Goal: Task Accomplishment & Management: Manage account settings

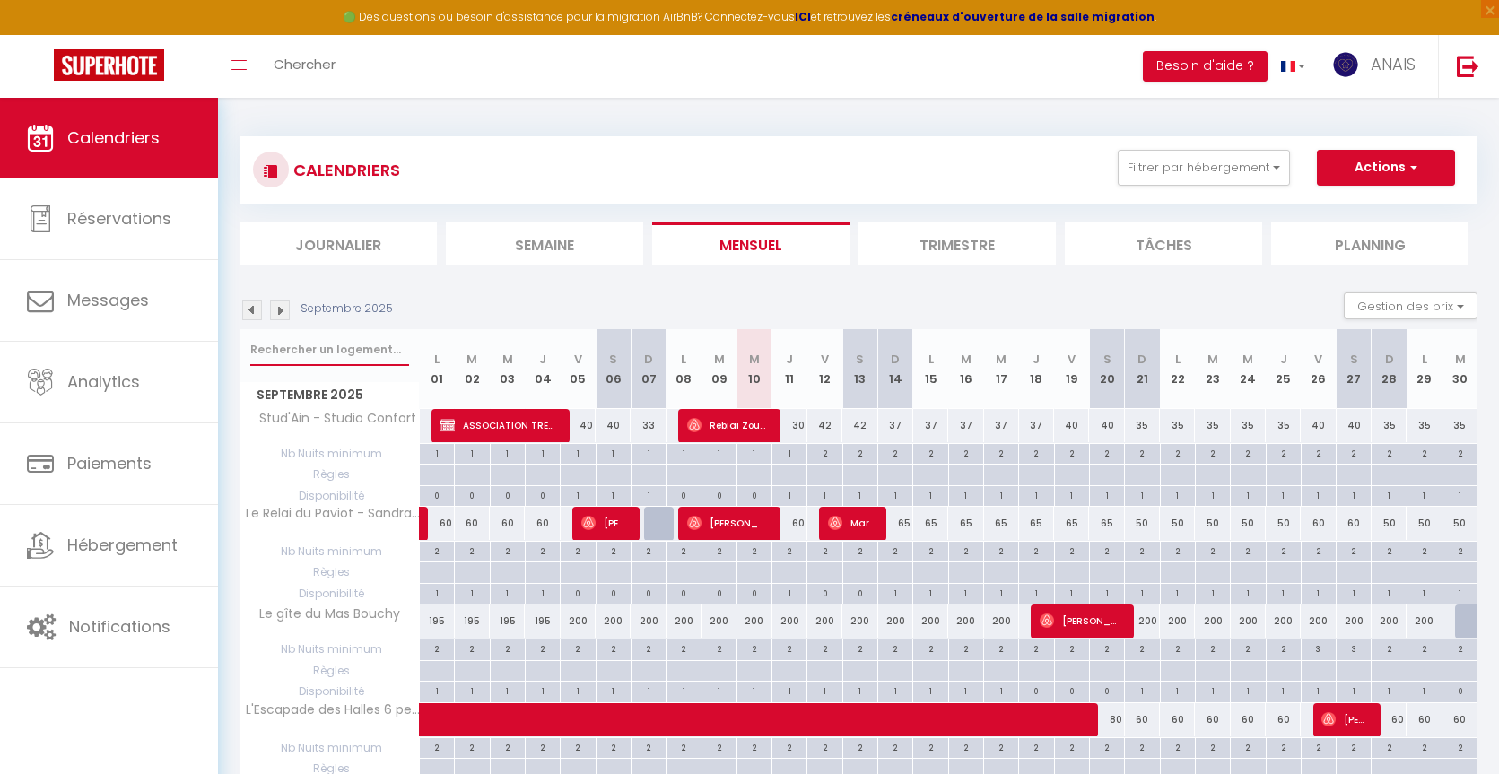
click at [298, 345] on input "text" at bounding box center [329, 350] width 159 height 32
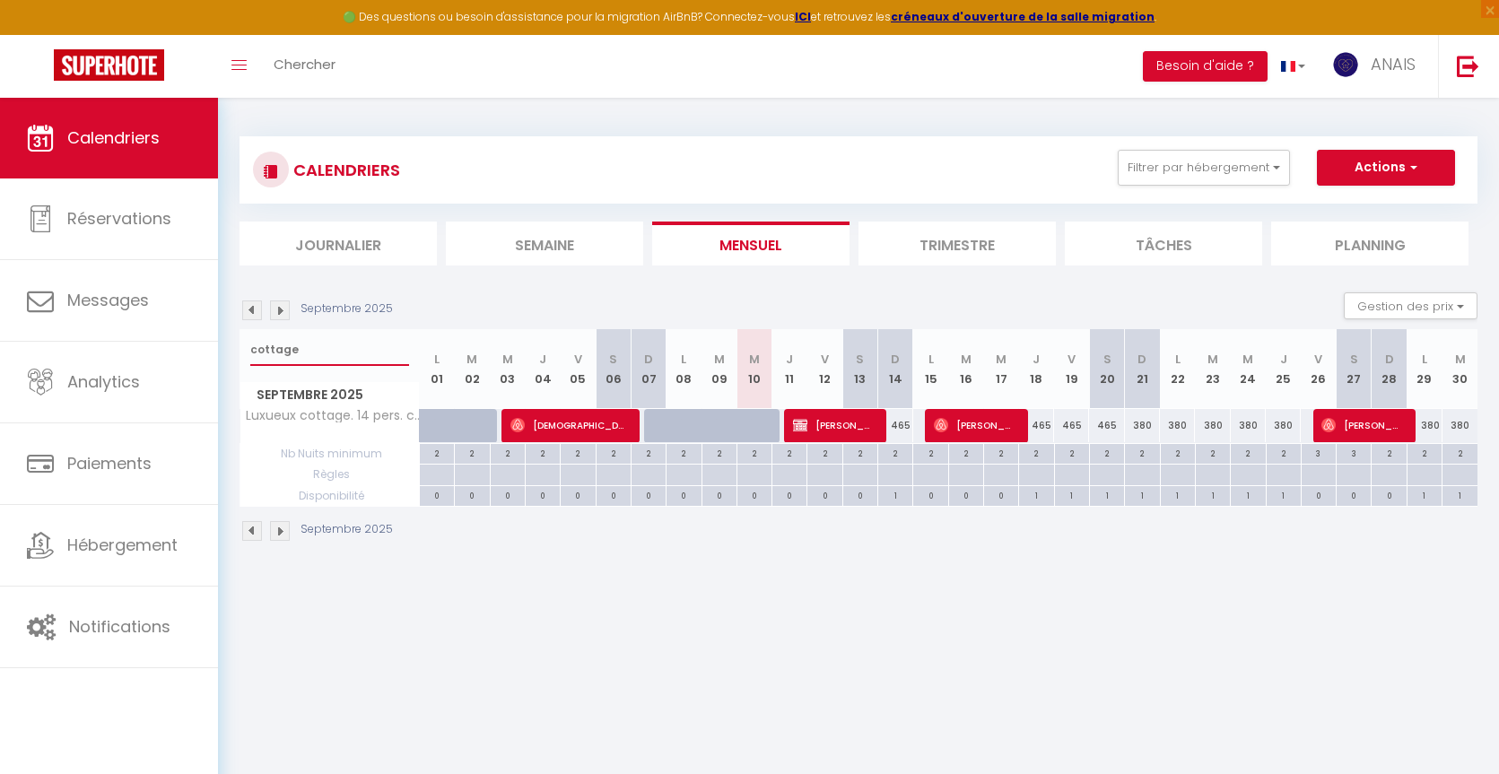
type input "cottage"
click at [250, 306] on img at bounding box center [252, 310] width 20 height 20
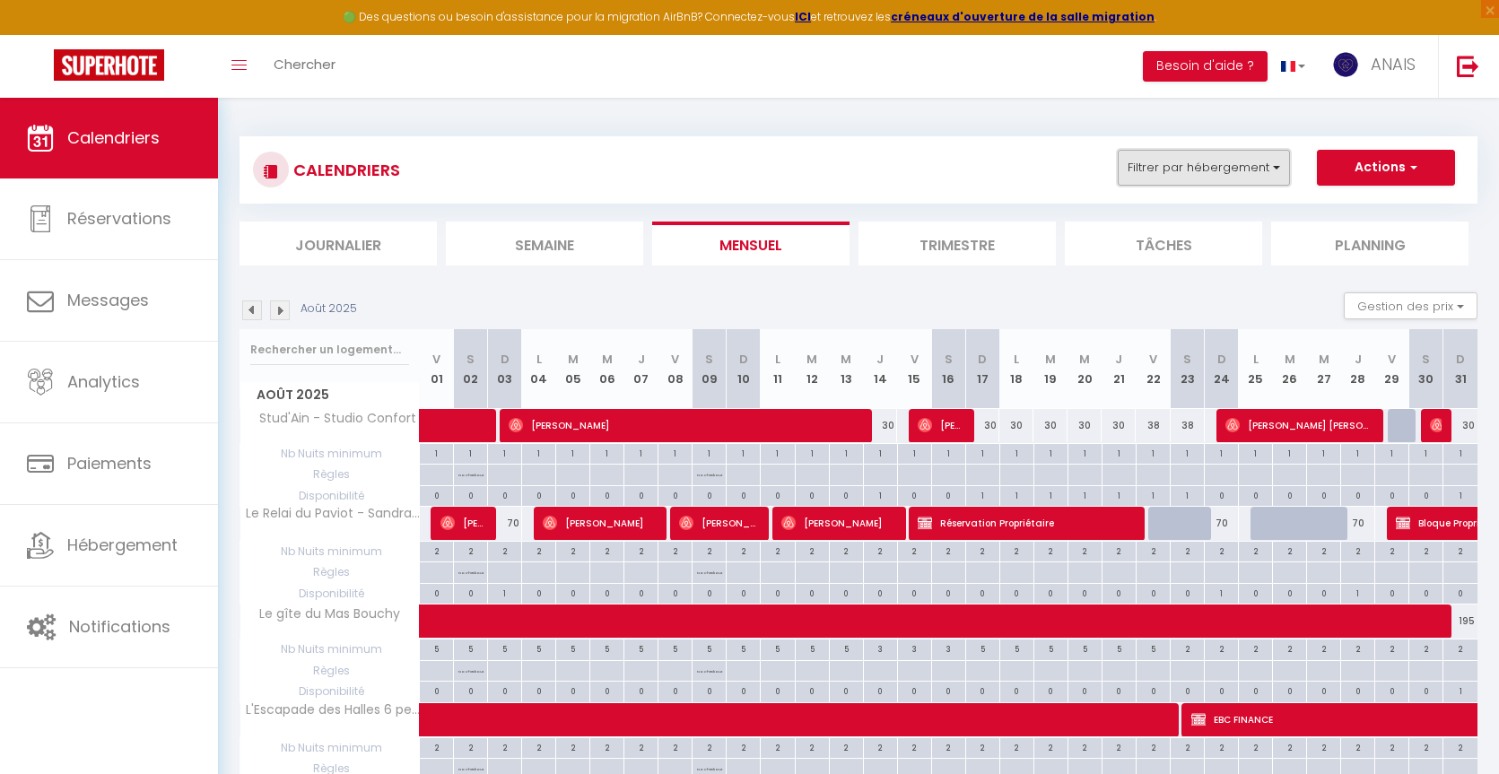
click at [1231, 171] on button "Filtrer par hébergement" at bounding box center [1204, 168] width 172 height 36
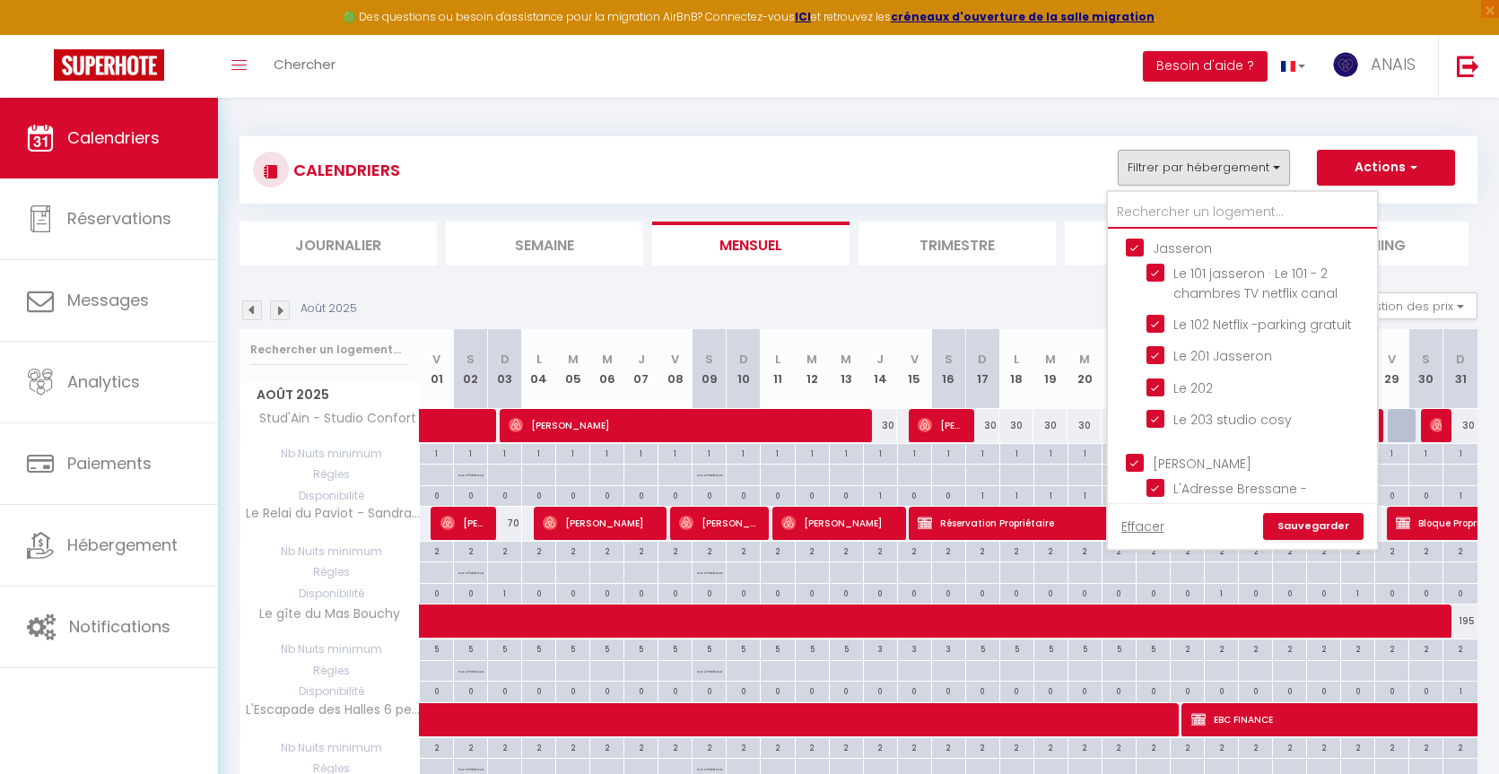
click at [1206, 203] on input "text" at bounding box center [1242, 212] width 269 height 32
drag, startPoint x: 1143, startPoint y: 241, endPoint x: 1129, endPoint y: 283, distance: 44.2
click at [1143, 242] on input "Jasseron" at bounding box center [1260, 247] width 269 height 18
checkbox input "false"
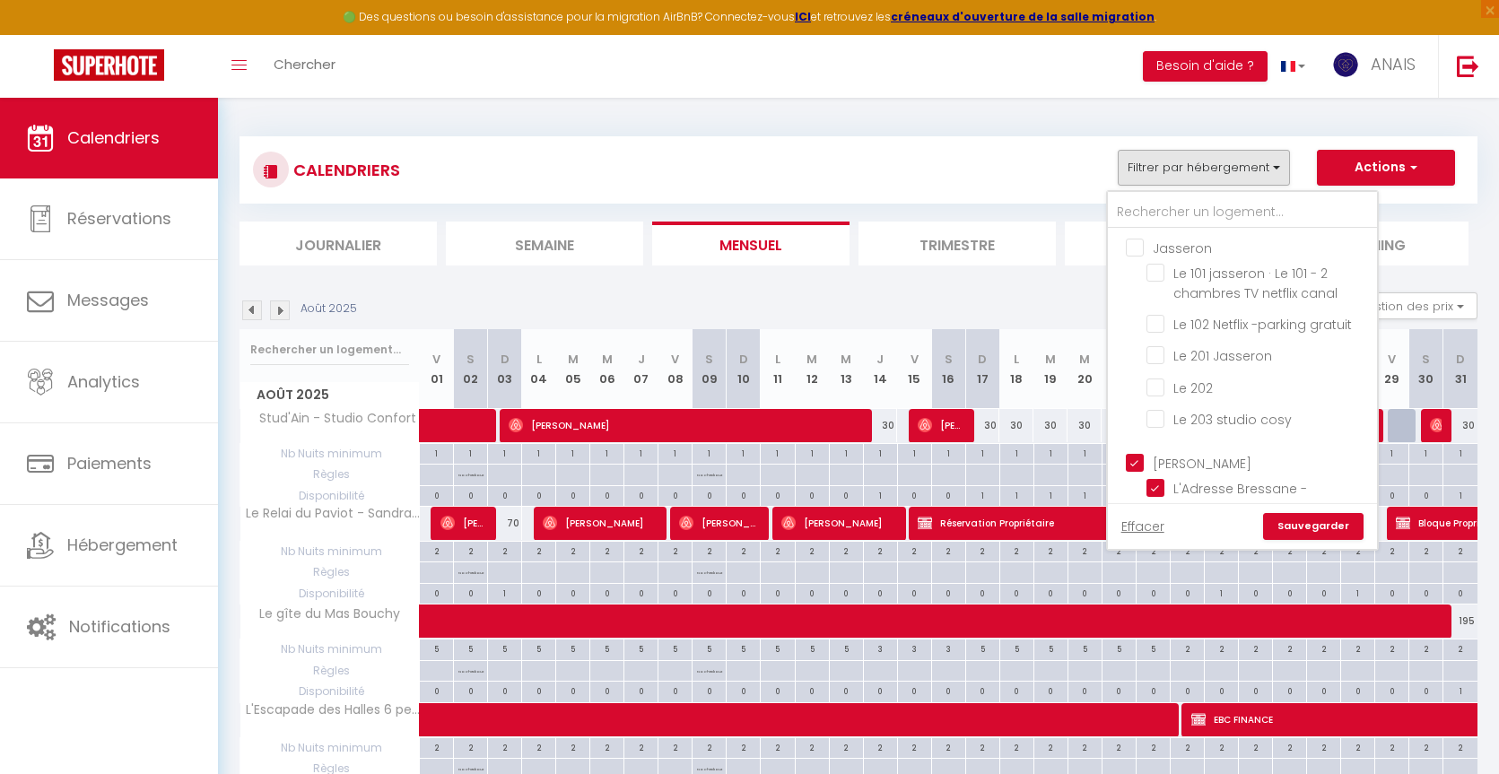
checkbox input "false"
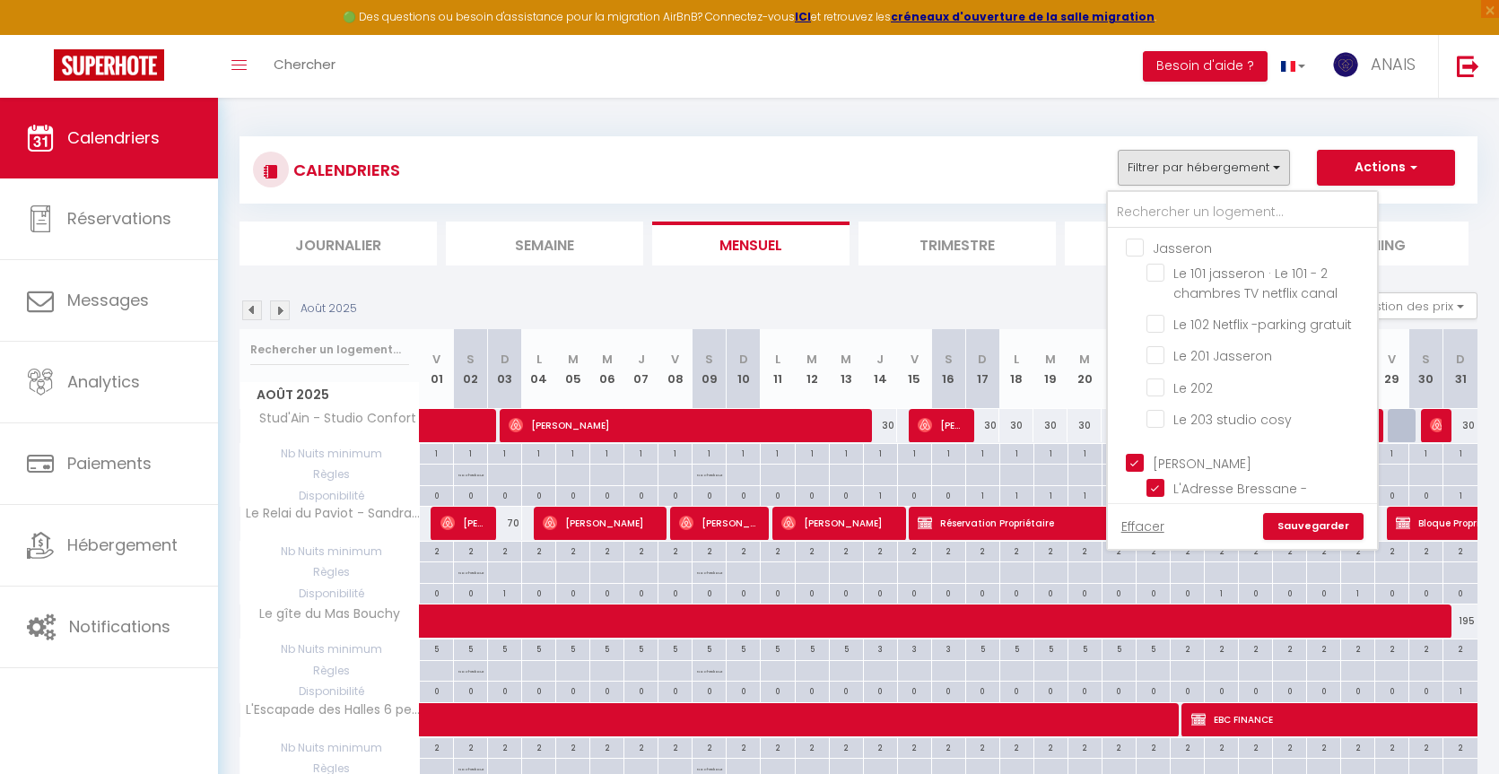
checkbox input "false"
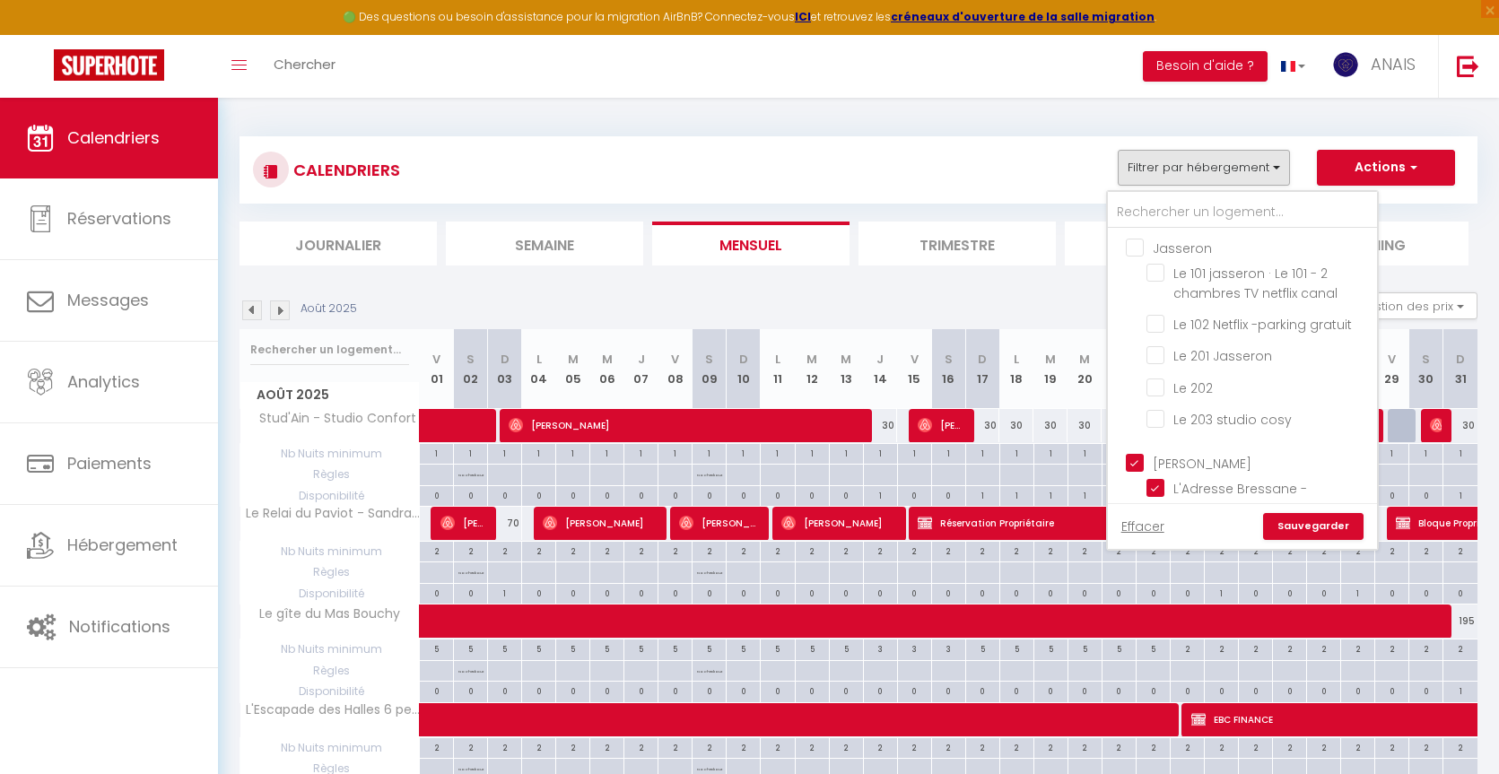
checkbox input "false"
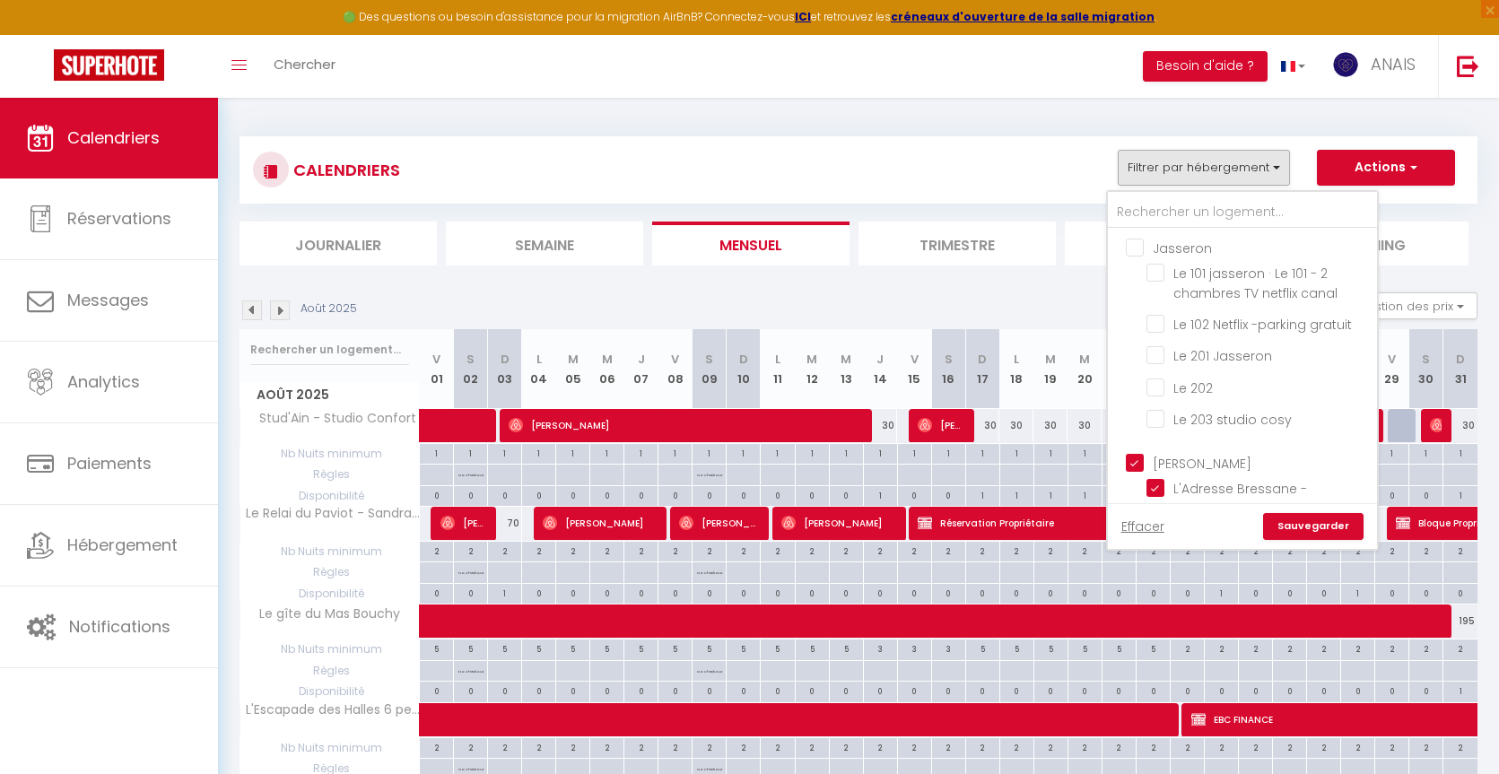
checkbox input "false"
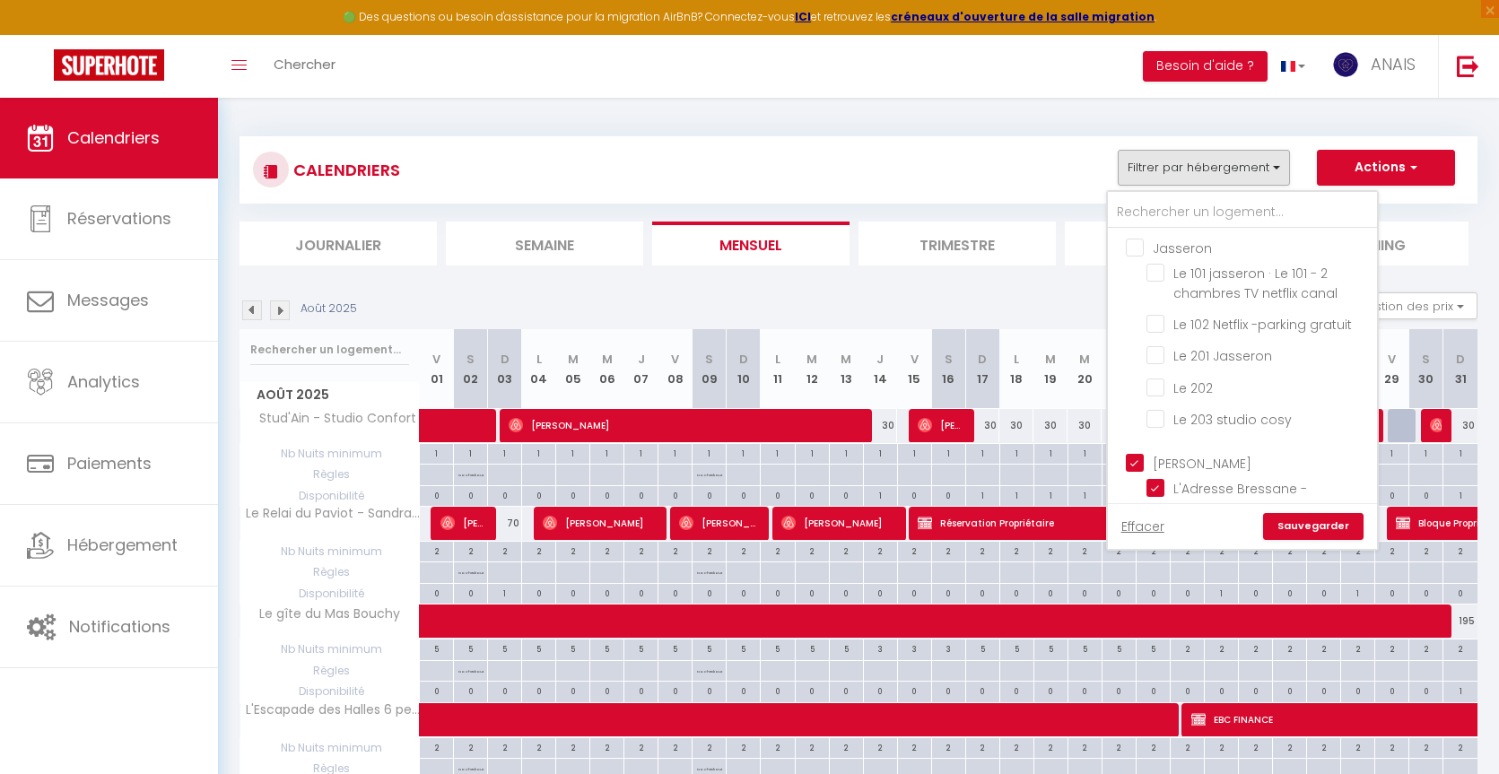
checkbox input "false"
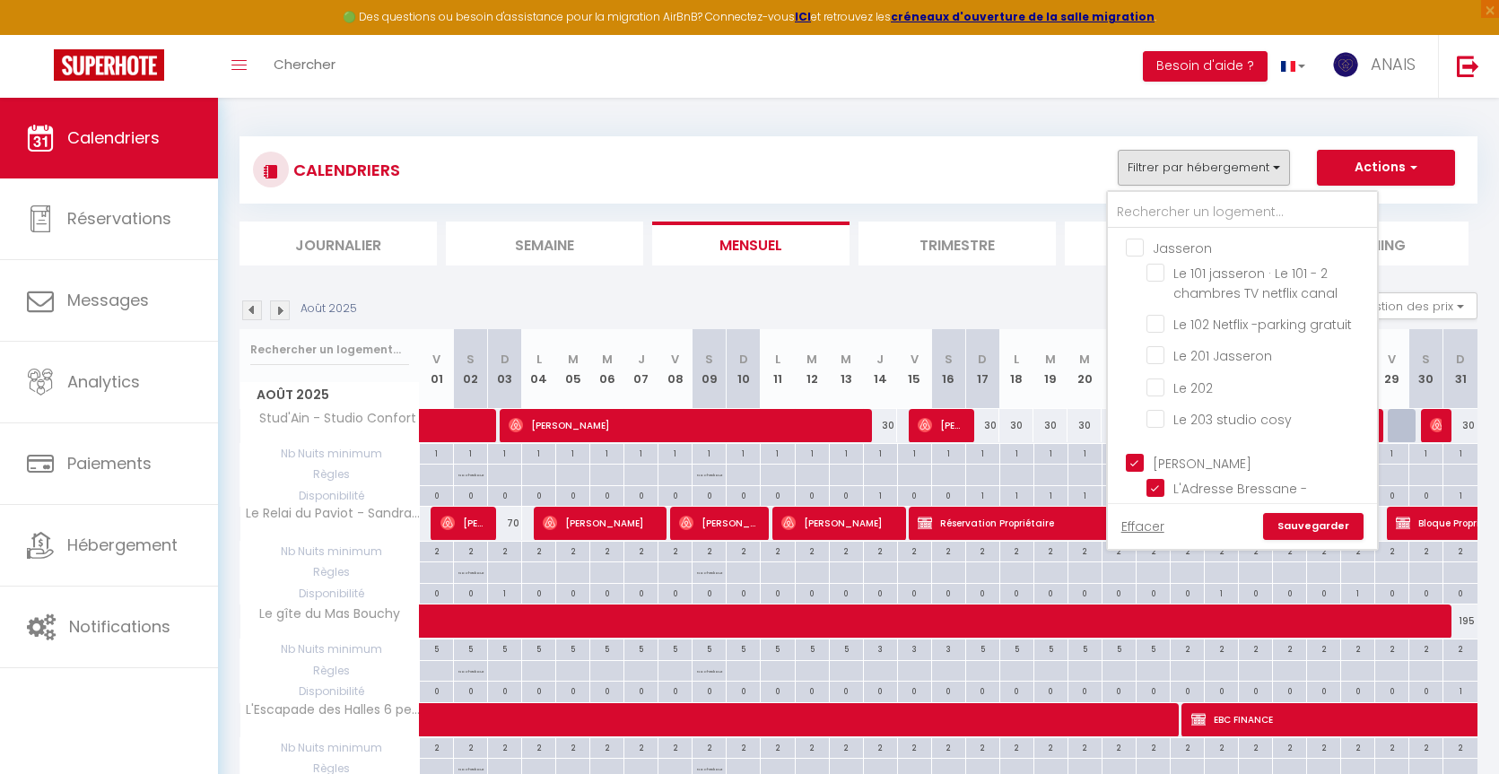
checkbox input "false"
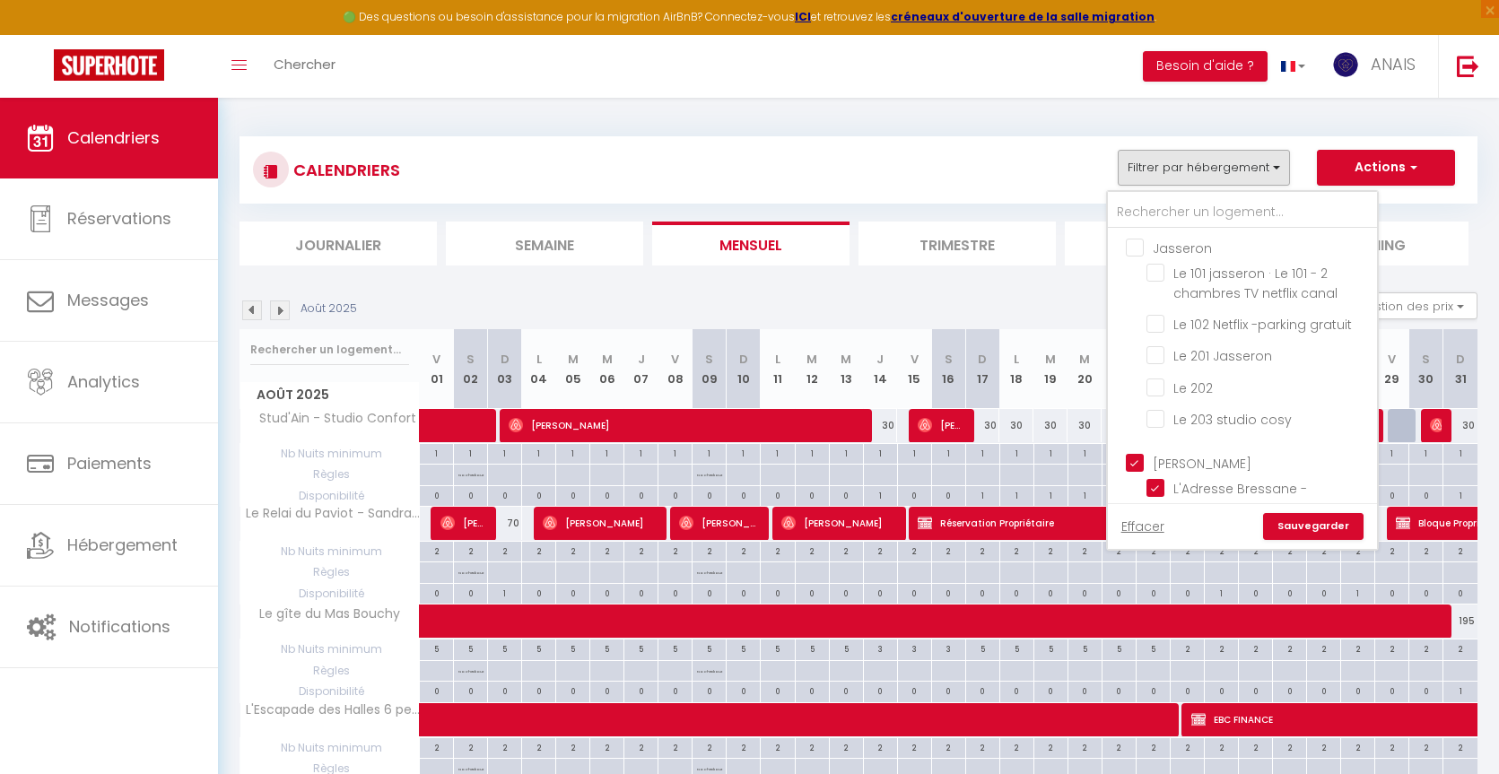
checkbox input "false"
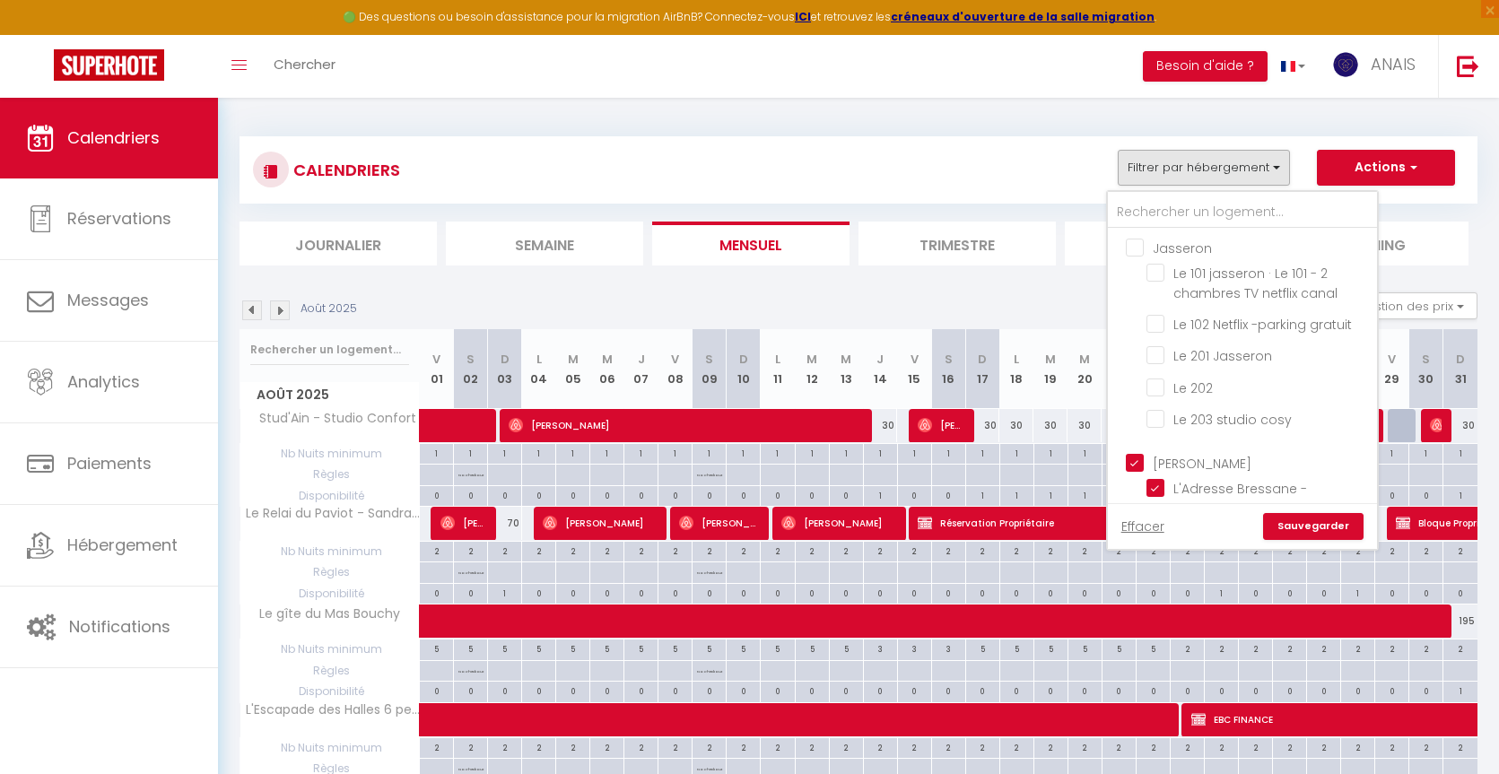
checkbox input "false"
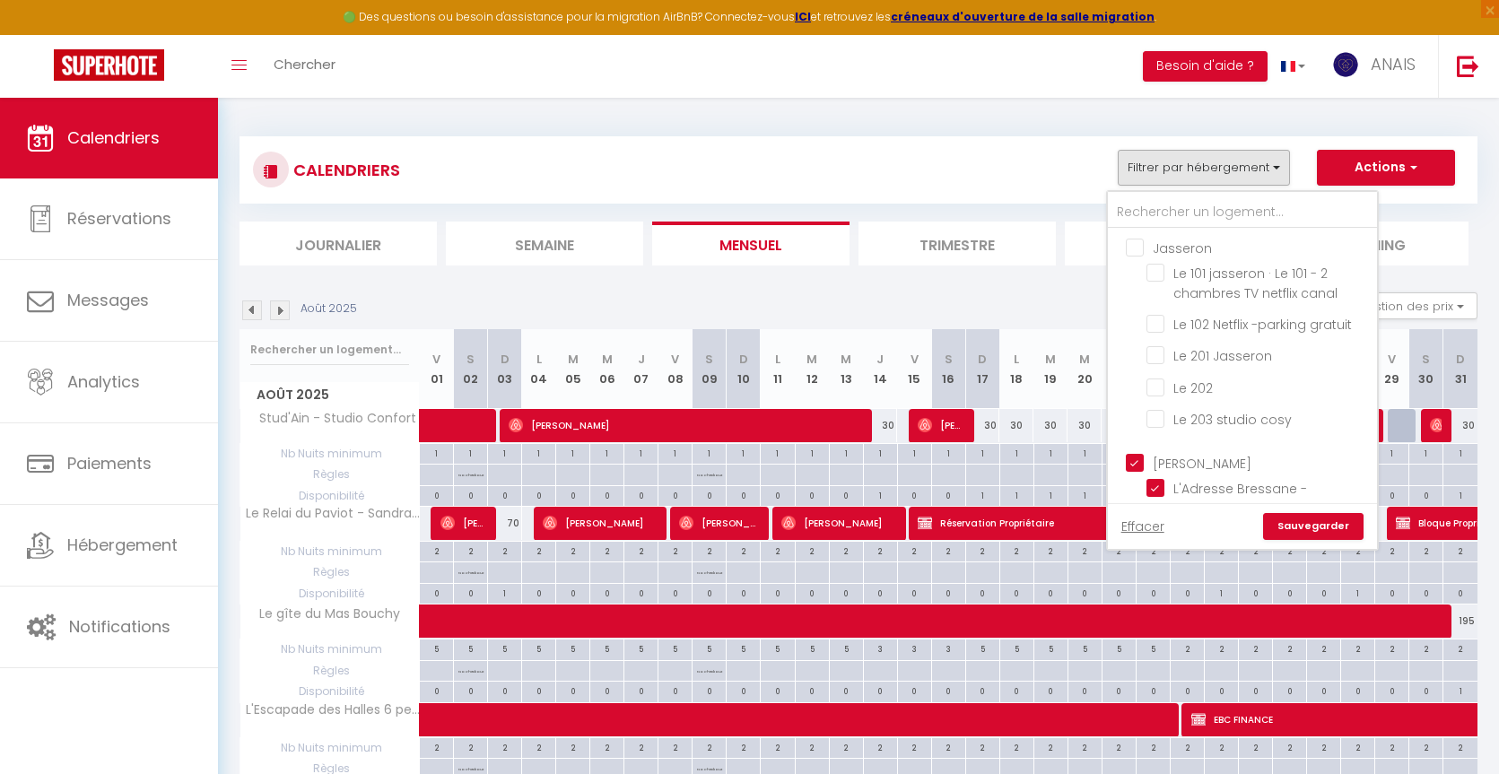
checkbox input "false"
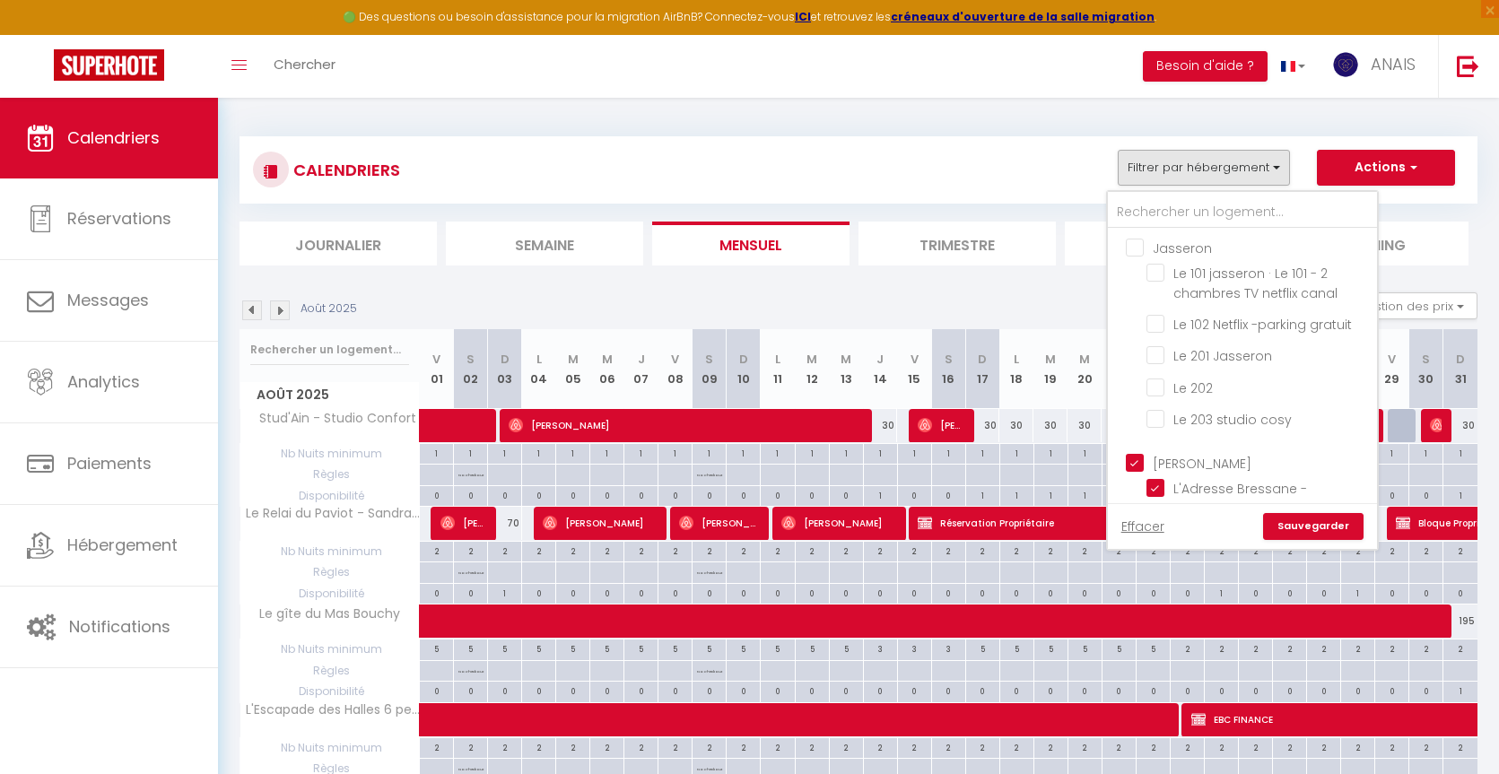
checkbox input "false"
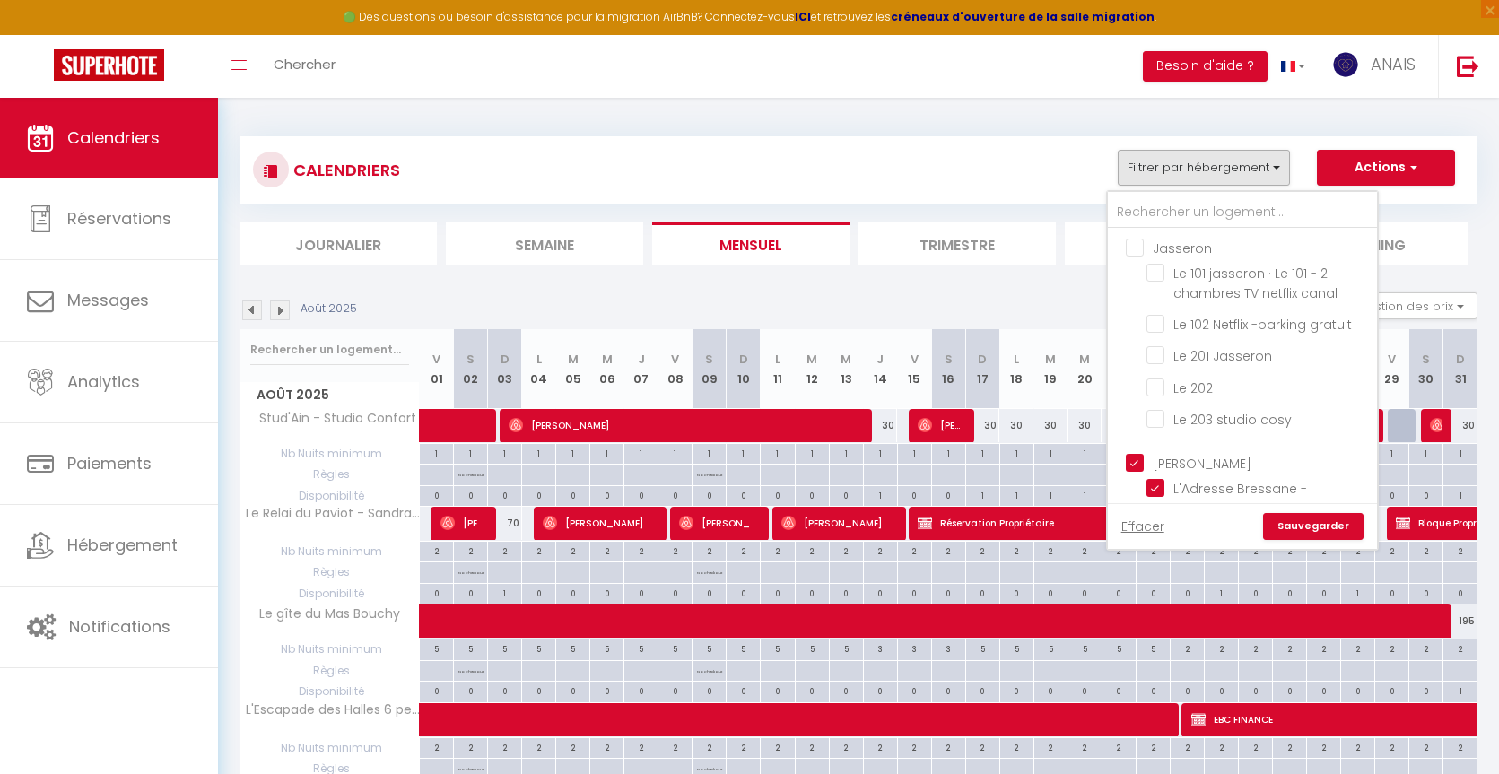
checkbox input "false"
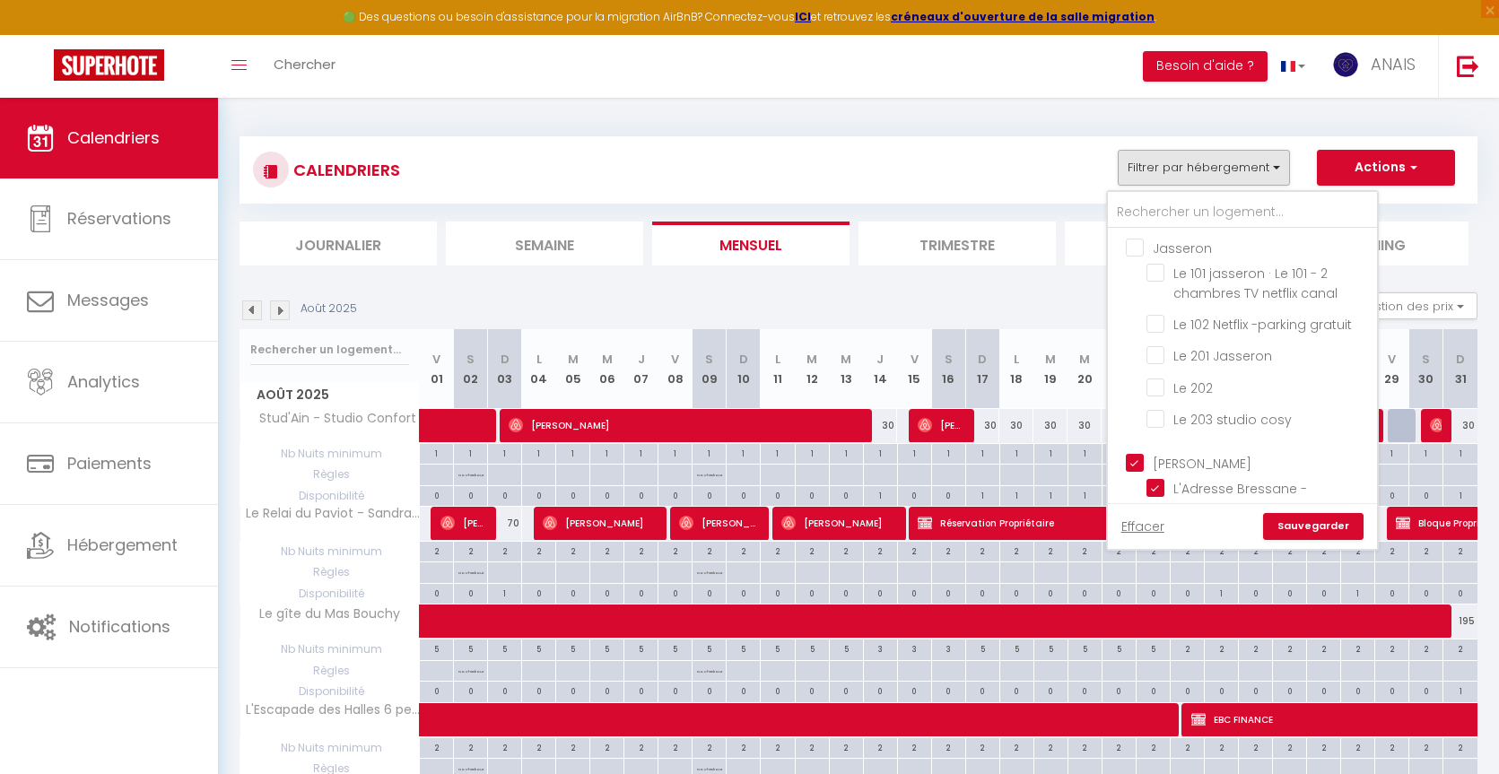
checkbox input "false"
drag, startPoint x: 1130, startPoint y: 464, endPoint x: 1134, endPoint y: 452, distance: 12.2
click at [1130, 463] on input "[PERSON_NAME]" at bounding box center [1260, 462] width 269 height 18
checkbox input "false"
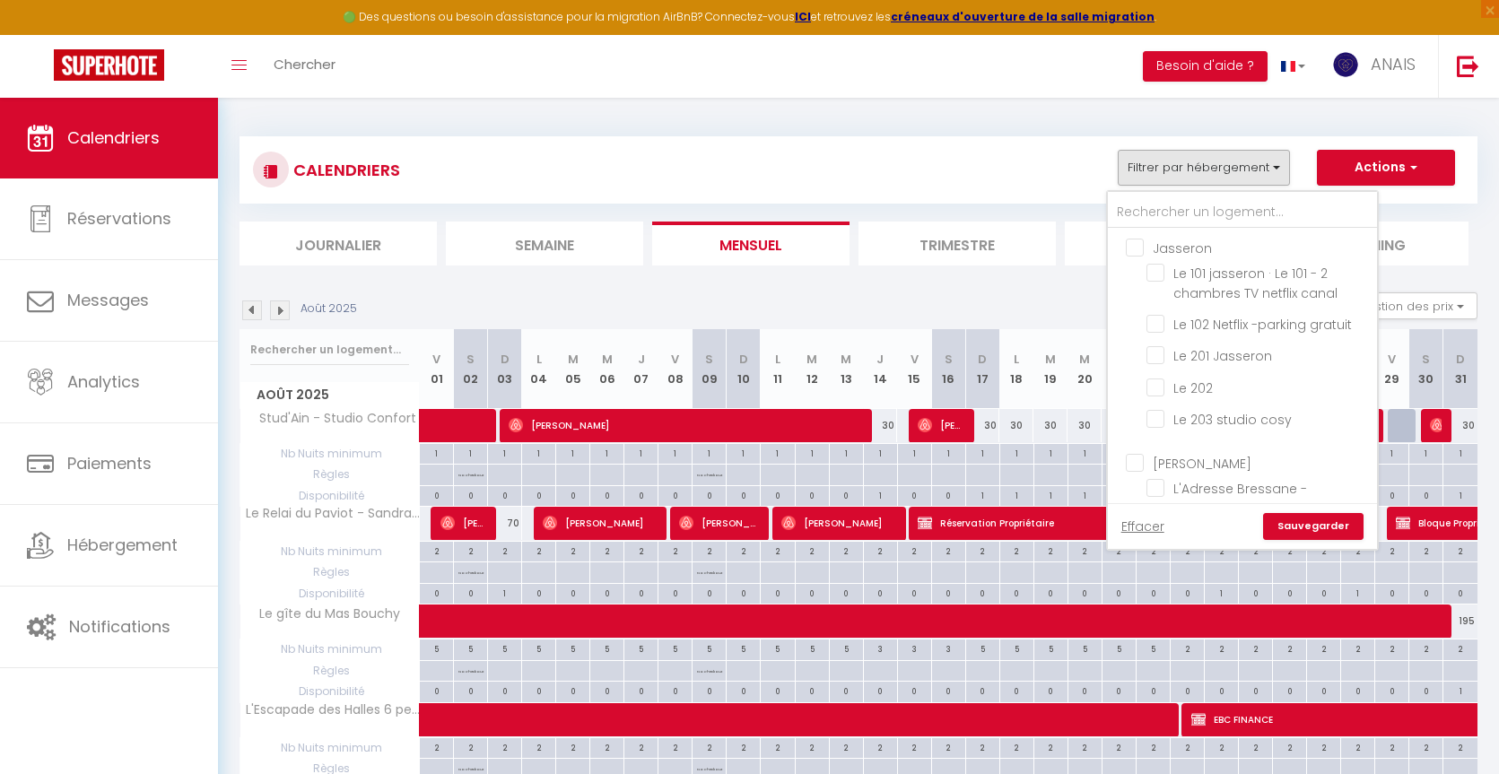
checkbox input "false"
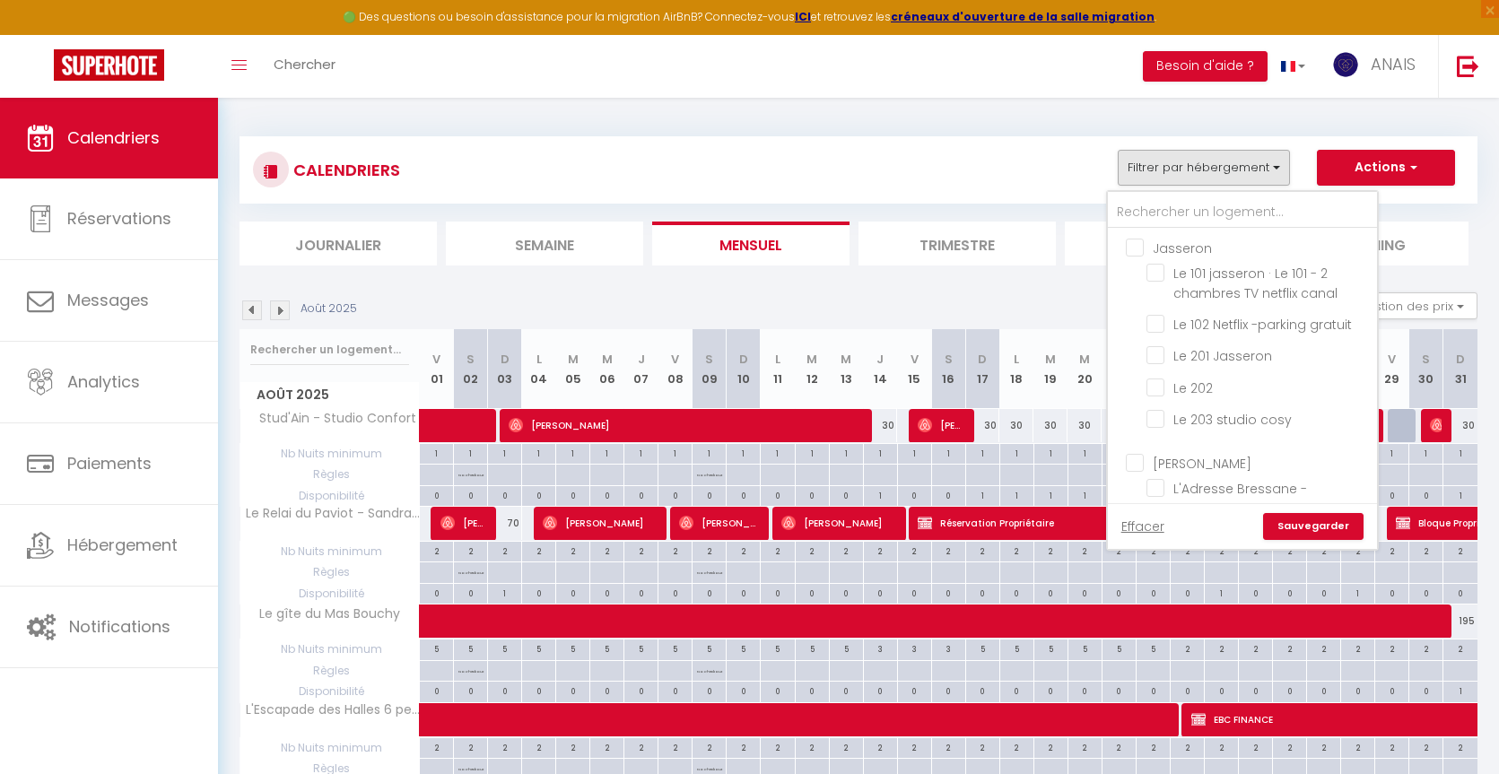
checkbox input "false"
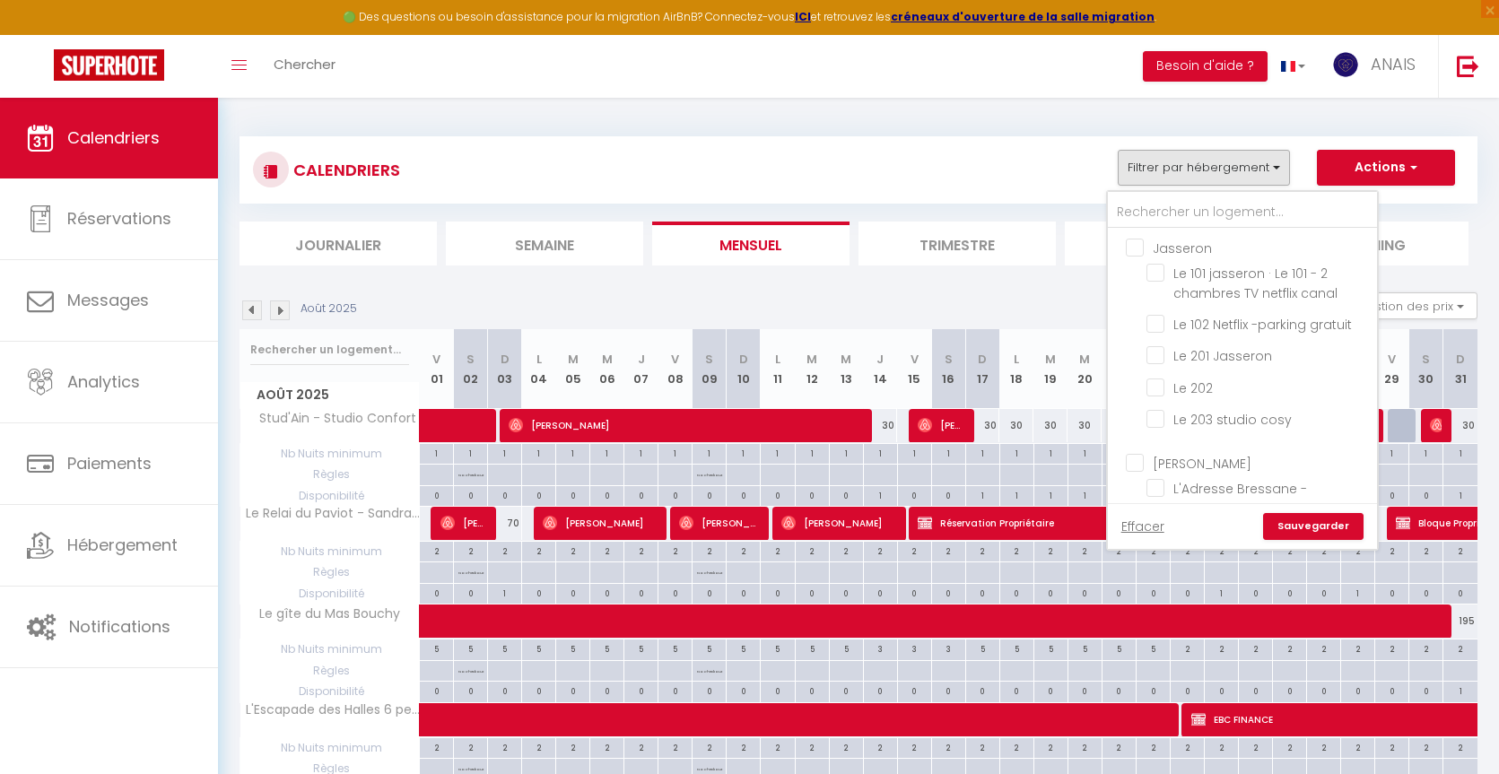
checkbox input "false"
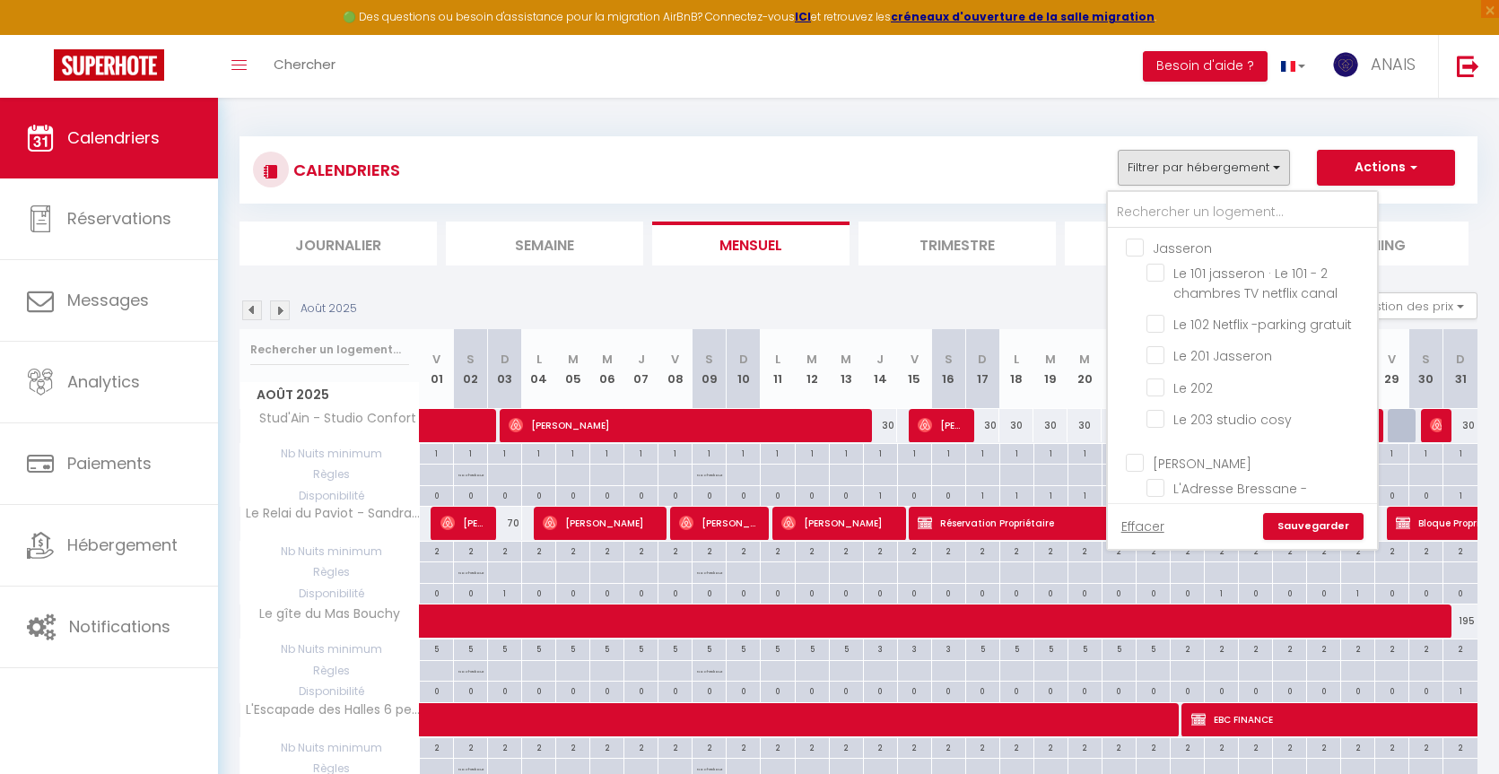
checkbox input "false"
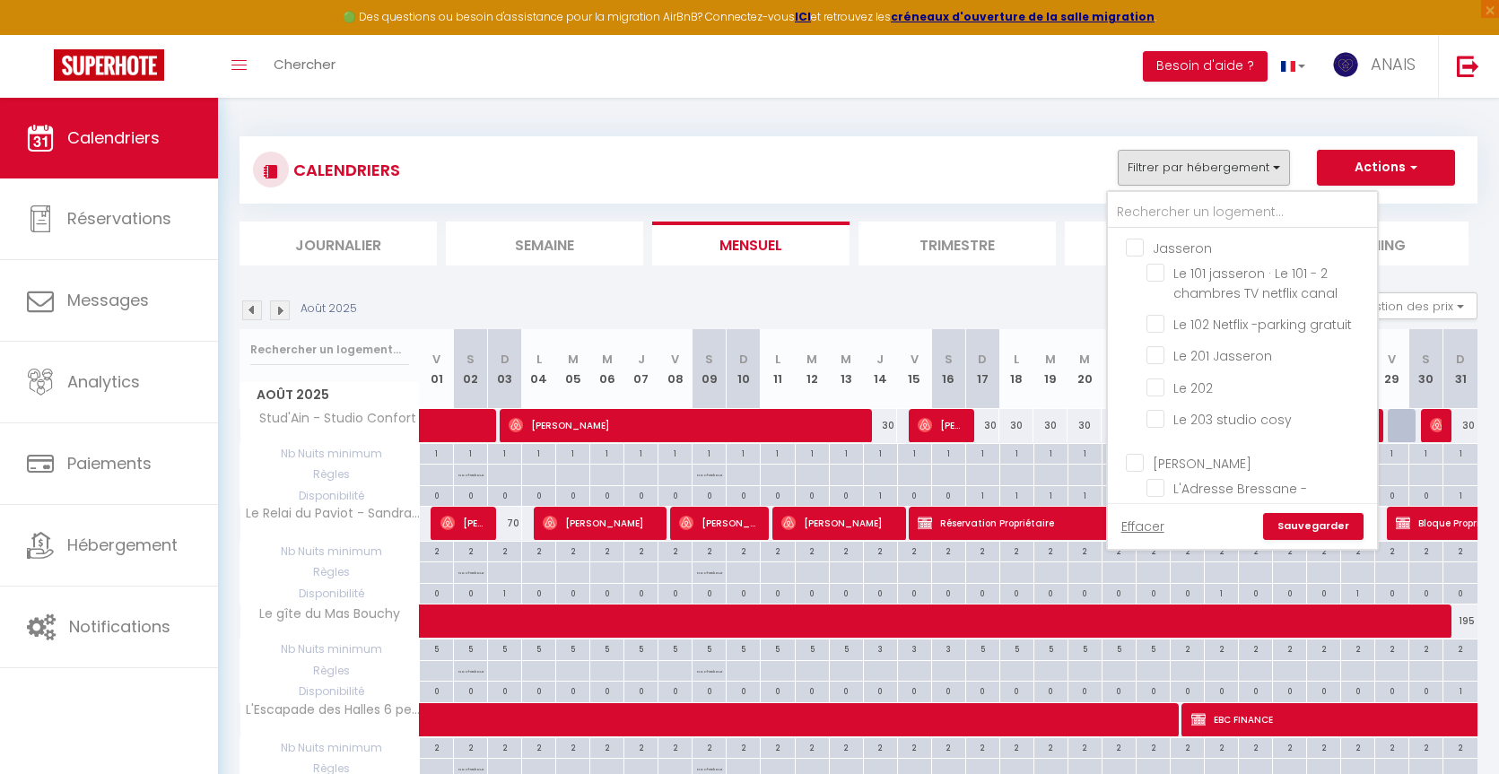
checkbox input "false"
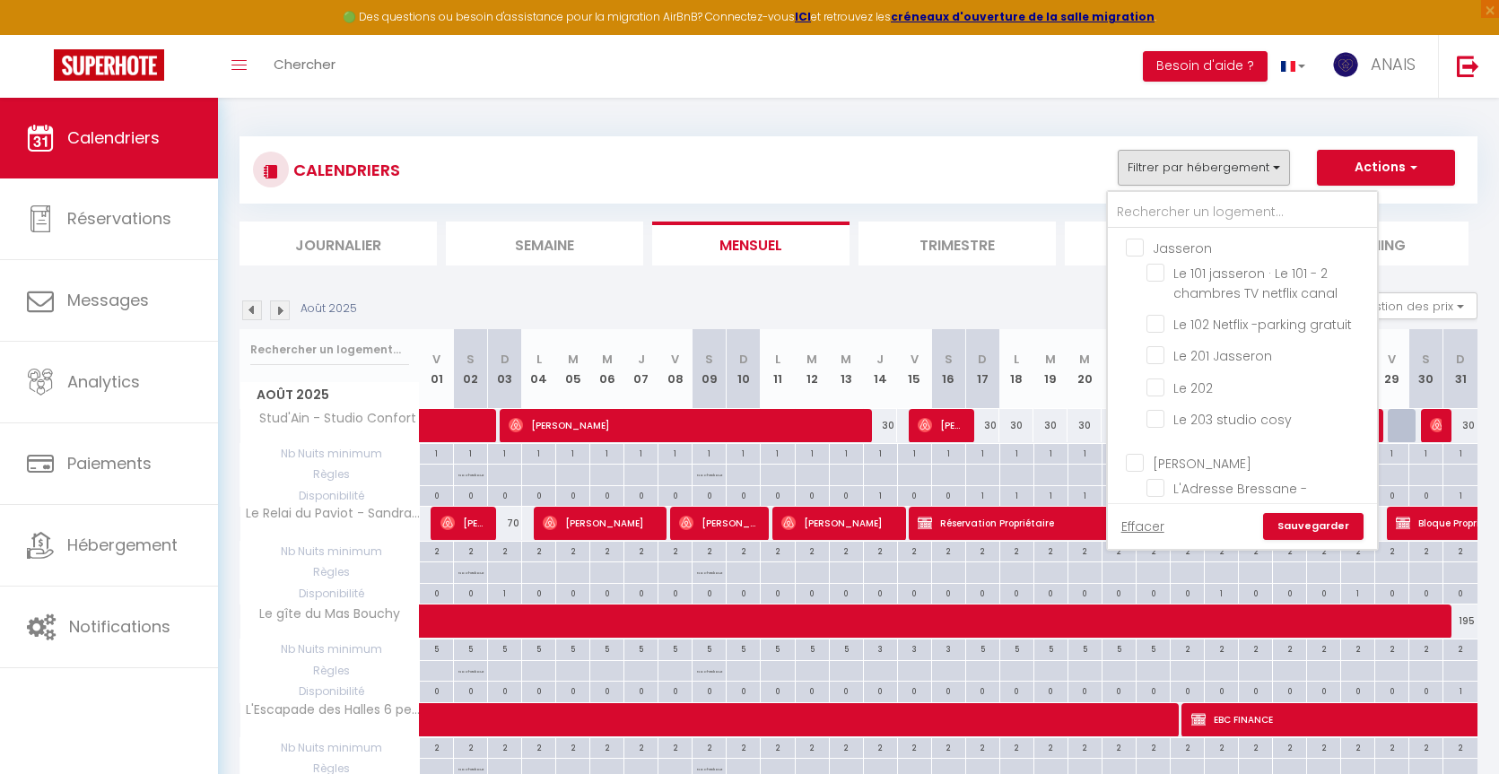
checkbox input "false"
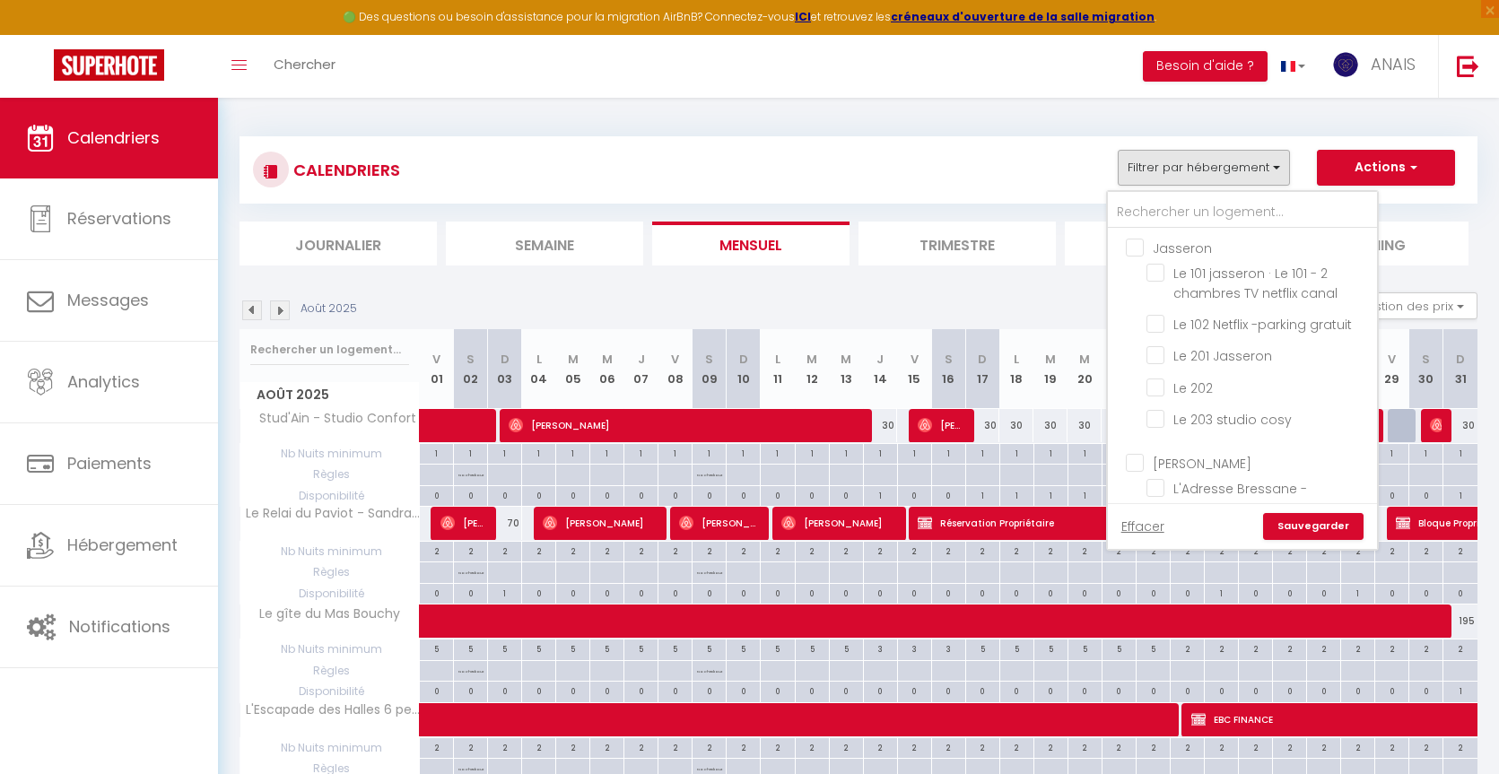
checkbox input "false"
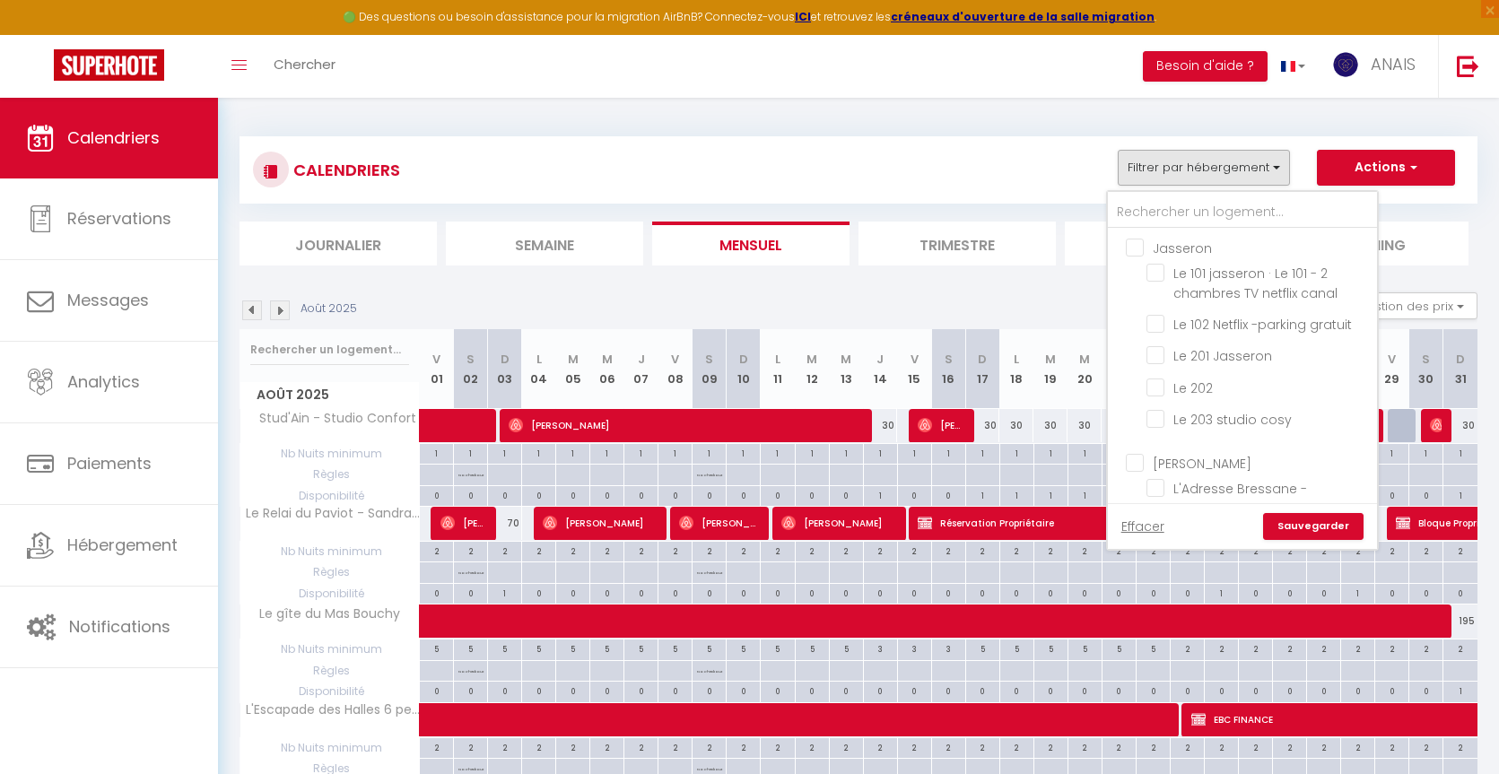
checkbox input "false"
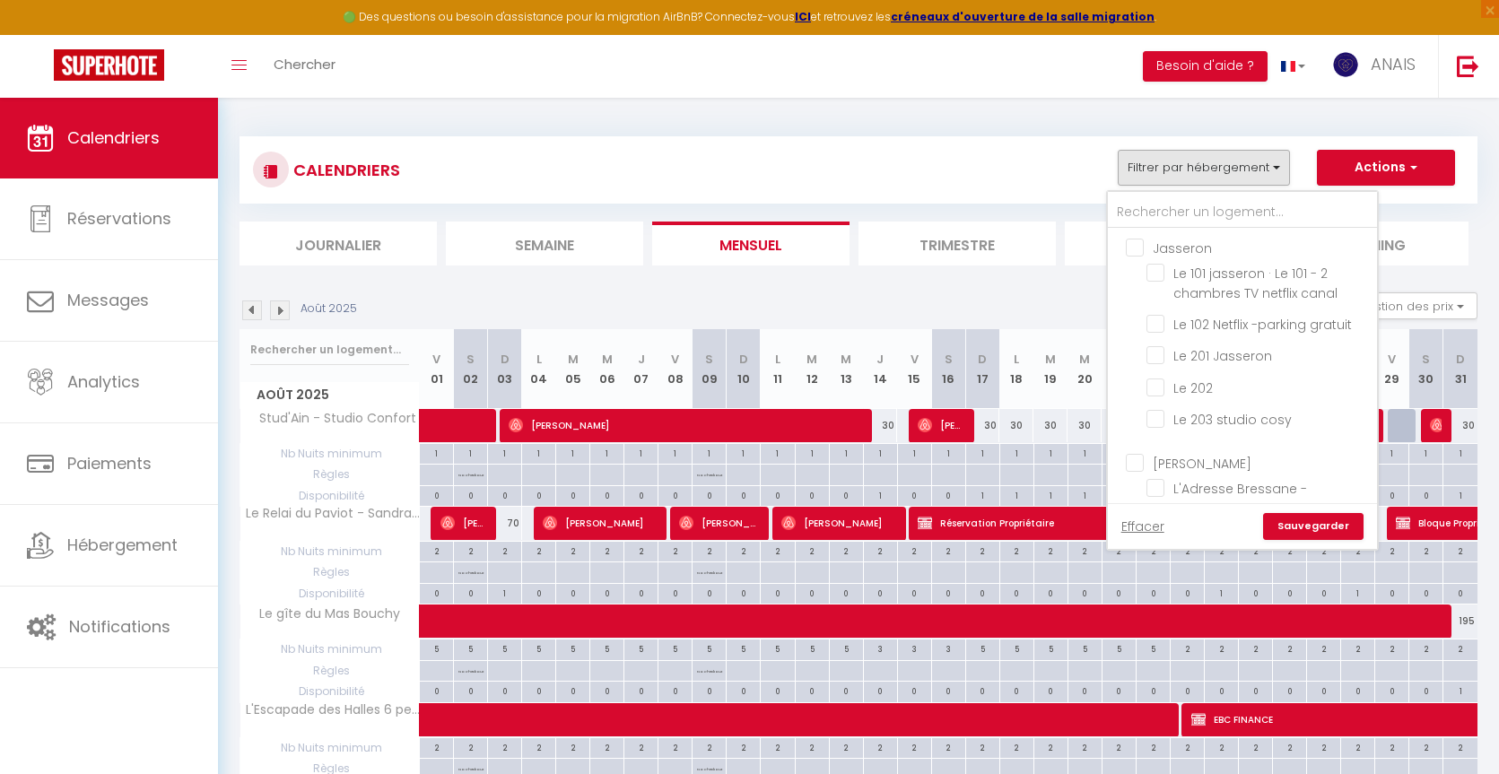
checkbox input "false"
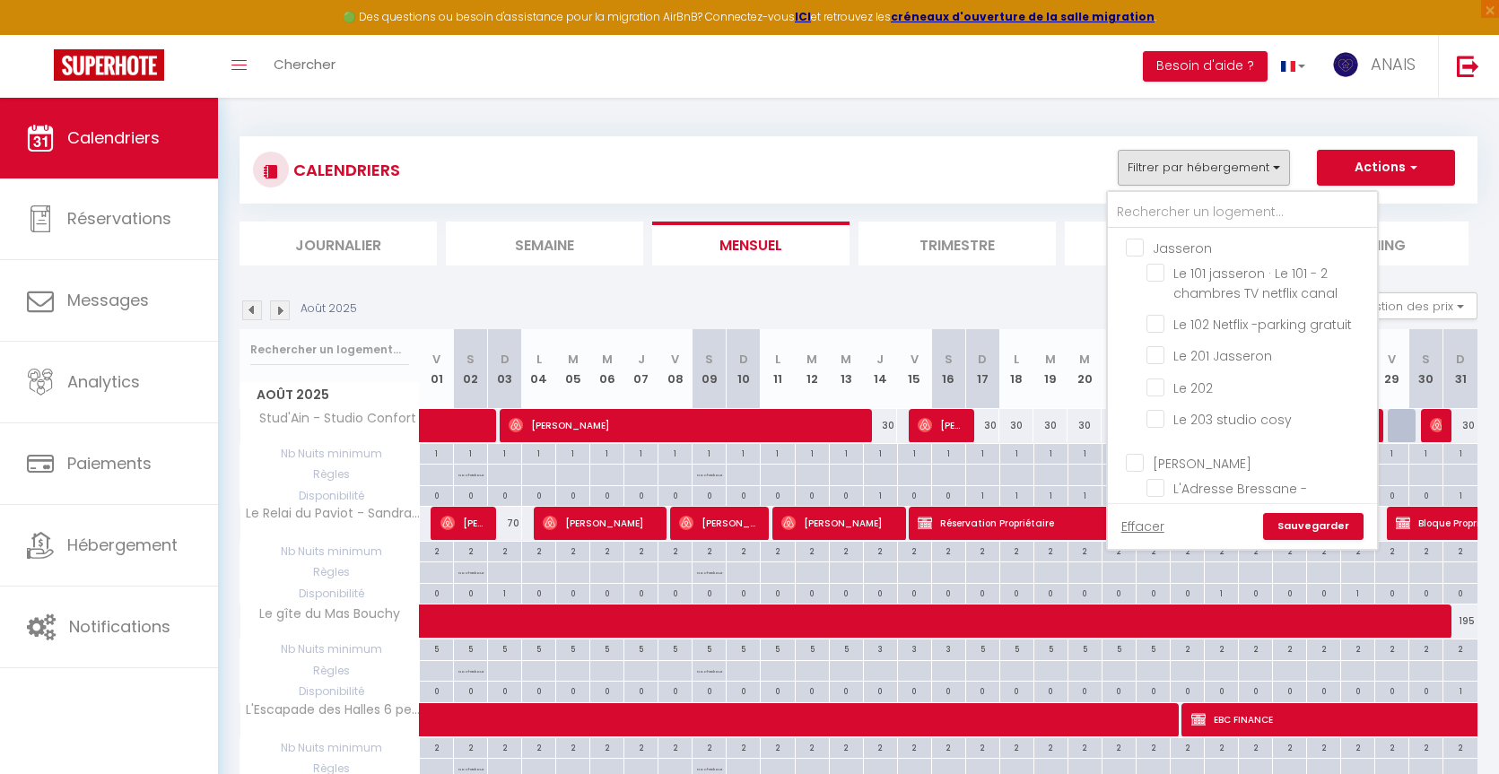
click at [1152, 526] on link "Effacer" at bounding box center [1142, 527] width 43 height 20
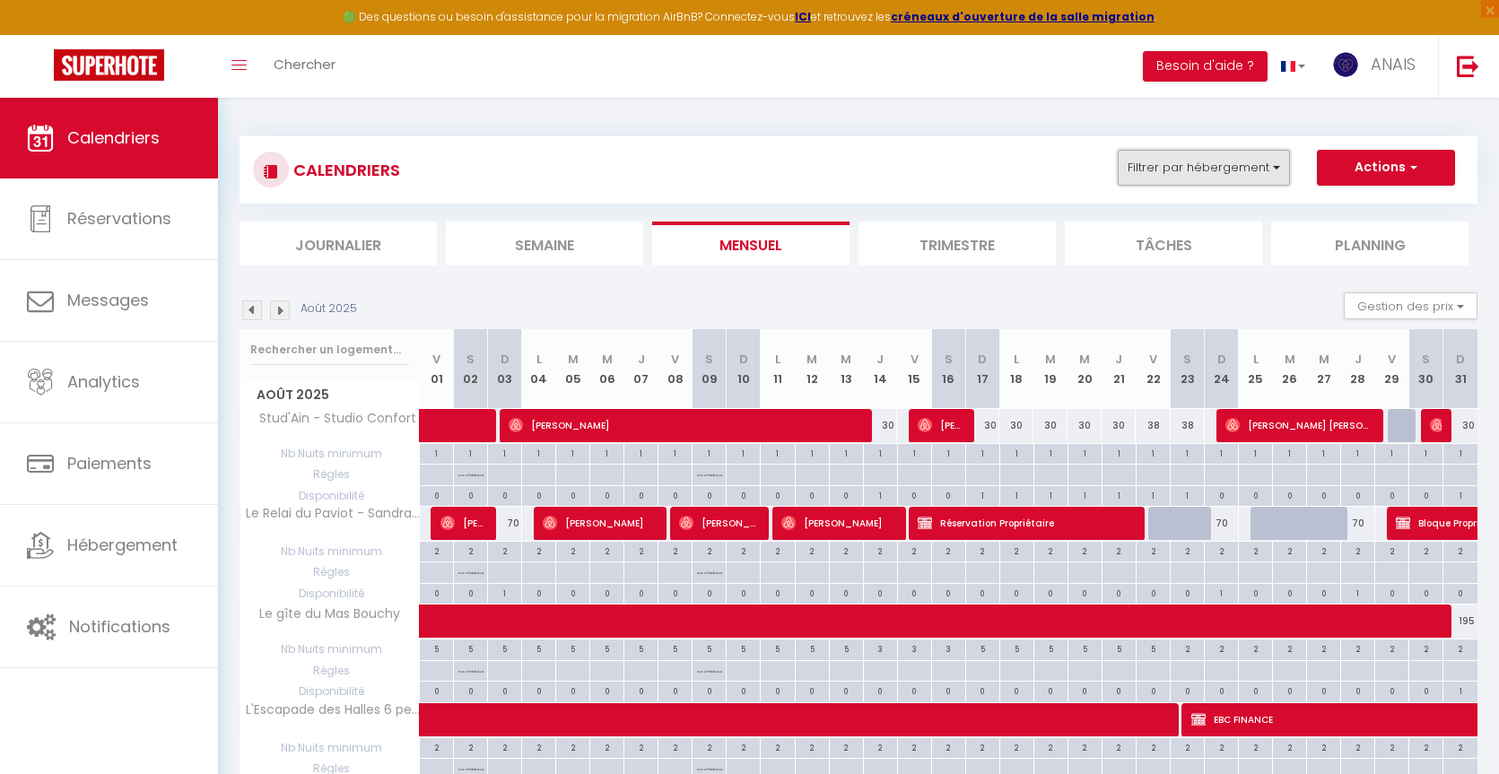
click at [1186, 181] on button "Filtrer par hébergement" at bounding box center [1204, 168] width 172 height 36
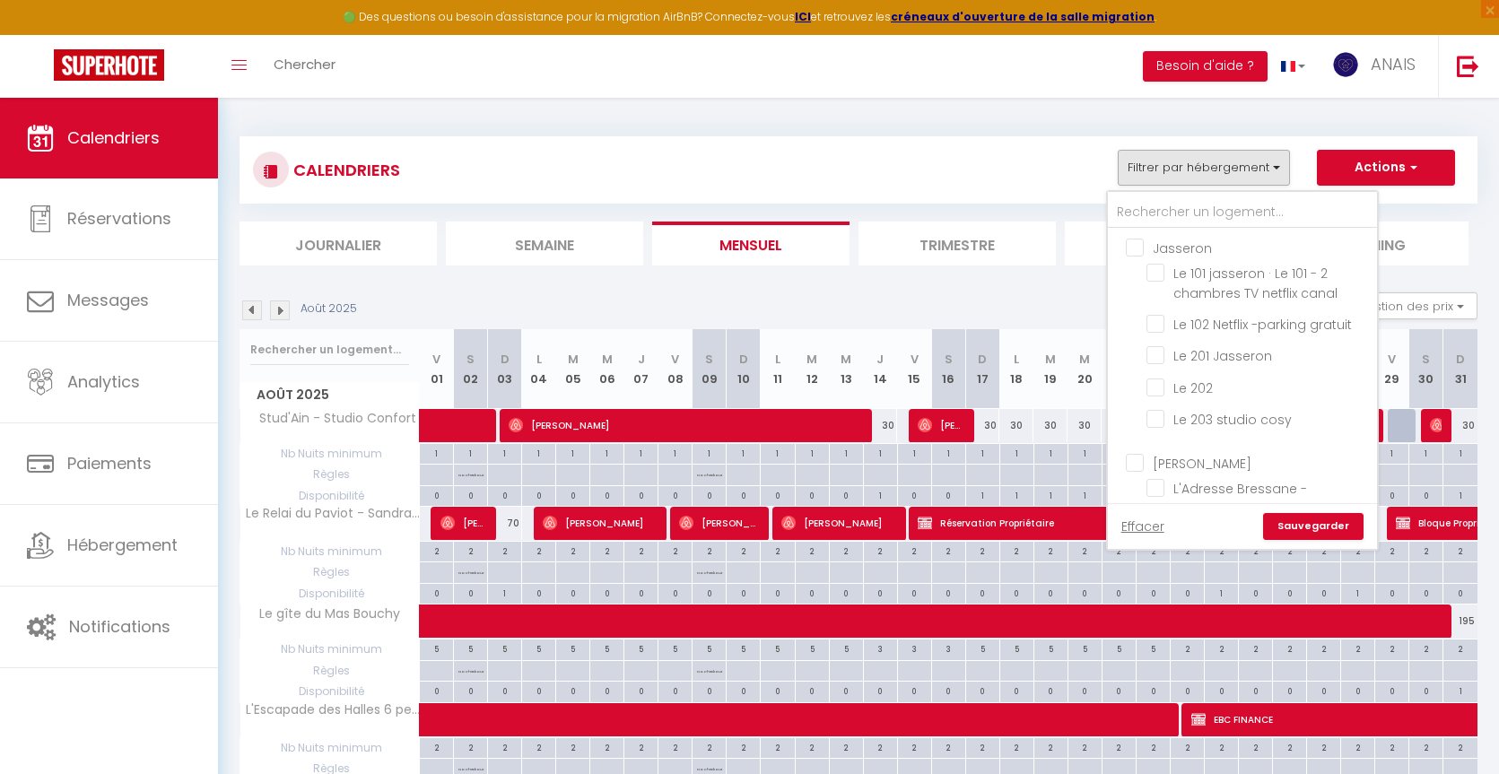
click at [1167, 190] on div "CALENDRIERS Filtrer par hébergement Jasseron Le 101 jasseron · Le 101 - 2 chamb…" at bounding box center [858, 170] width 1211 height 40
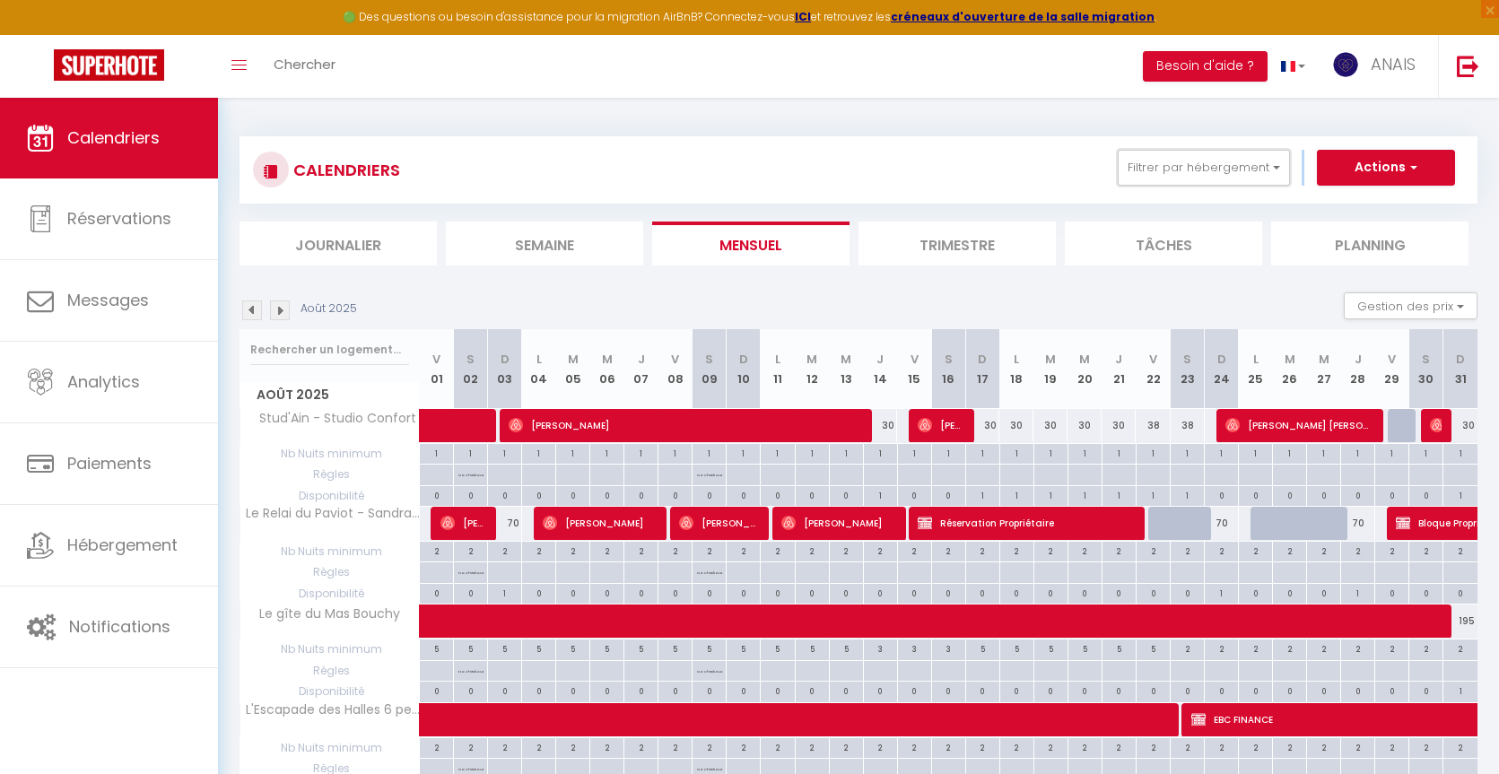
drag, startPoint x: 1161, startPoint y: 159, endPoint x: 1167, endPoint y: 192, distance: 33.6
click at [1161, 159] on button "Filtrer par hébergement" at bounding box center [1204, 168] width 172 height 36
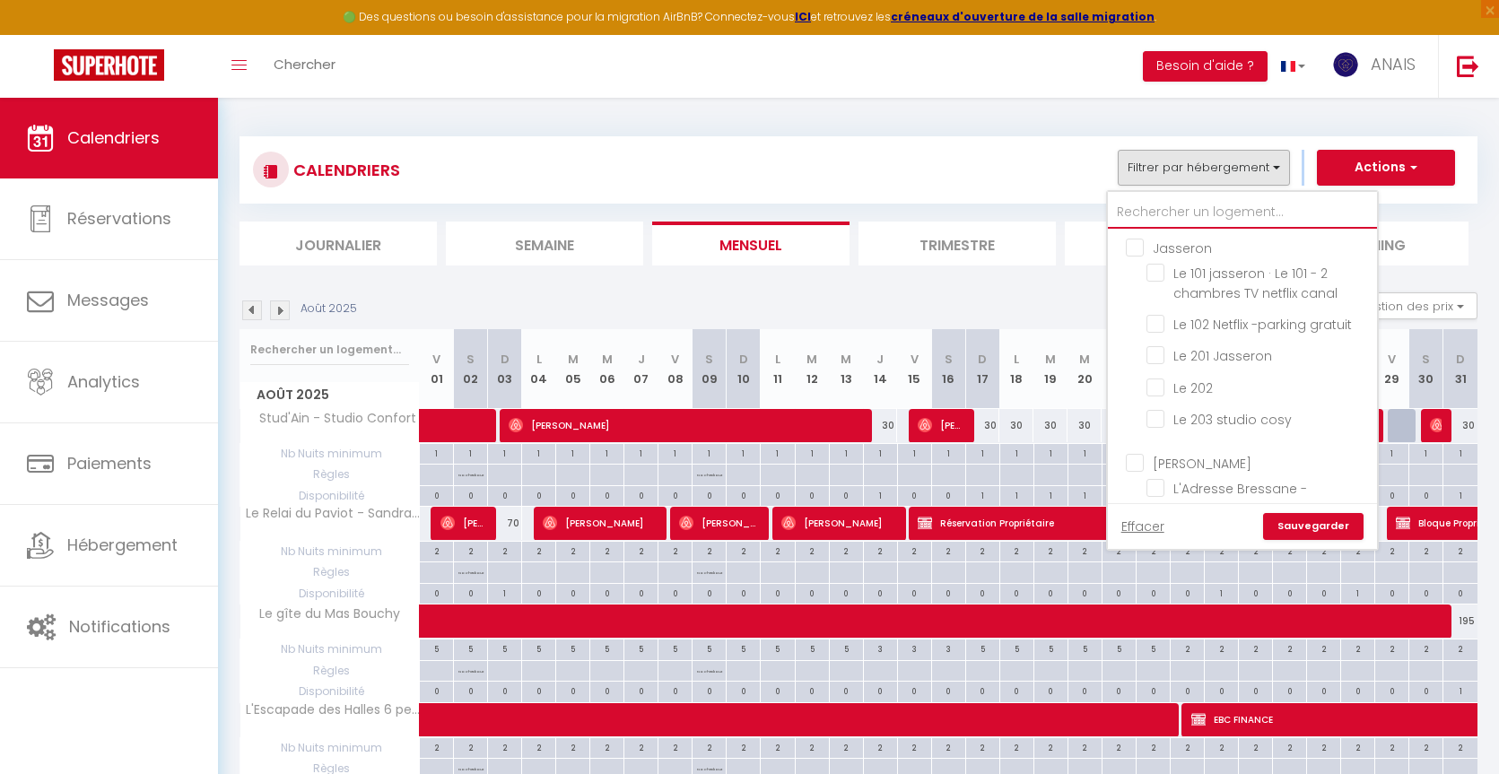
click at [1164, 204] on input "text" at bounding box center [1242, 212] width 269 height 32
type input "co"
checkbox input "false"
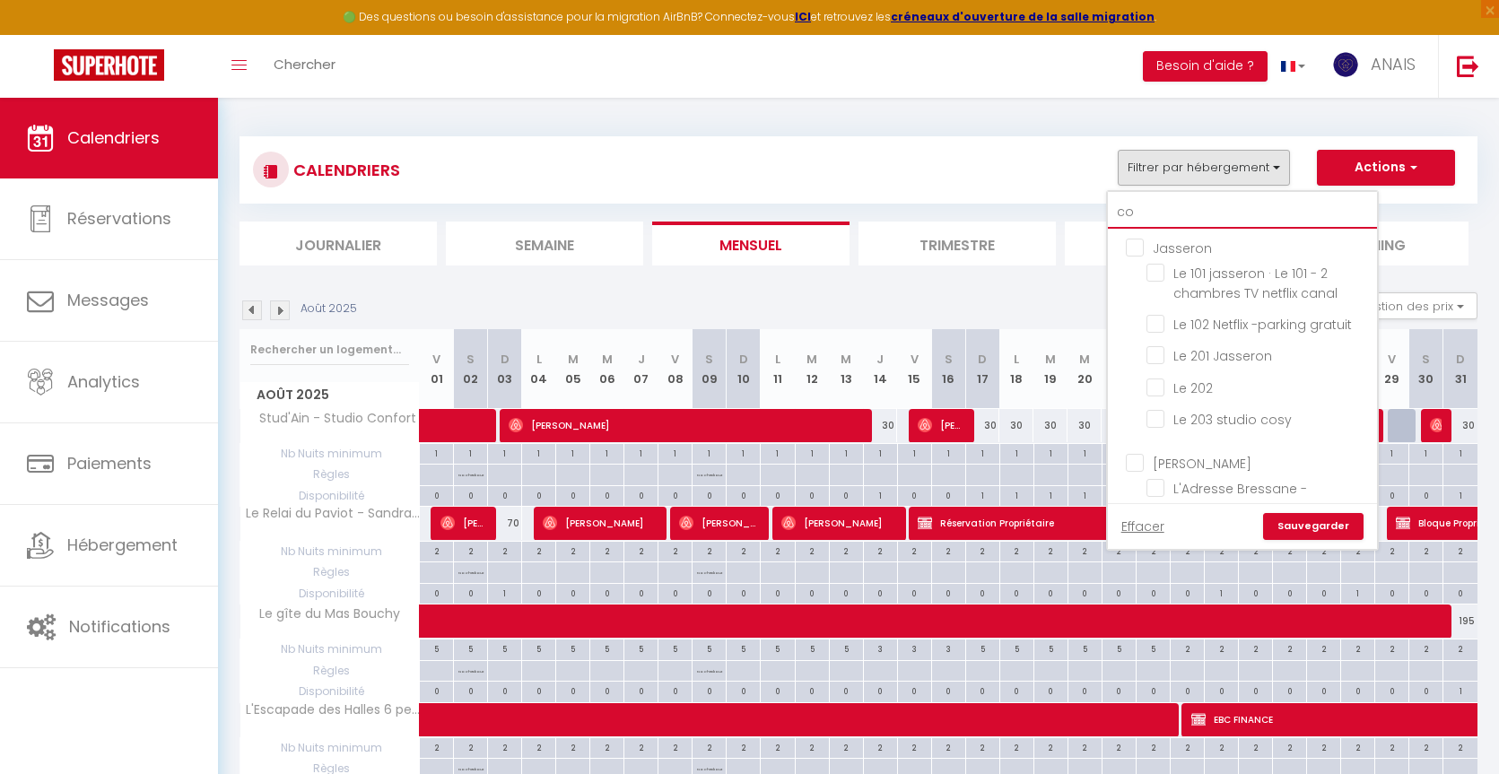
checkbox input "false"
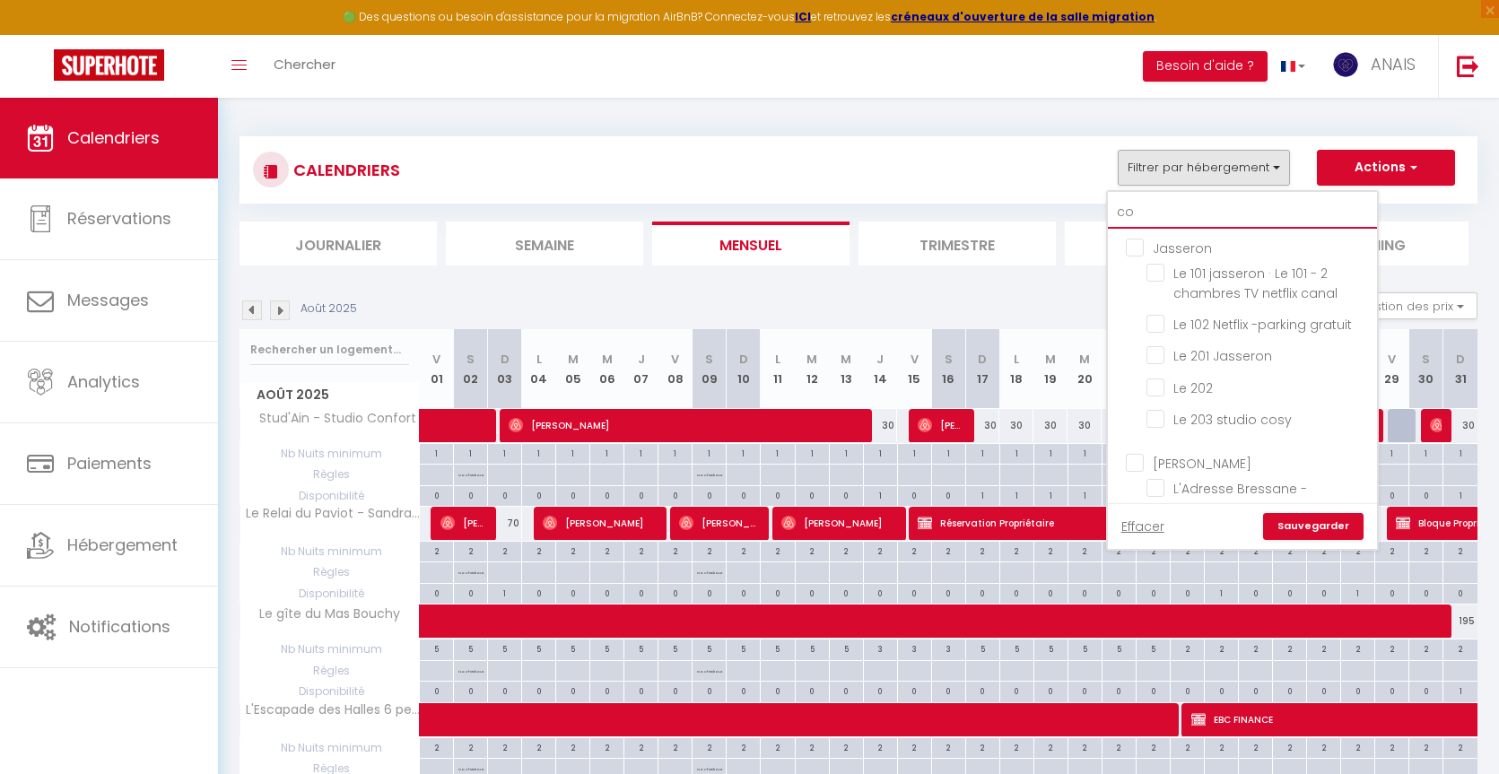
checkbox input "false"
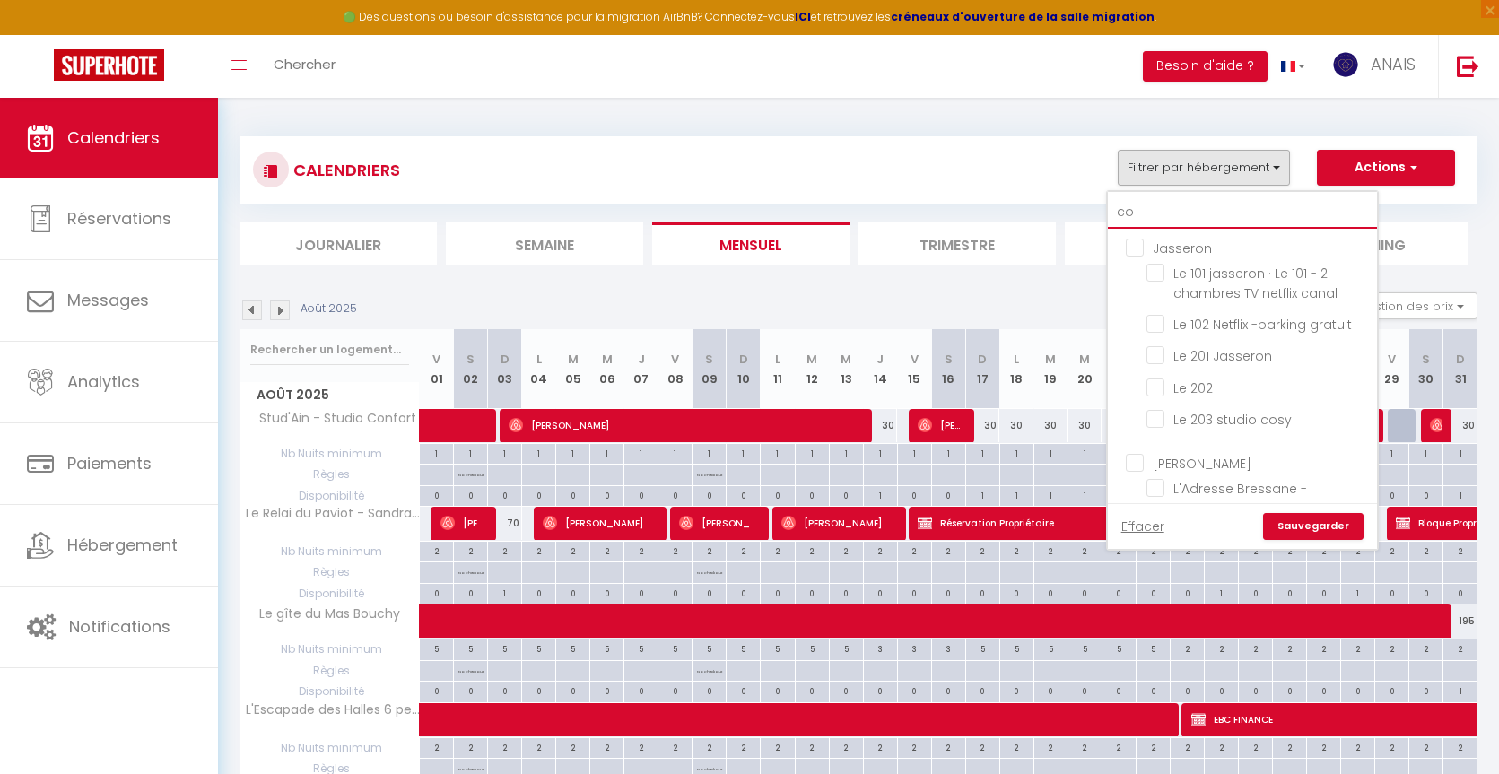
checkbox input "false"
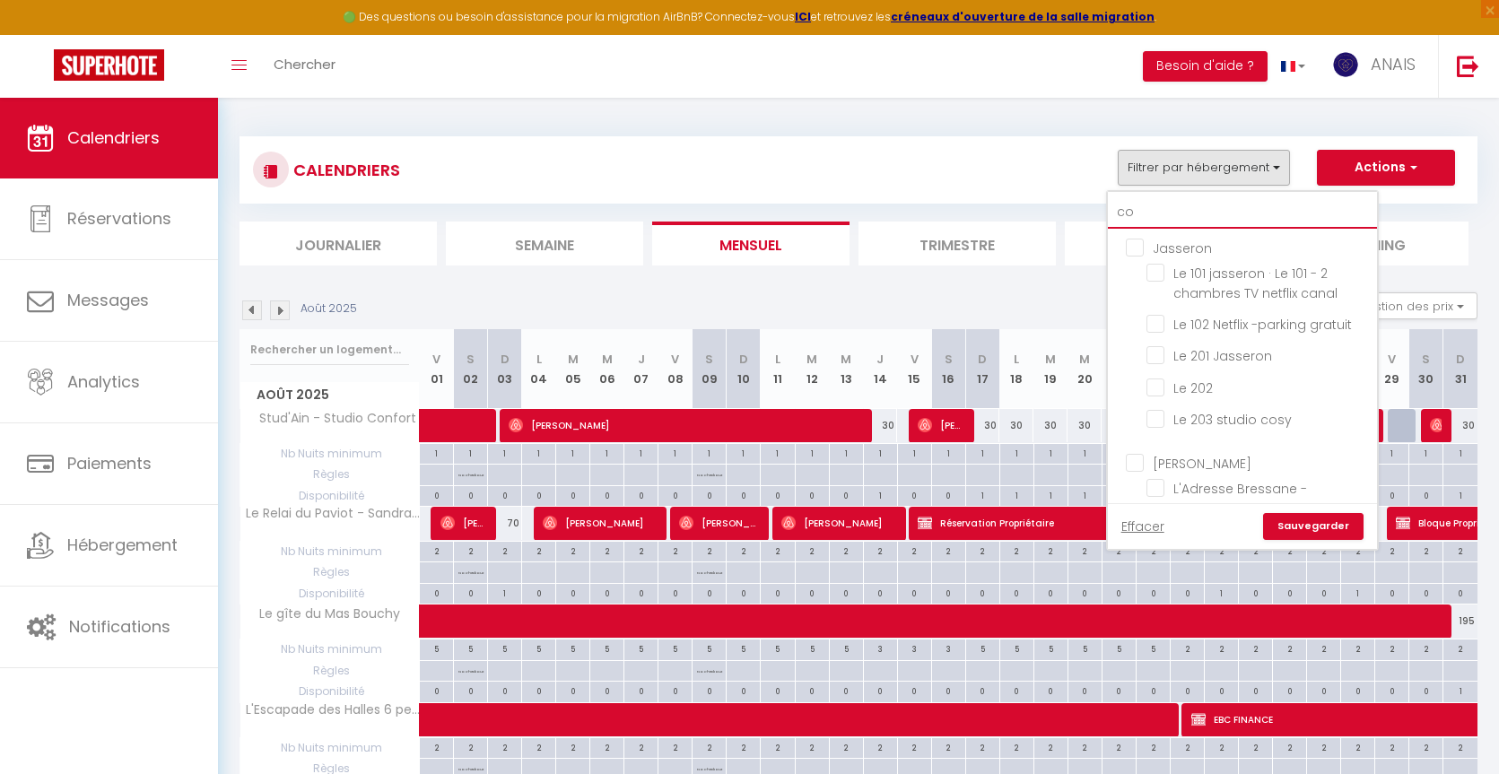
checkbox input "false"
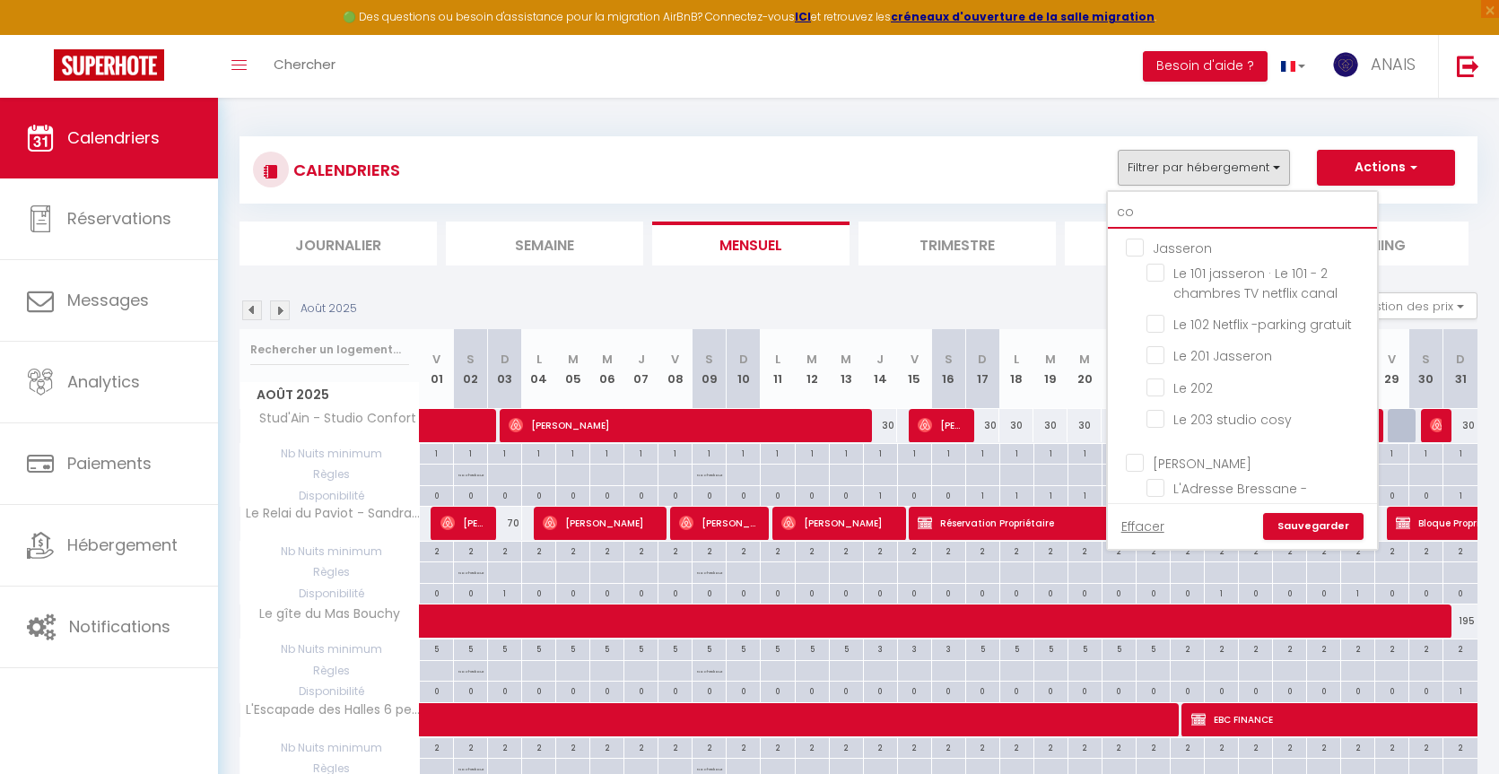
checkbox input "false"
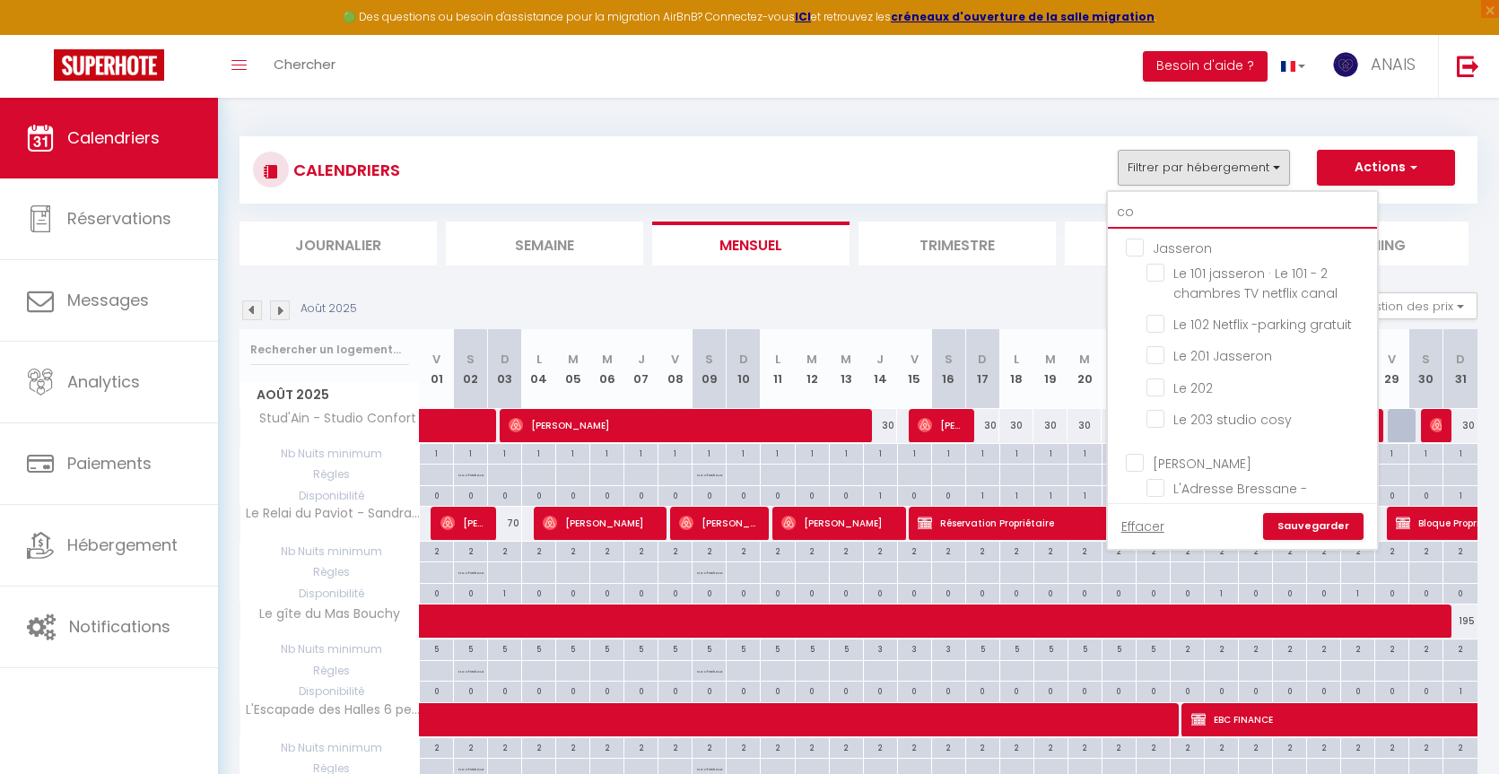
checkbox input "false"
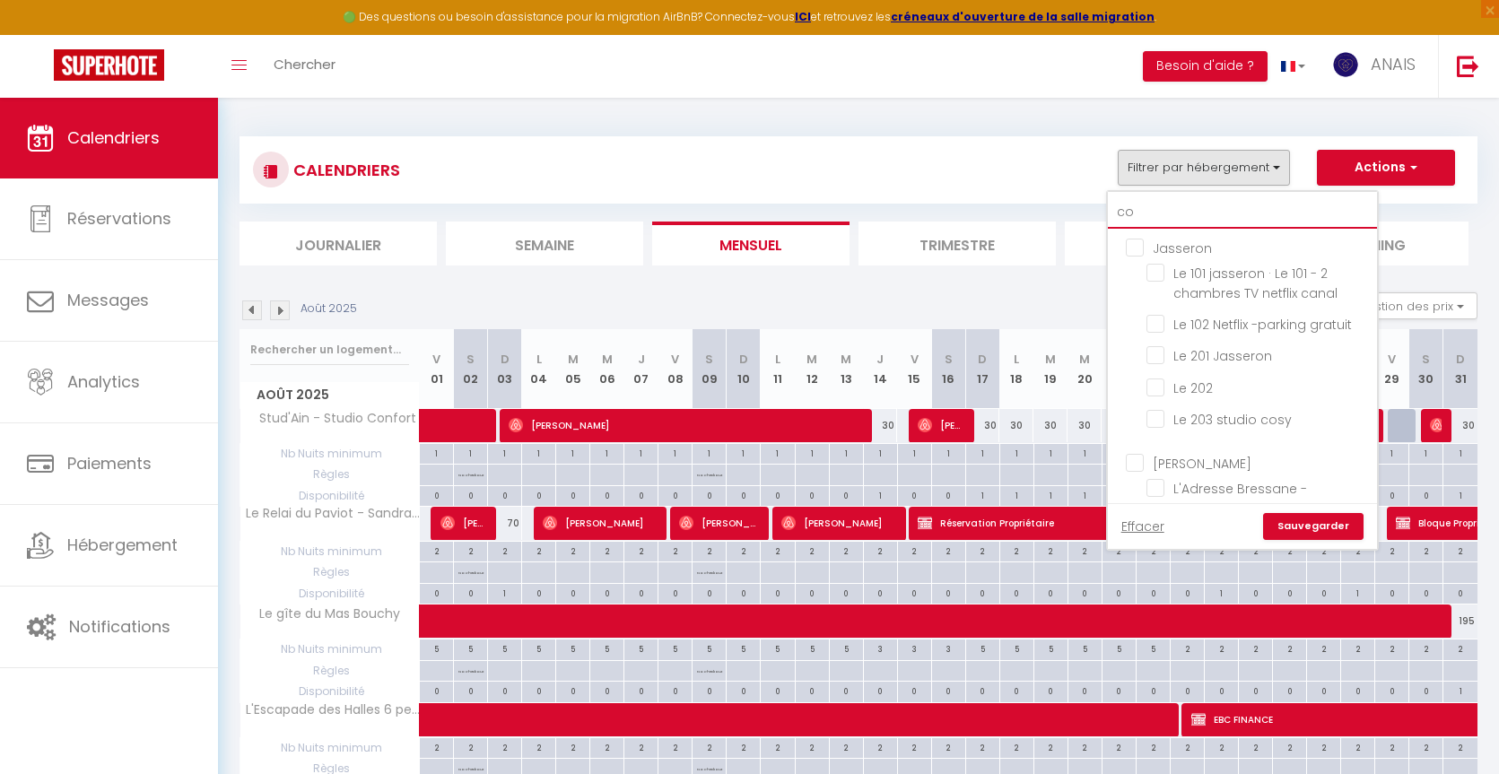
checkbox input "false"
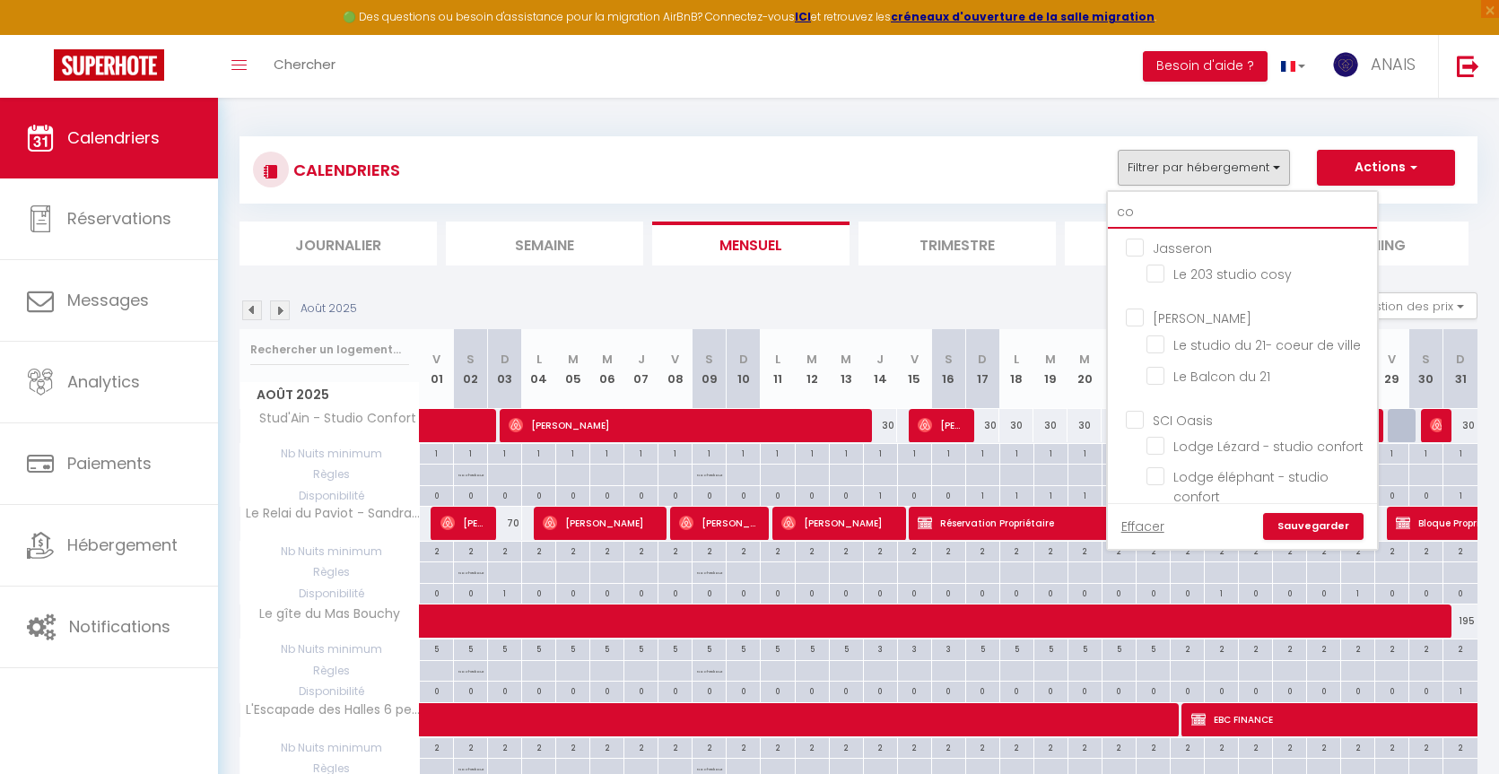
checkbox input "false"
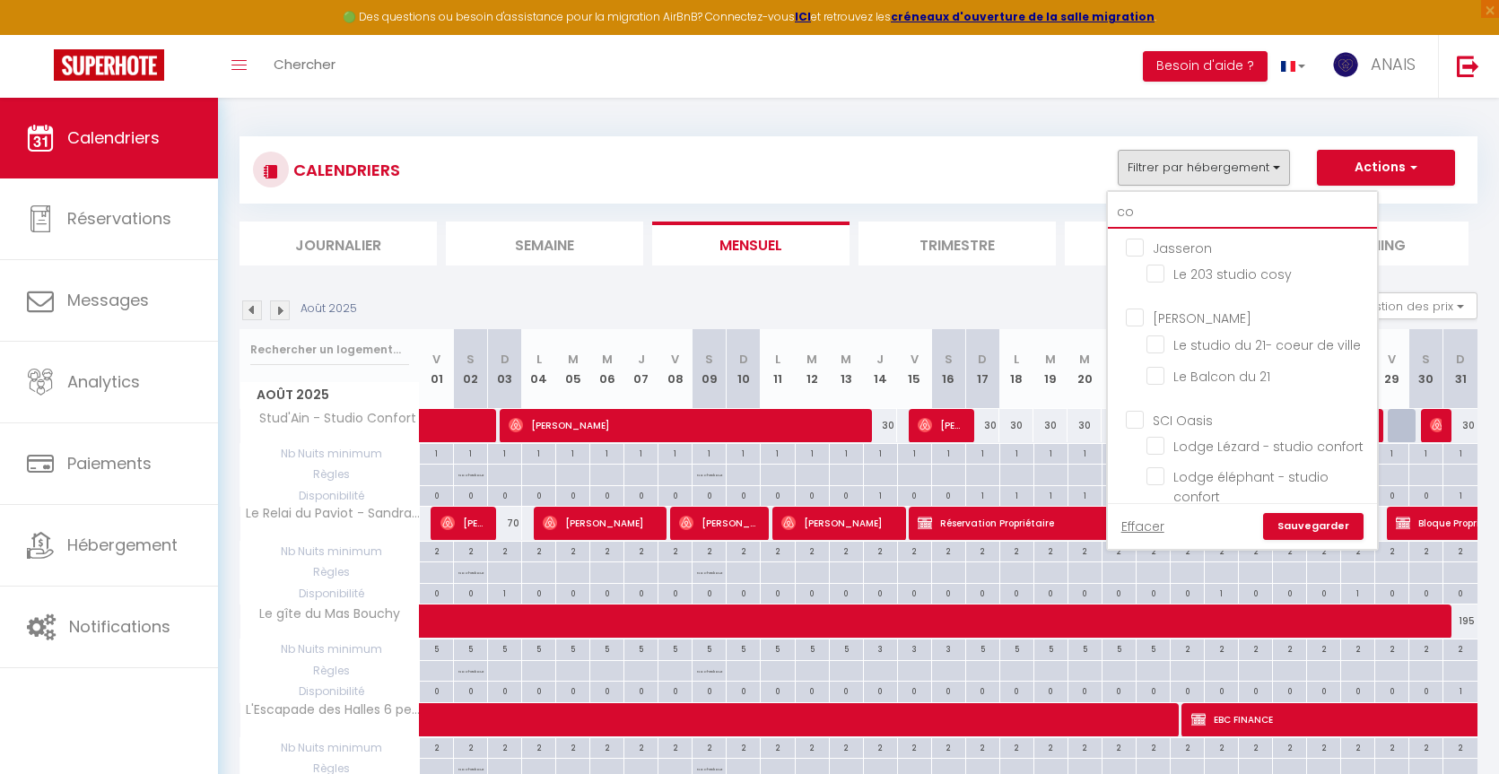
checkbox input "false"
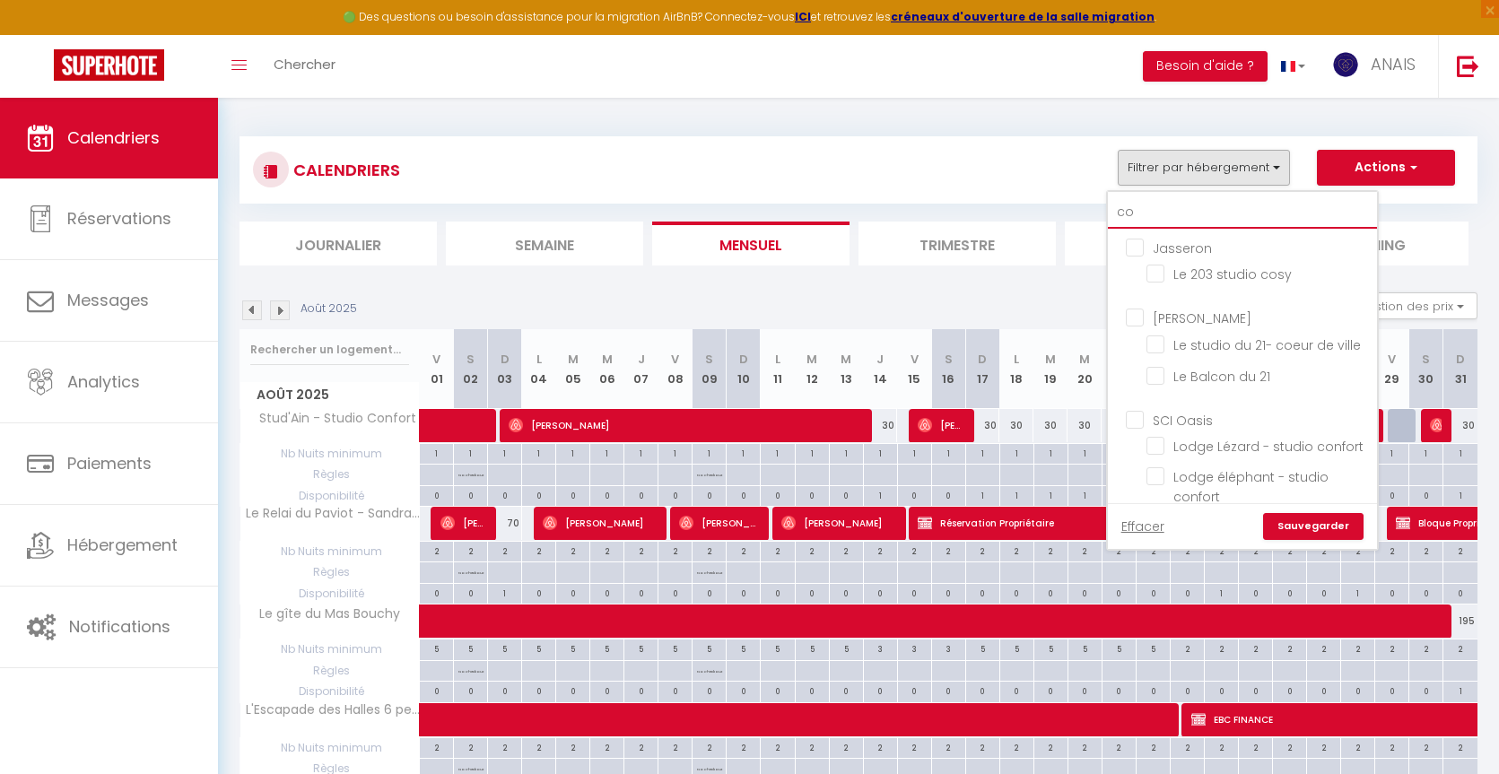
checkbox input "false"
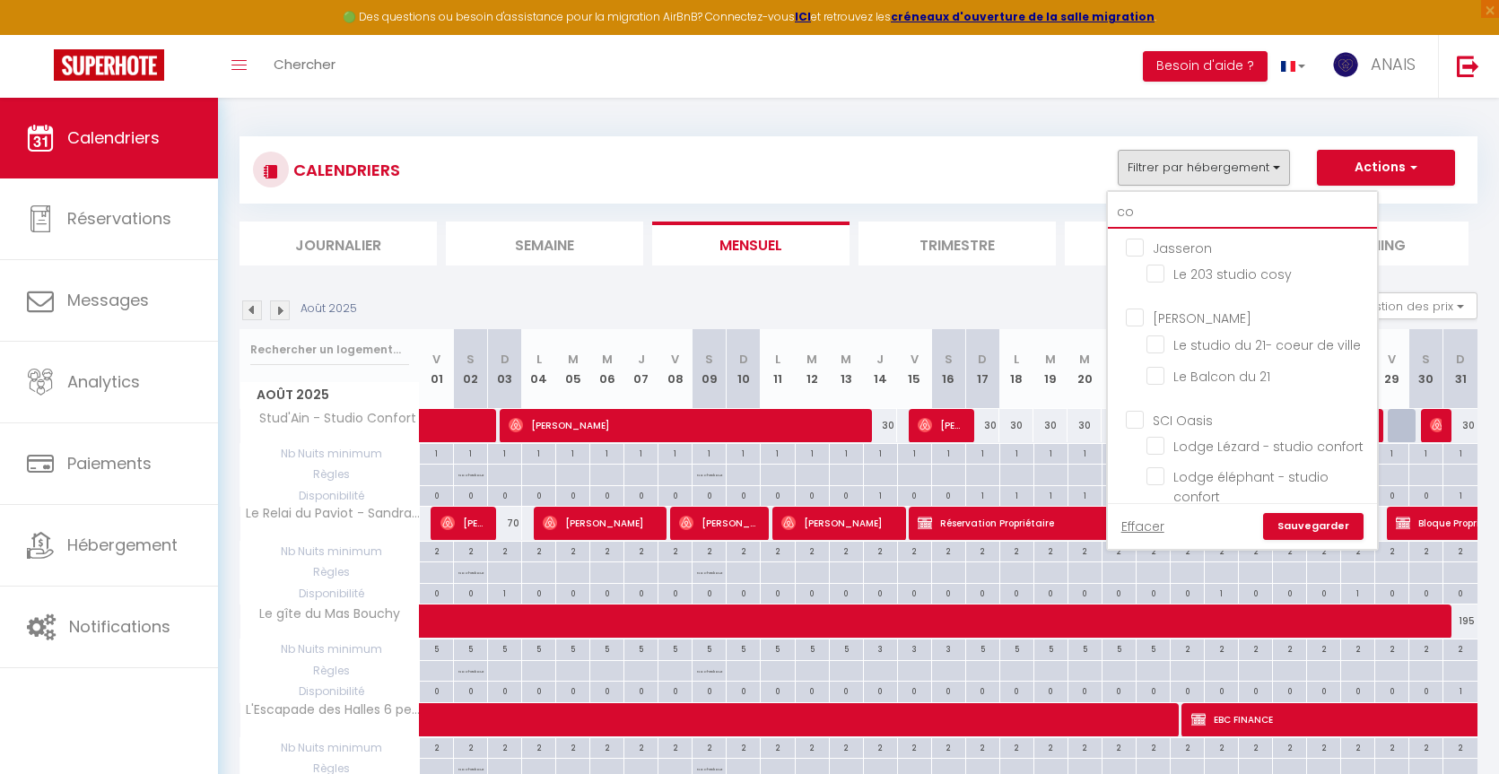
checkbox input "false"
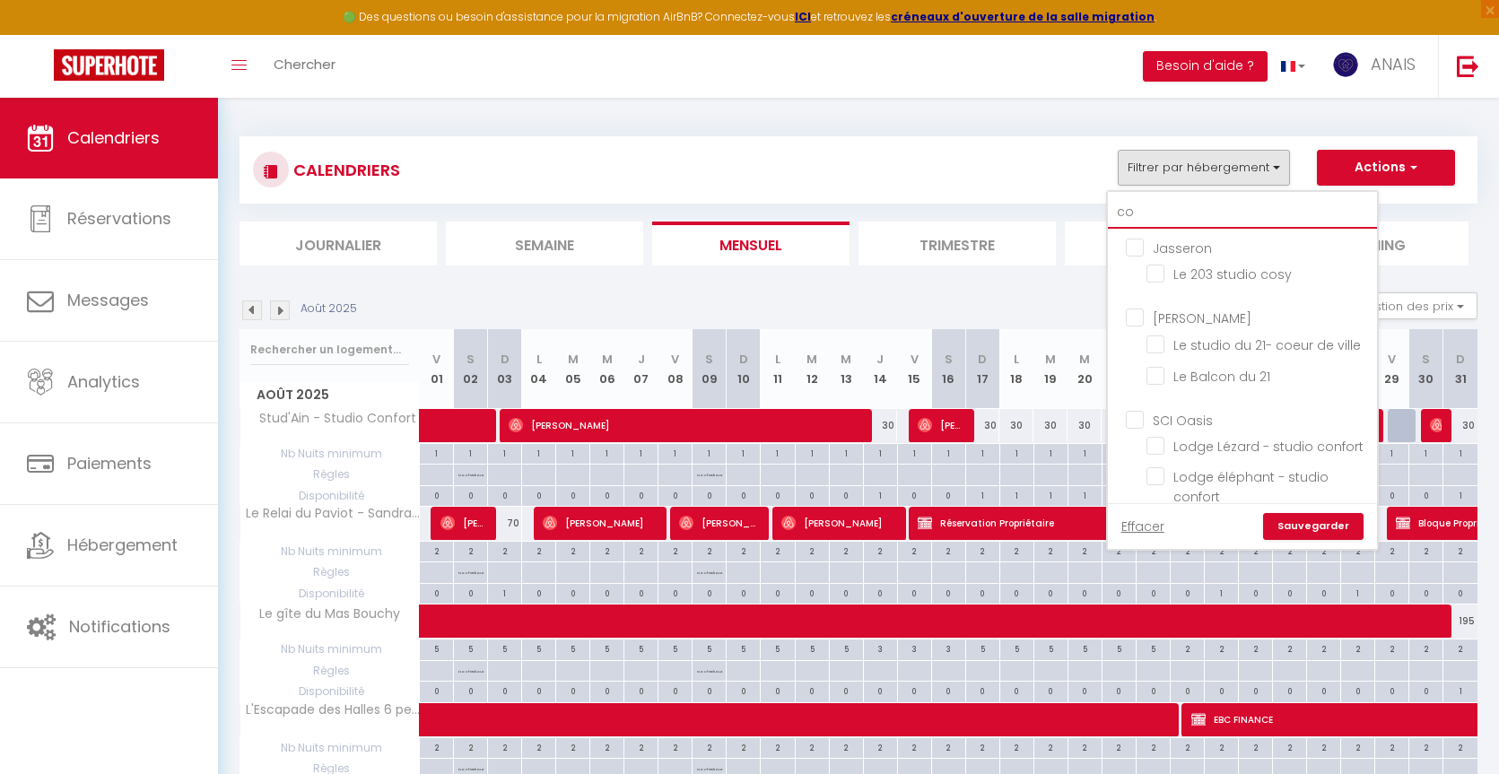
checkbox input "false"
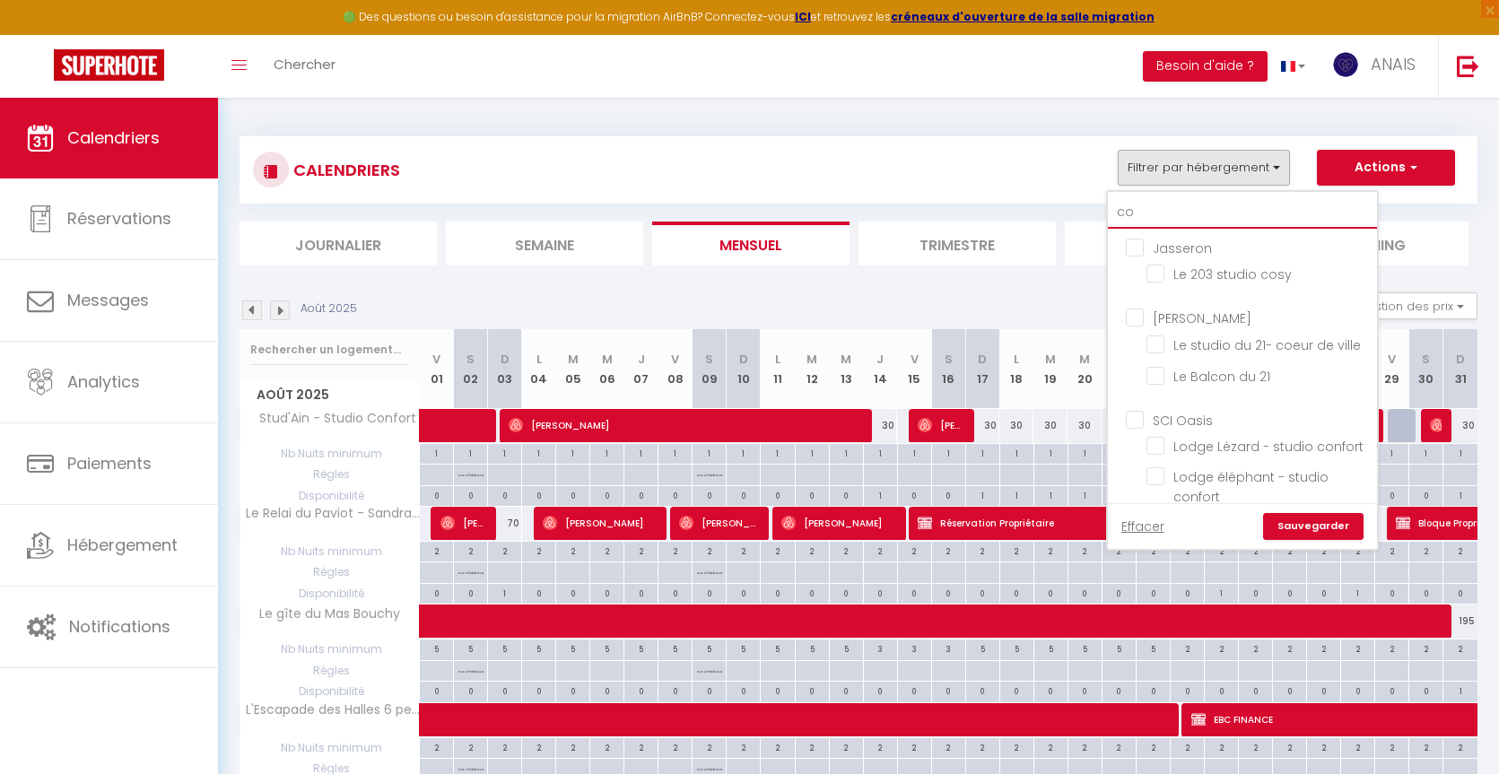
checkbox input "false"
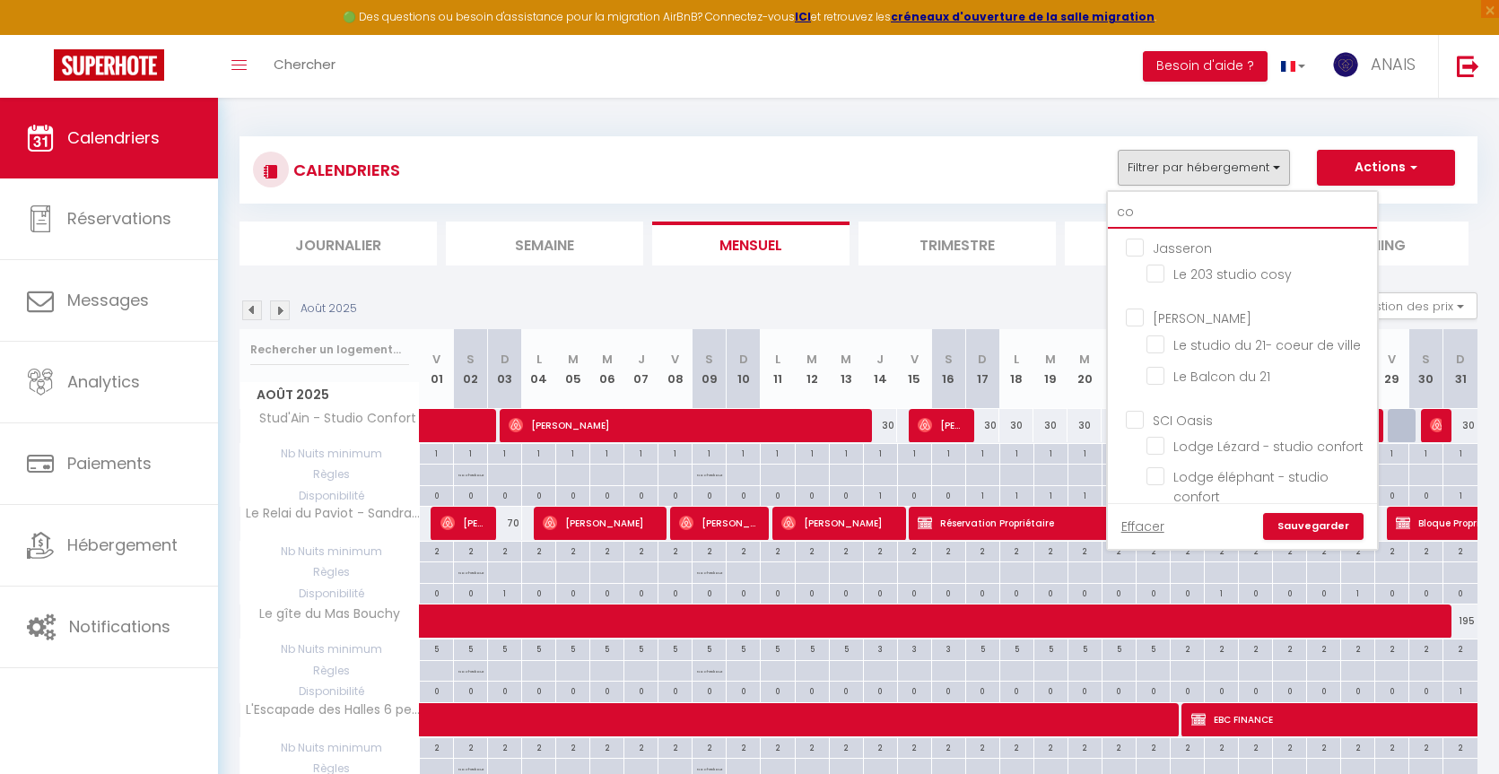
checkbox input "false"
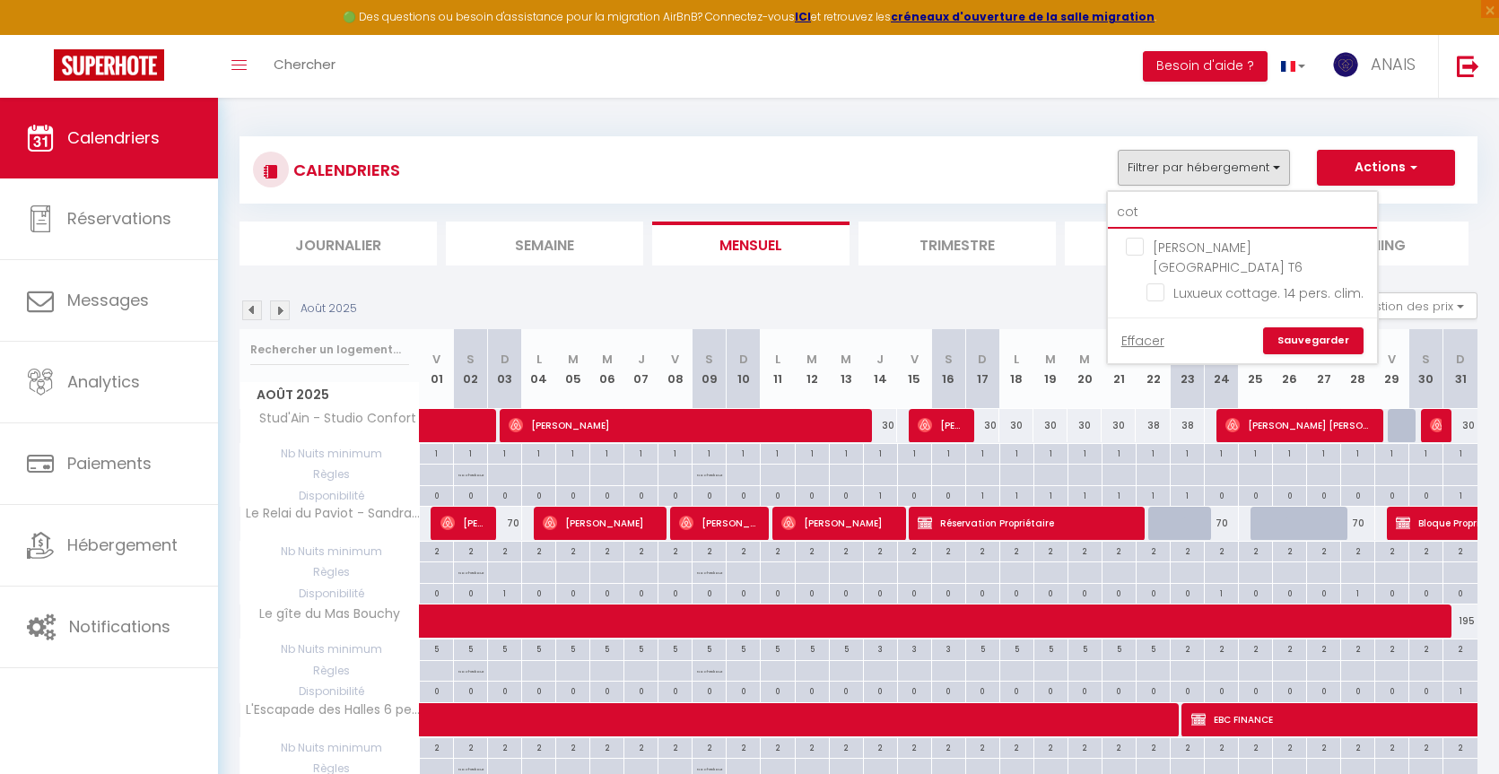
type input "cott"
checkbox input "false"
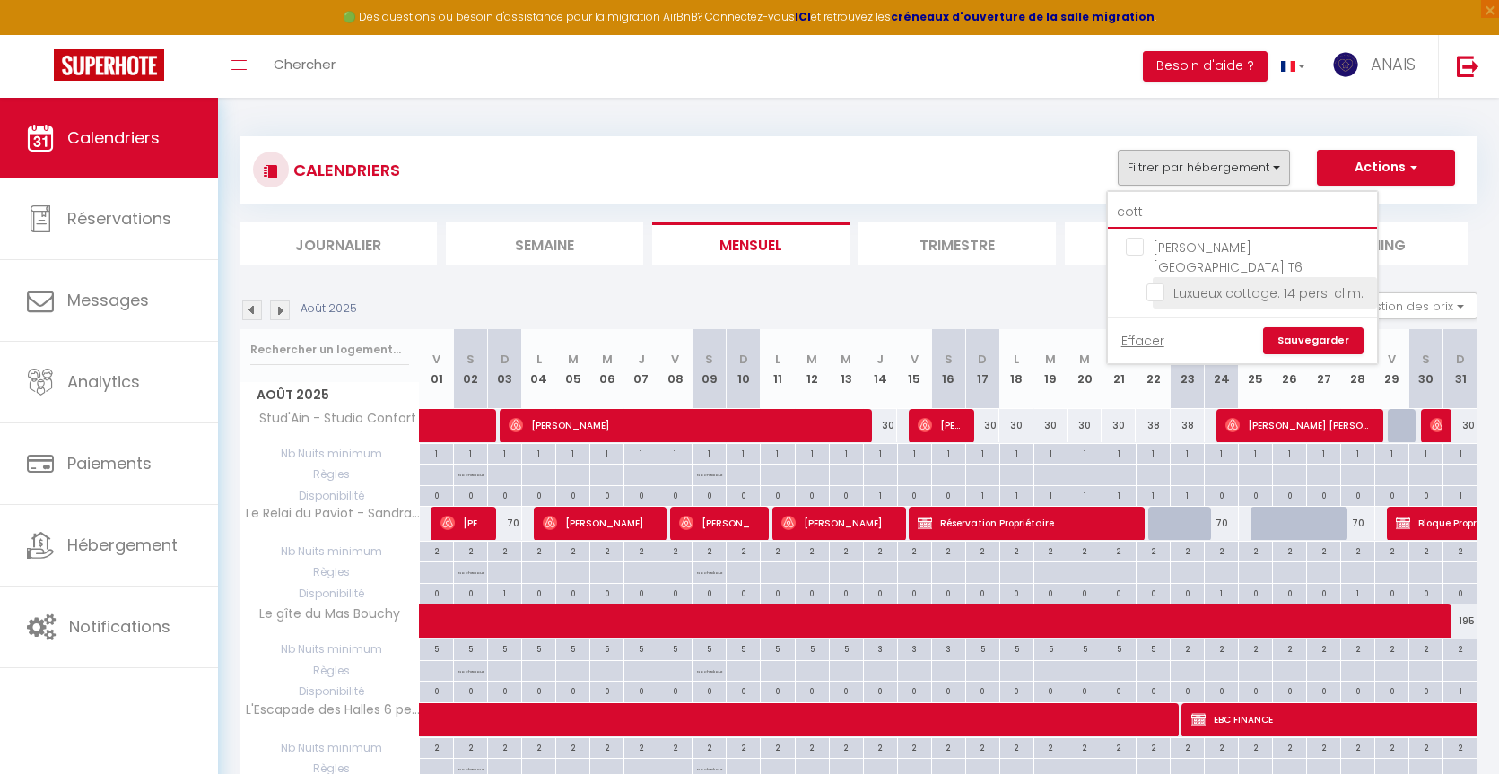
type input "cott"
click at [1163, 283] on input "Luxueux cottage. 14 pers. clim." at bounding box center [1258, 292] width 224 height 18
checkbox input "true"
click at [1301, 327] on link "Sauvegarder" at bounding box center [1313, 340] width 100 height 27
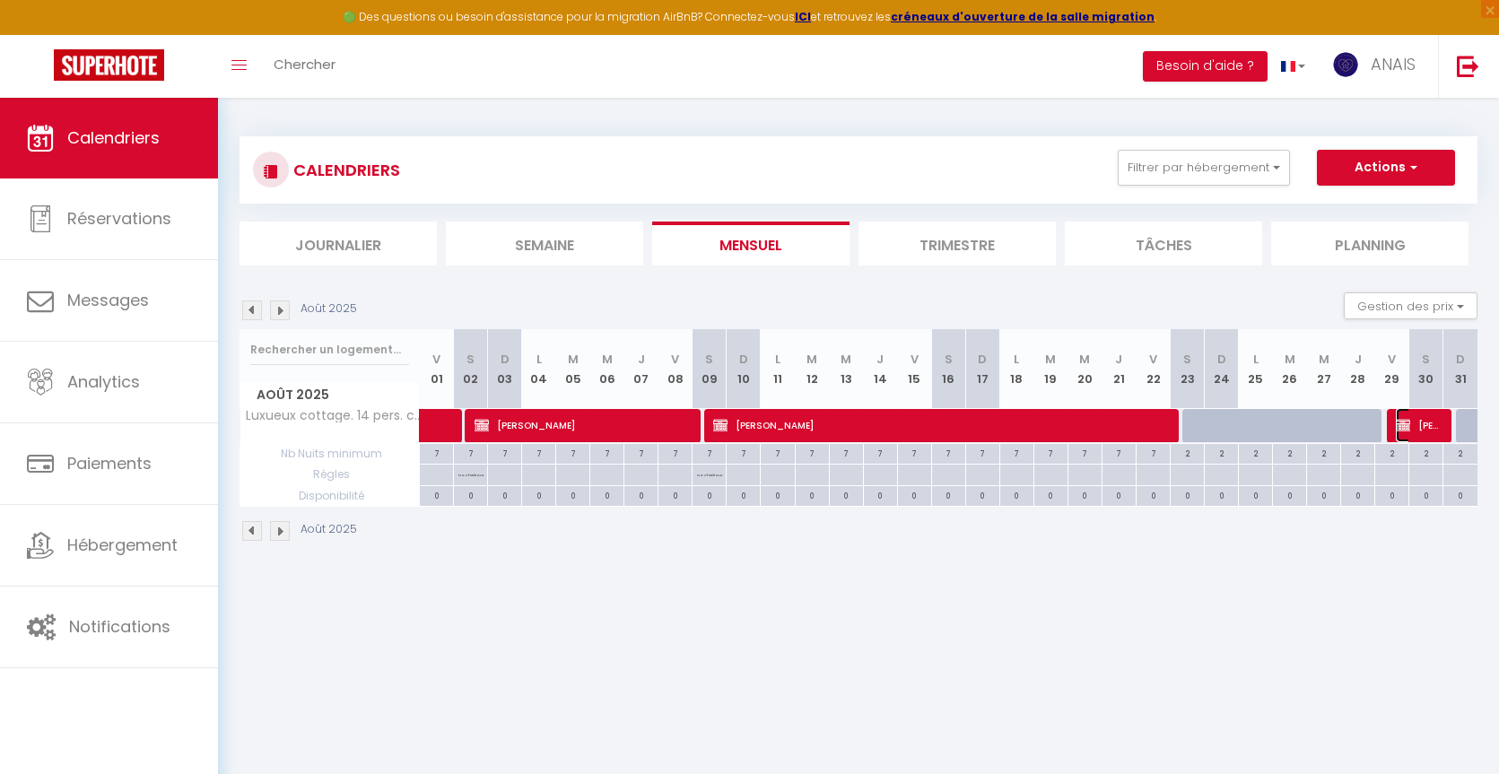
click at [1415, 430] on span "[PERSON_NAME]" at bounding box center [1419, 425] width 46 height 34
select select "OK"
select select "KO"
select select "0"
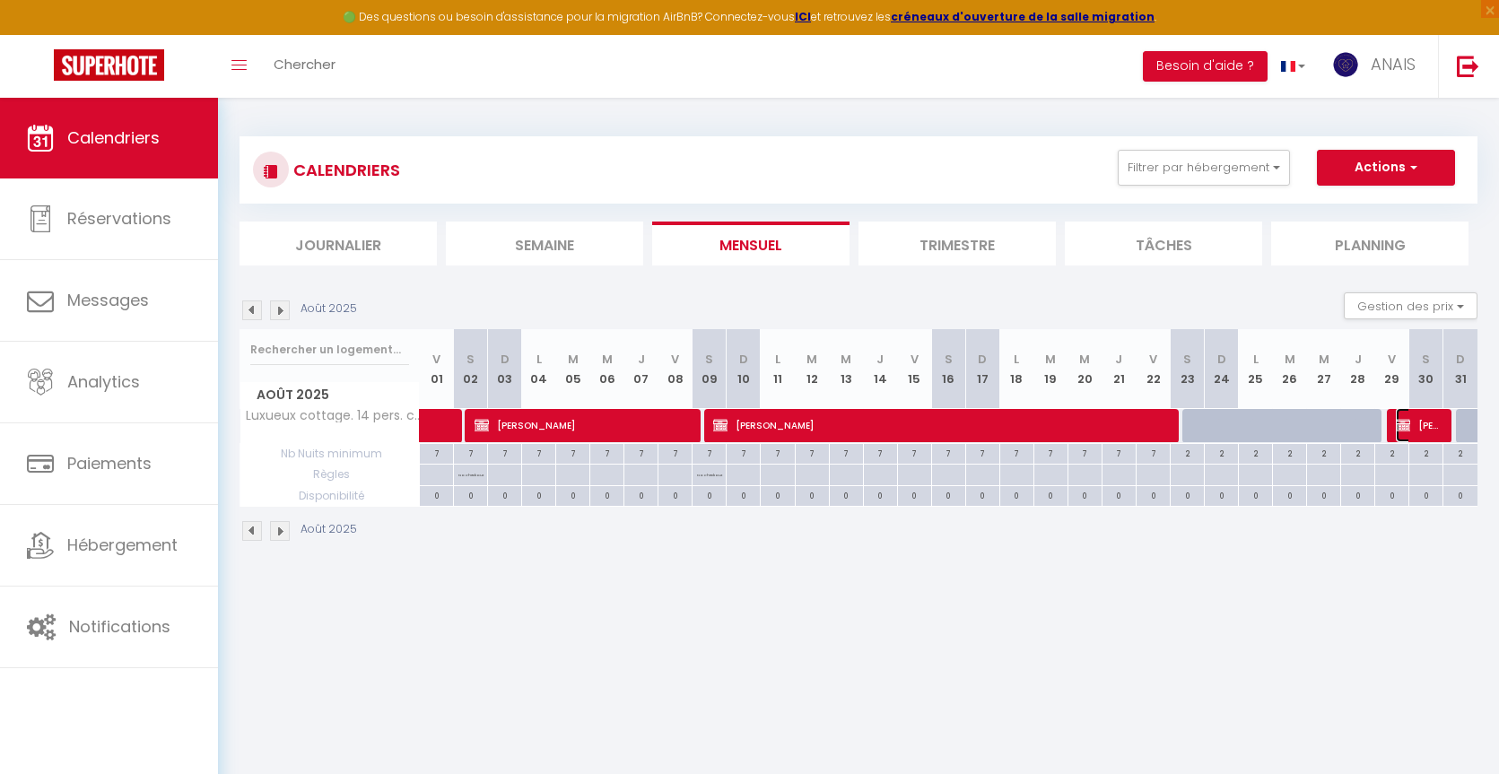
select select "1"
select select
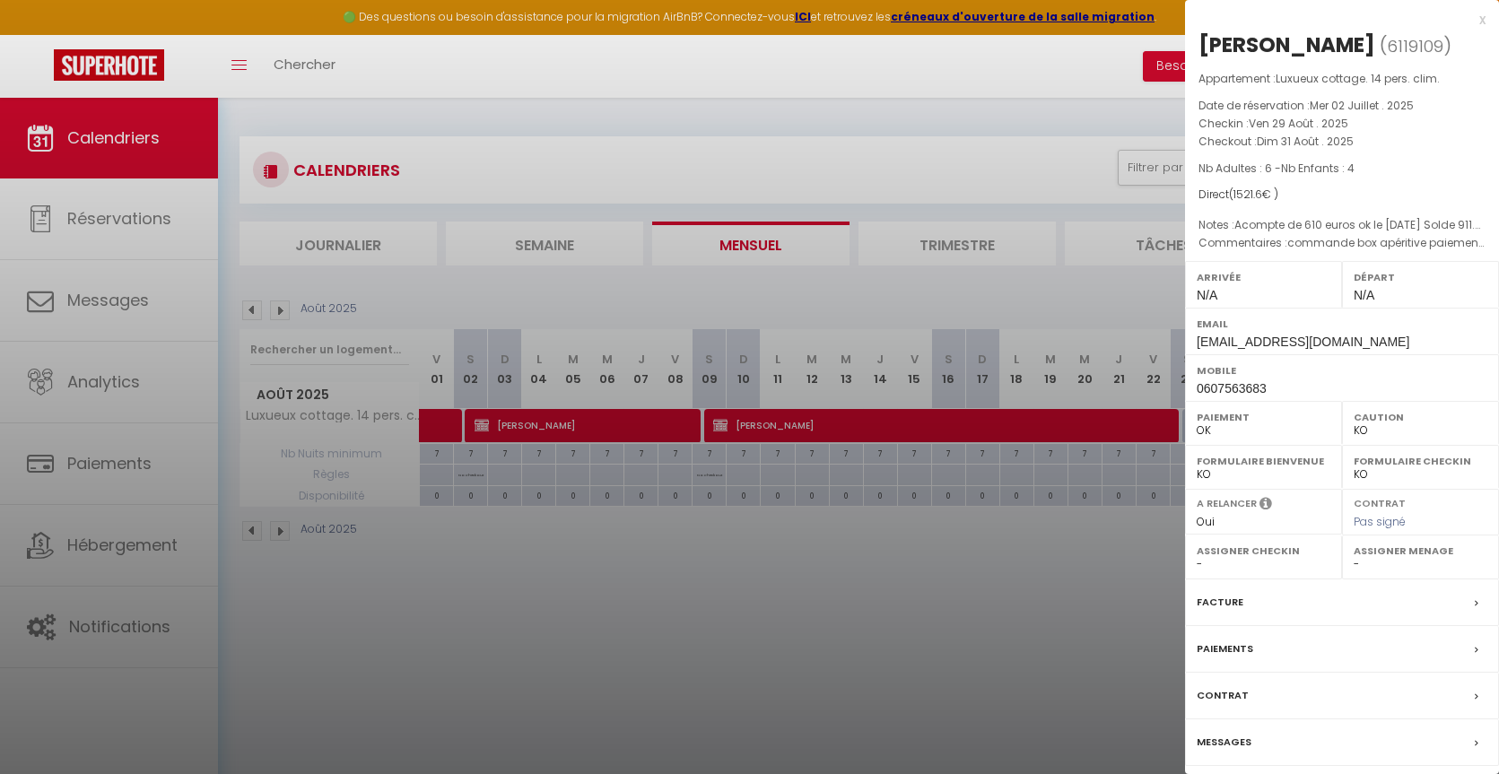
click at [852, 432] on div at bounding box center [749, 387] width 1499 height 774
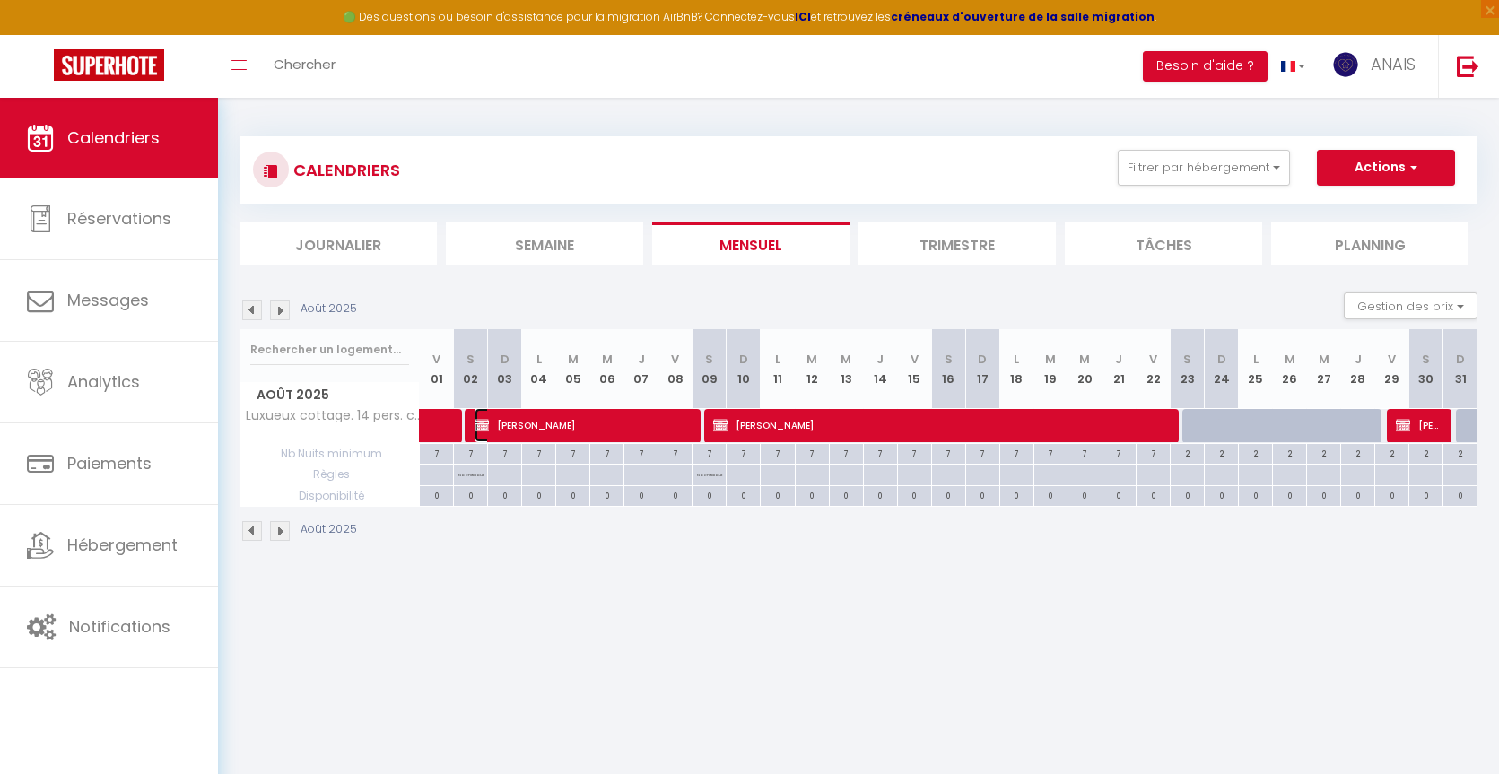
click at [493, 416] on span "[PERSON_NAME]" at bounding box center [582, 425] width 216 height 34
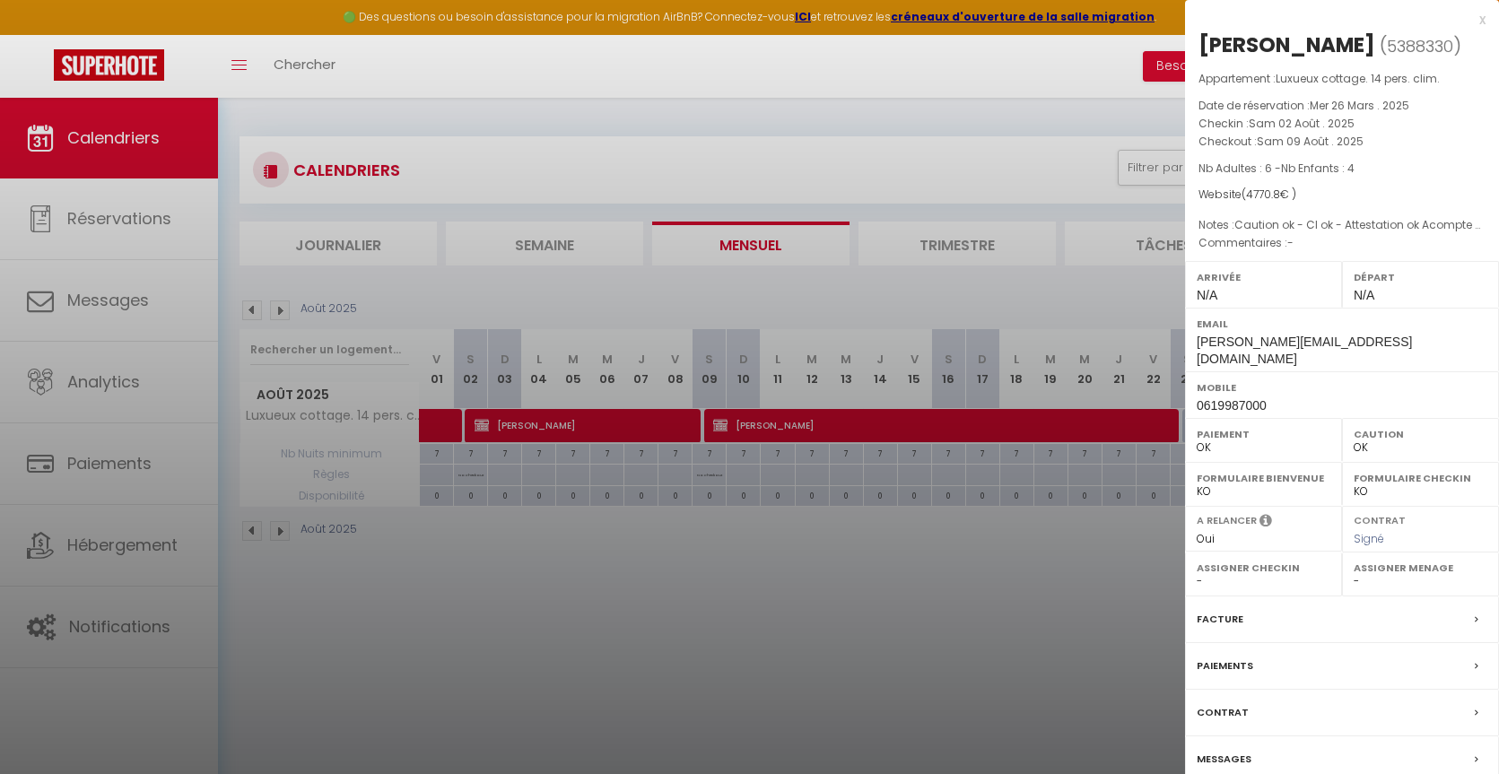
click at [491, 421] on div at bounding box center [749, 387] width 1499 height 774
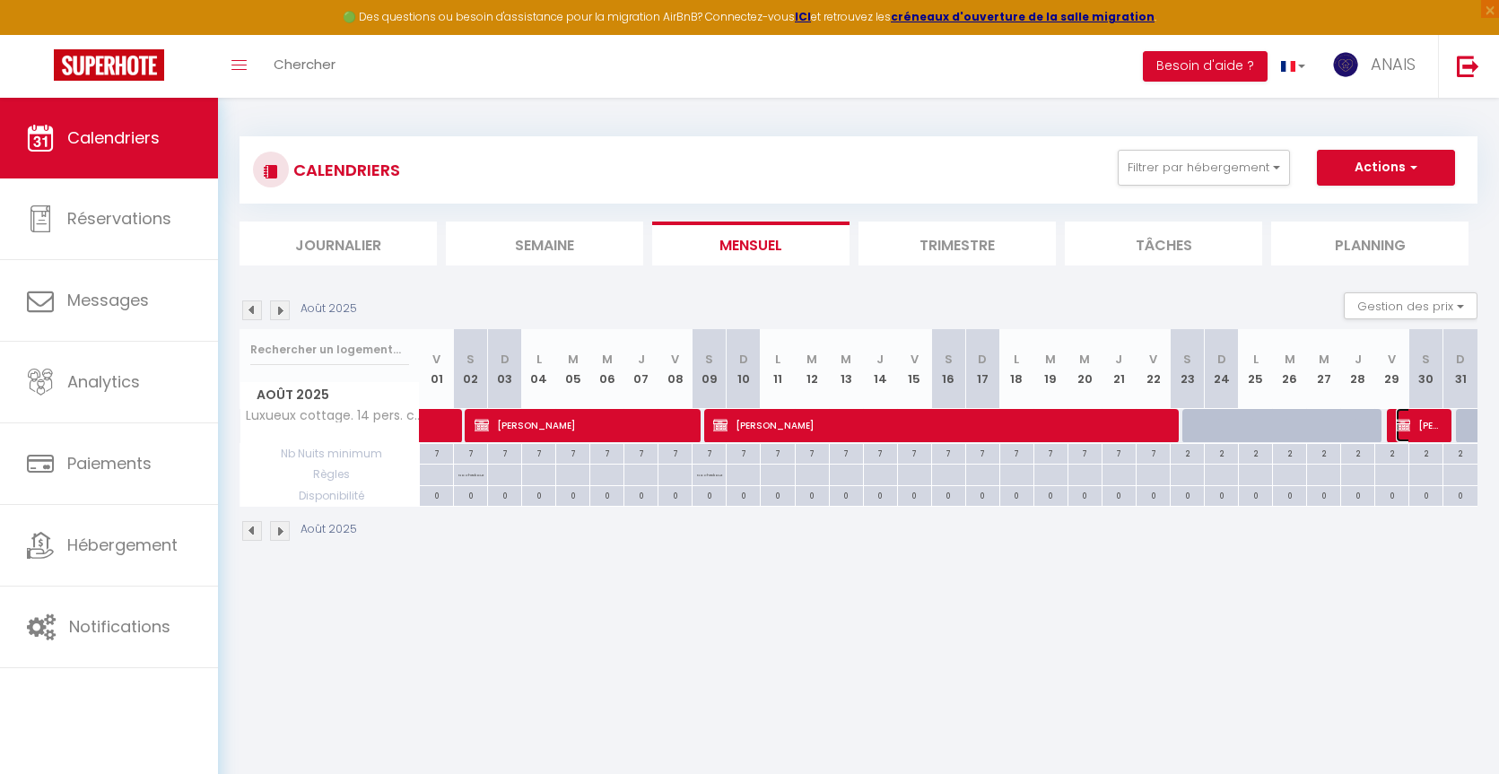
click at [1411, 425] on span "[PERSON_NAME]" at bounding box center [1419, 425] width 46 height 34
select select "KO"
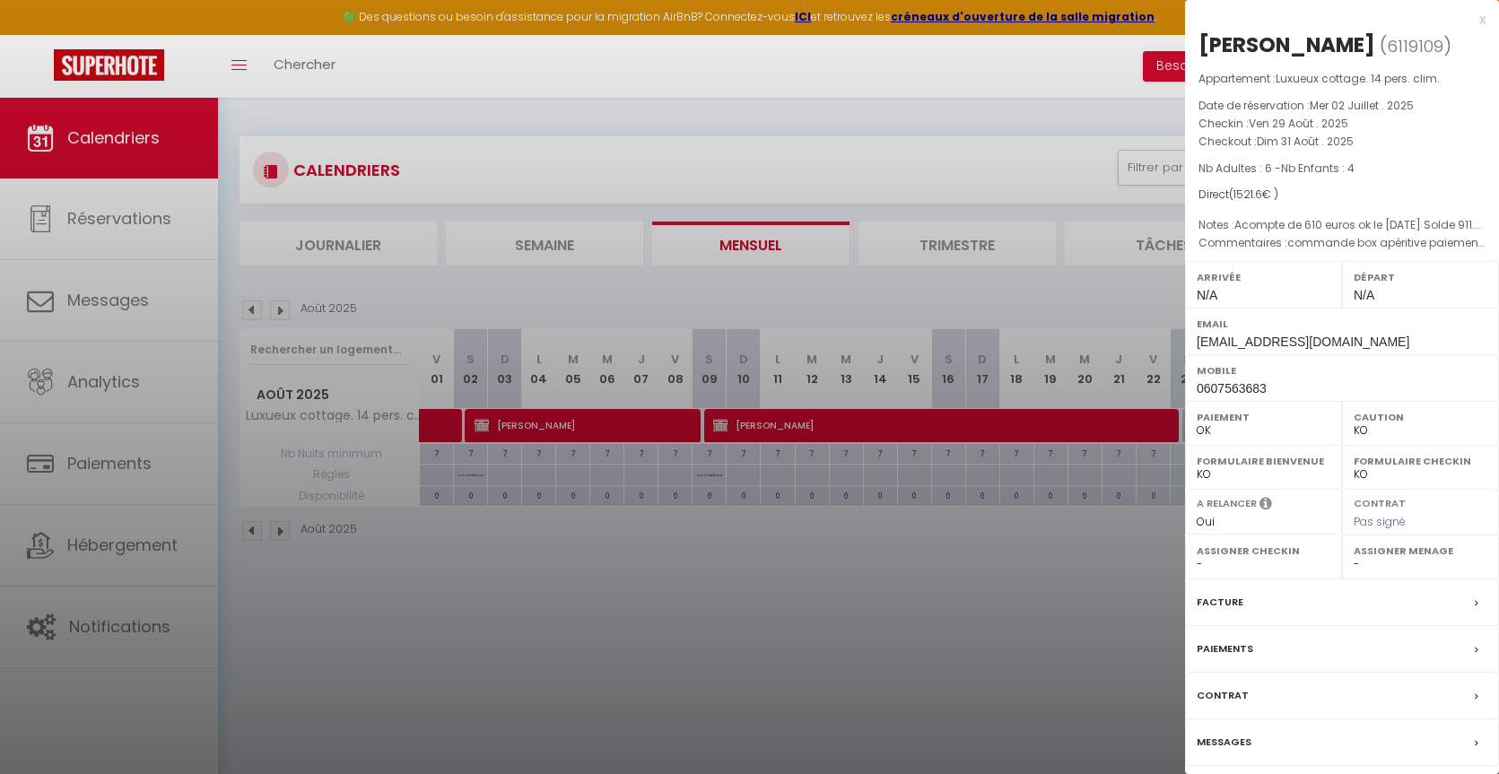
click at [679, 636] on div at bounding box center [749, 387] width 1499 height 774
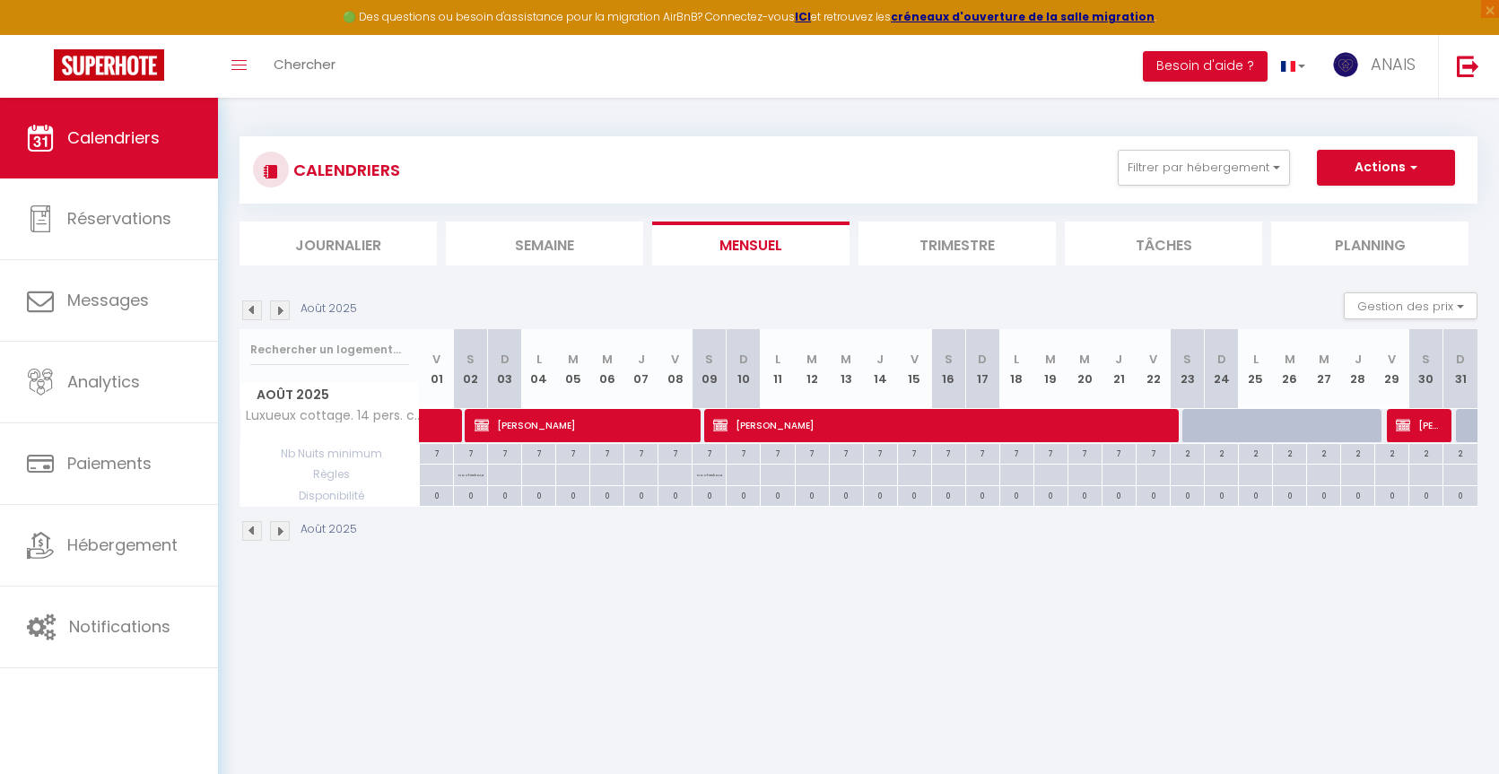
click at [282, 310] on img at bounding box center [280, 310] width 20 height 20
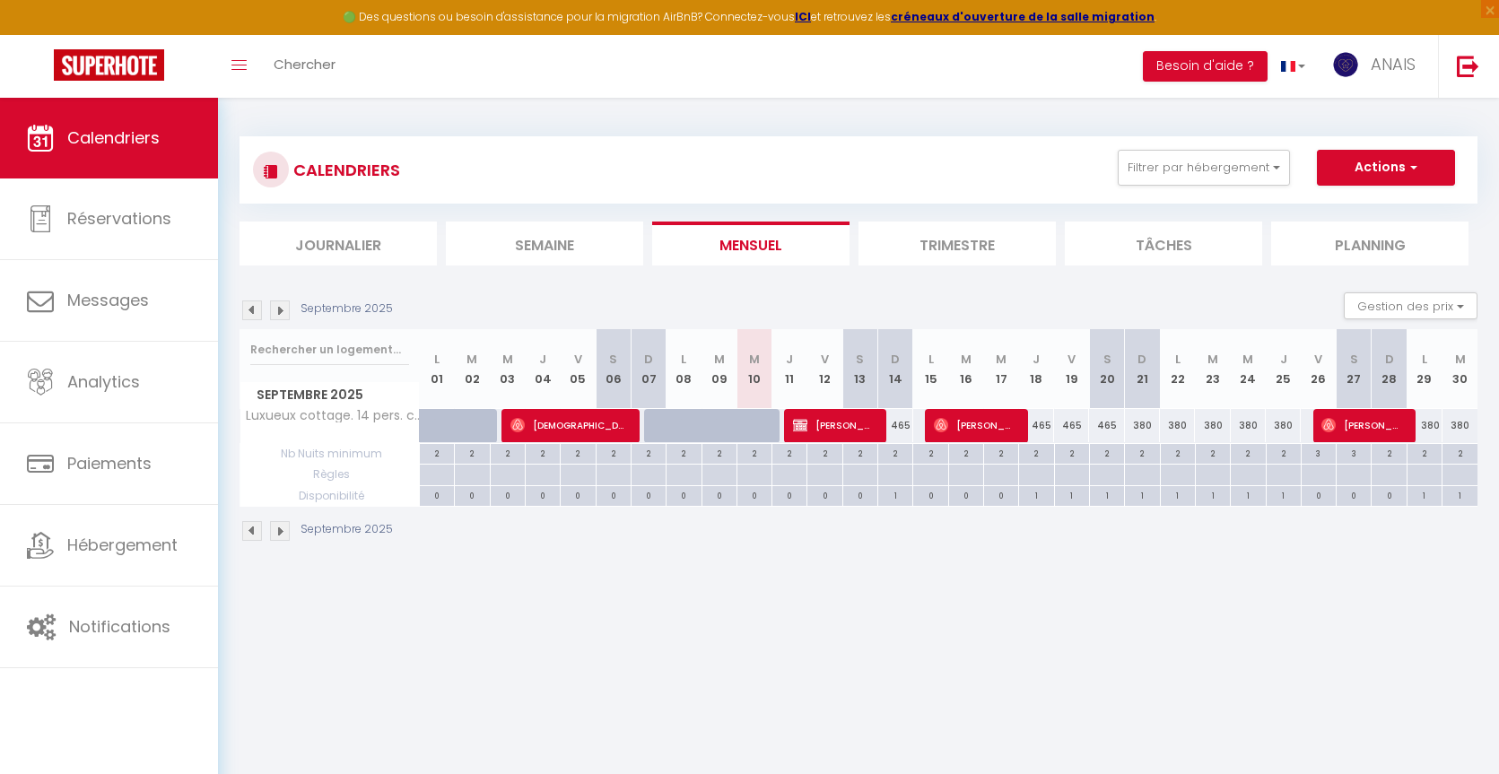
click at [249, 308] on img at bounding box center [252, 310] width 20 height 20
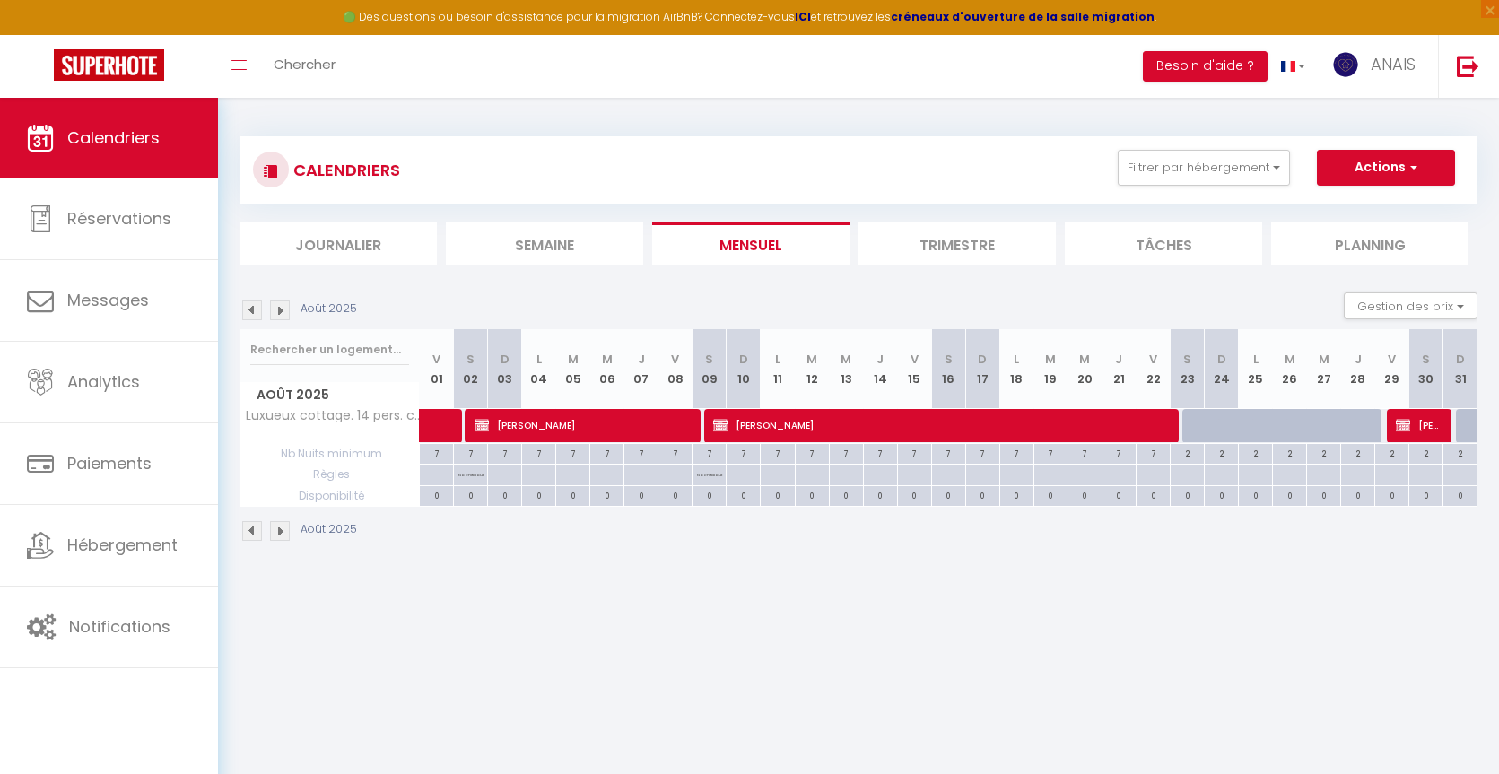
click at [249, 308] on img at bounding box center [252, 310] width 20 height 20
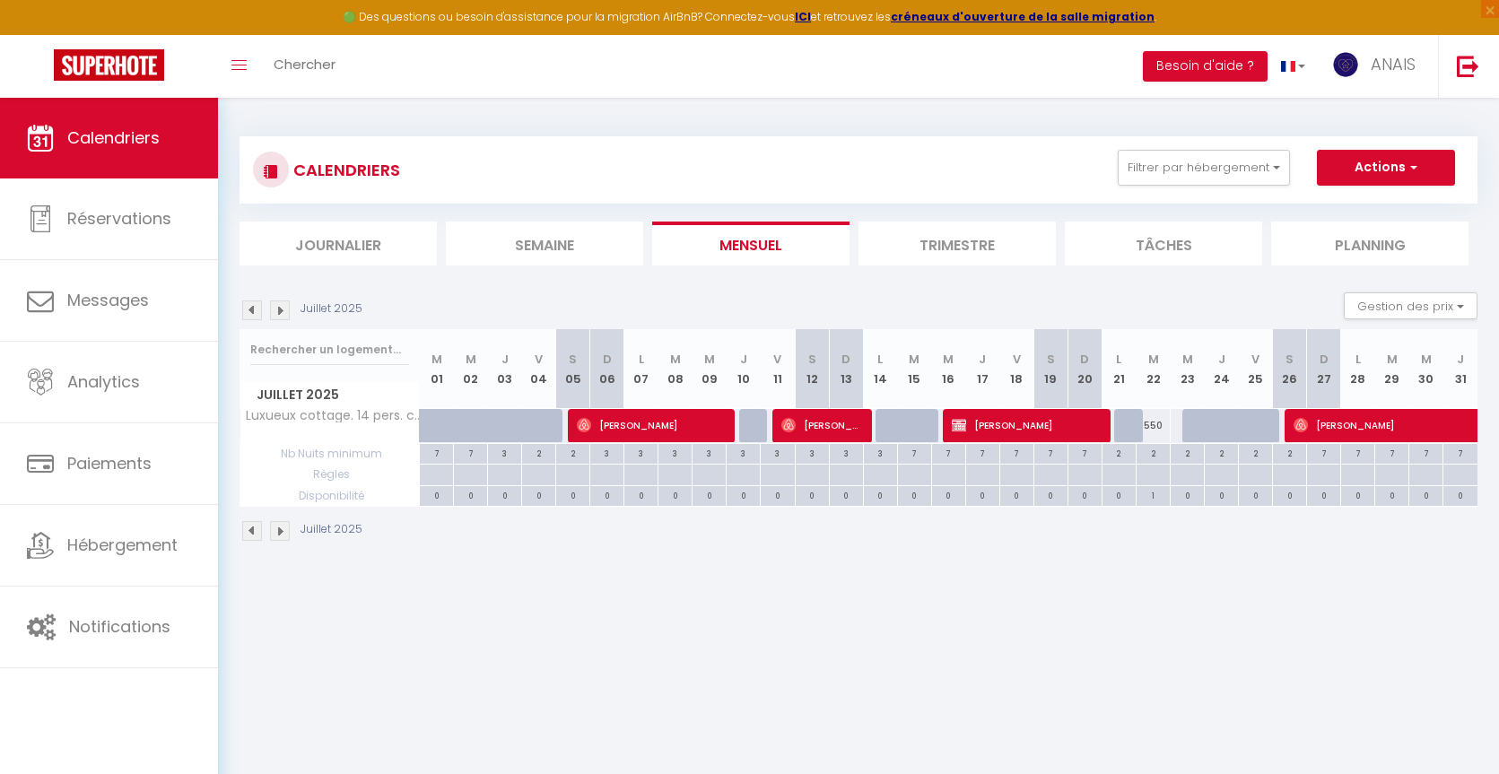
click at [251, 309] on img at bounding box center [252, 310] width 20 height 20
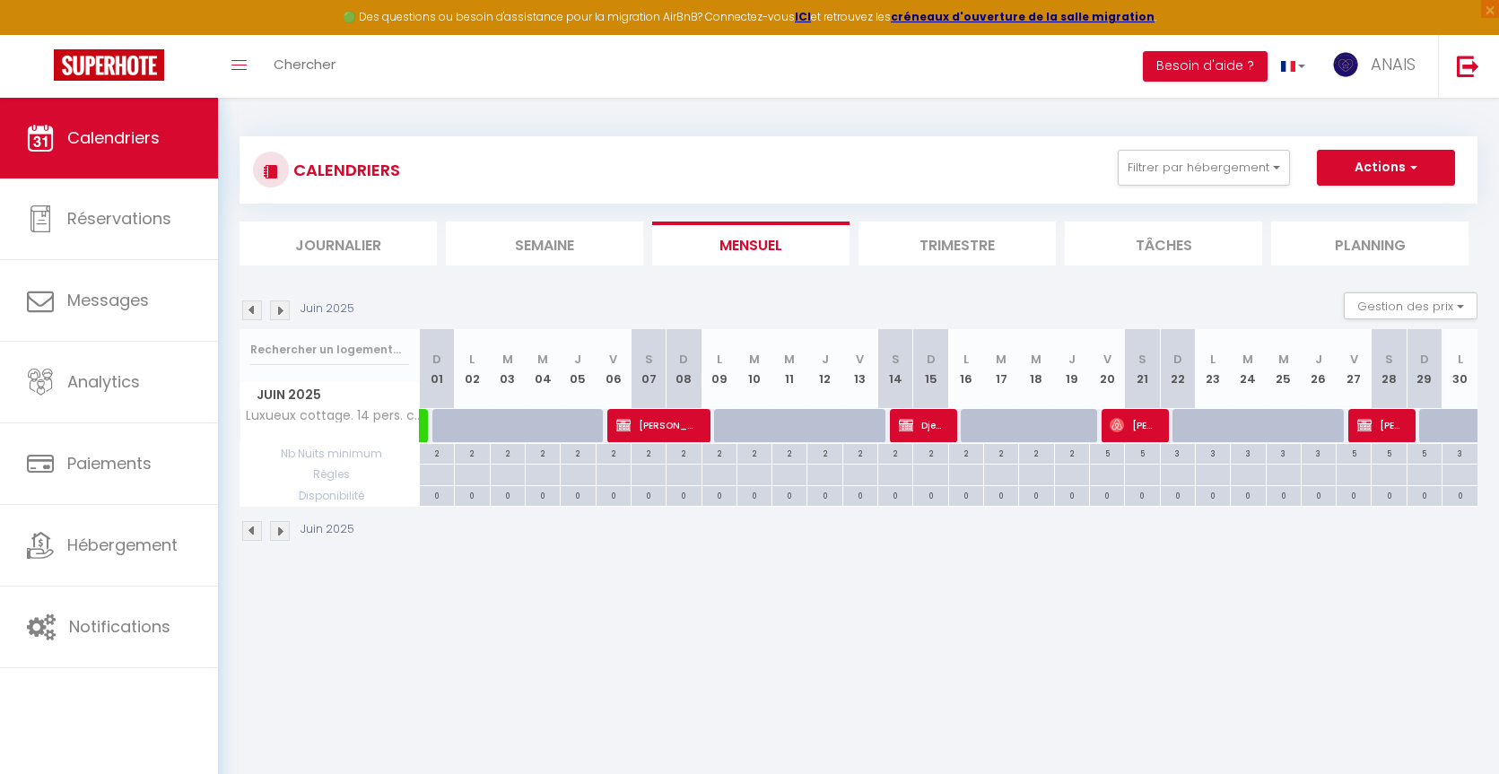
click at [248, 310] on img at bounding box center [252, 310] width 20 height 20
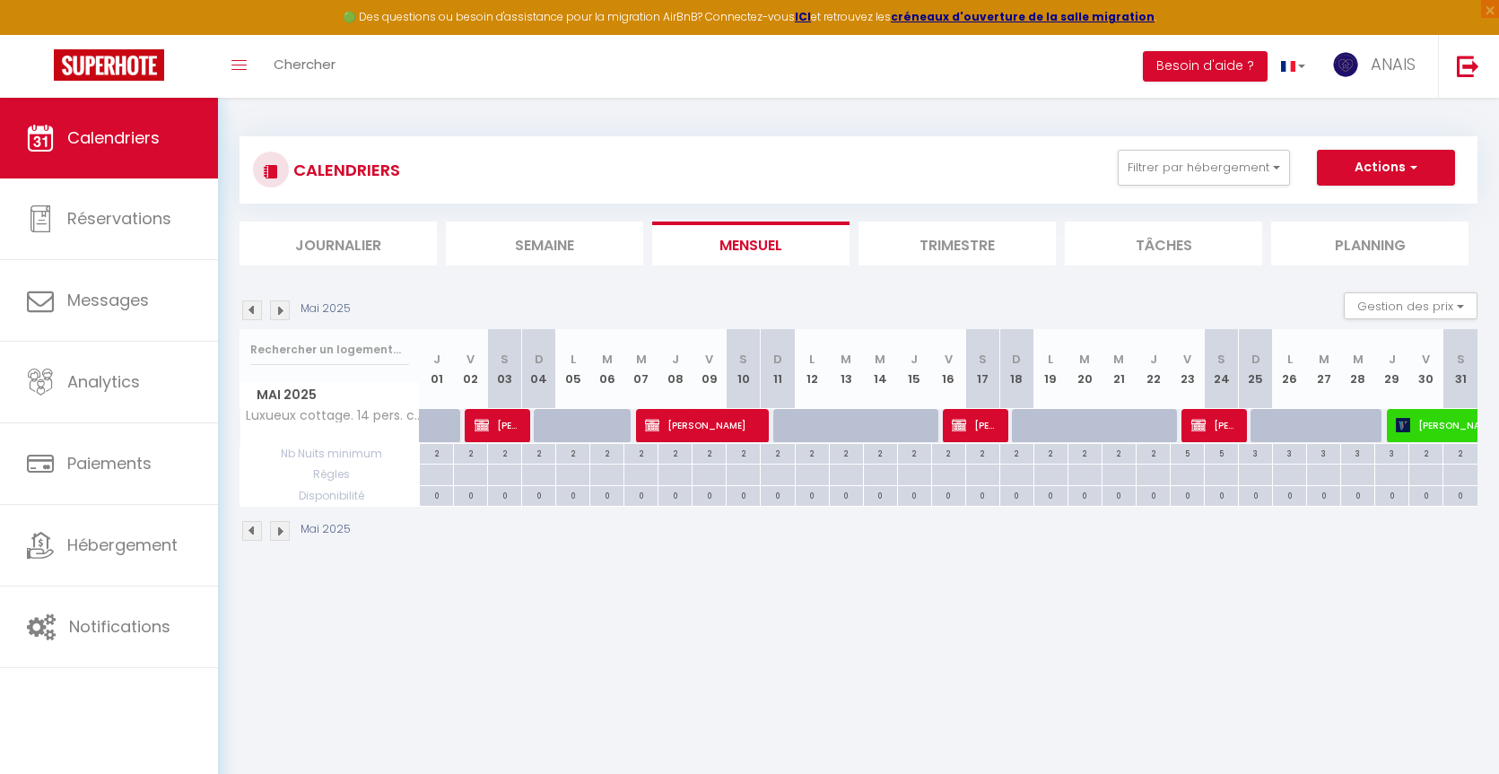
click at [248, 311] on img at bounding box center [252, 310] width 20 height 20
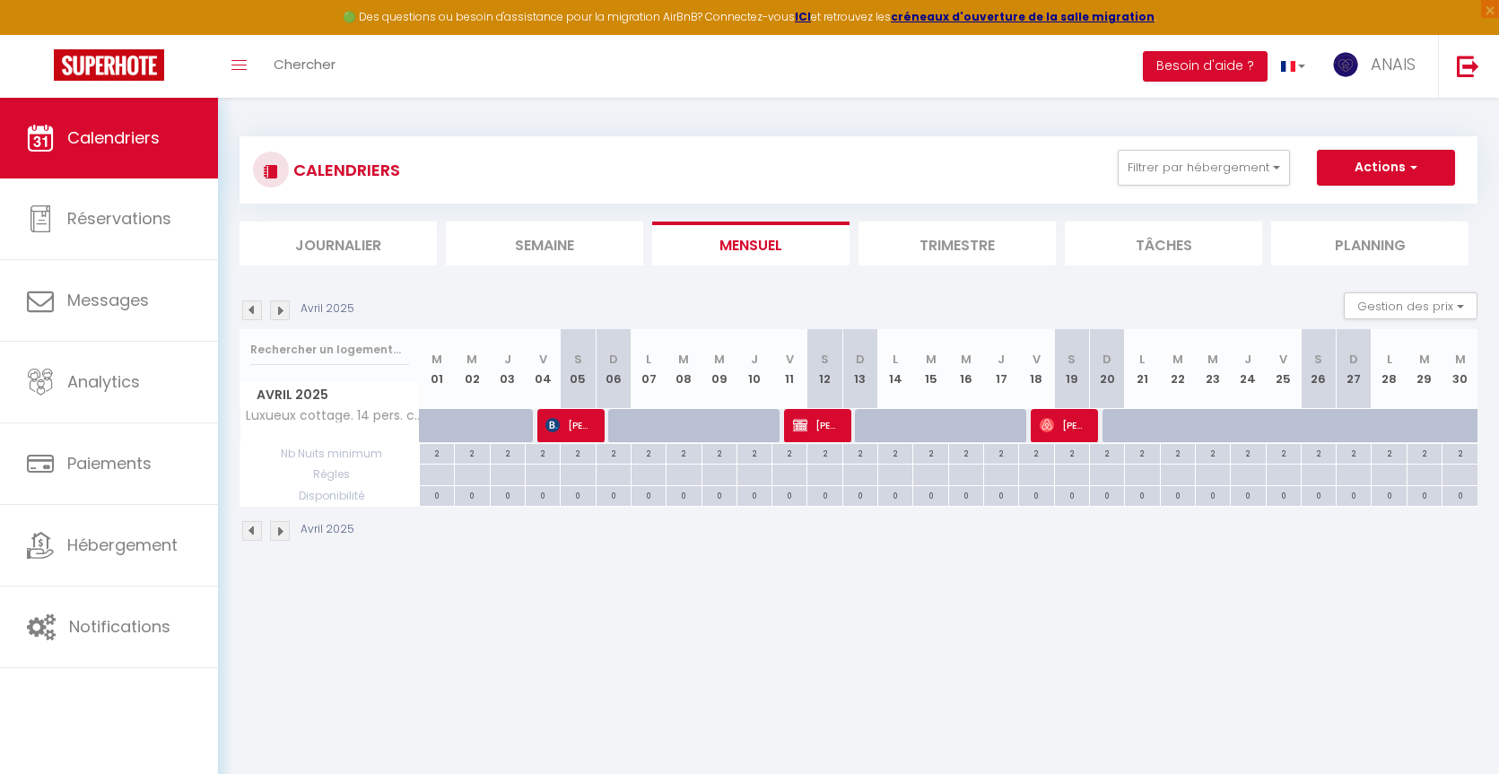
click at [281, 308] on img at bounding box center [280, 310] width 20 height 20
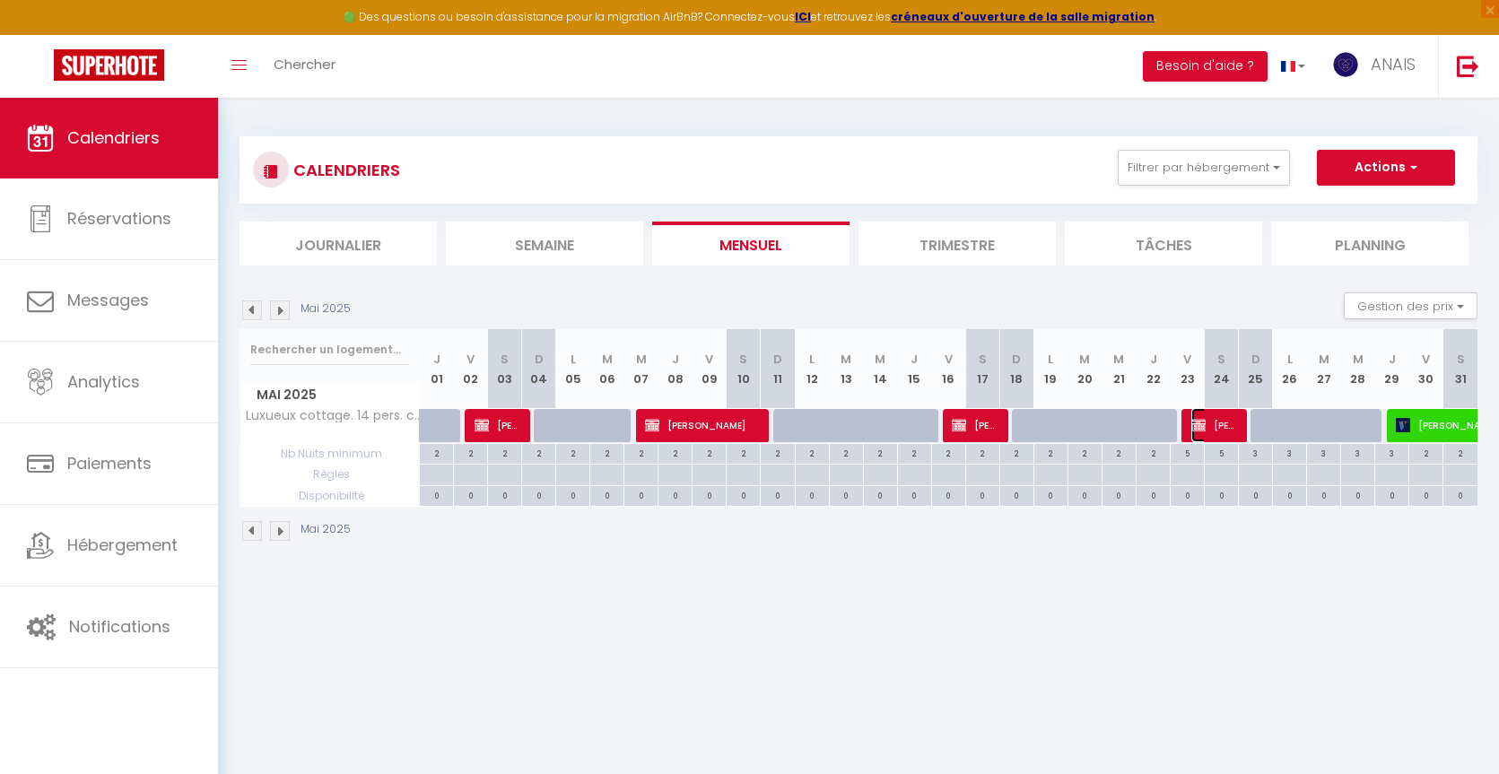
click at [1217, 425] on span "[PERSON_NAME] Influenceur" at bounding box center [1214, 425] width 46 height 34
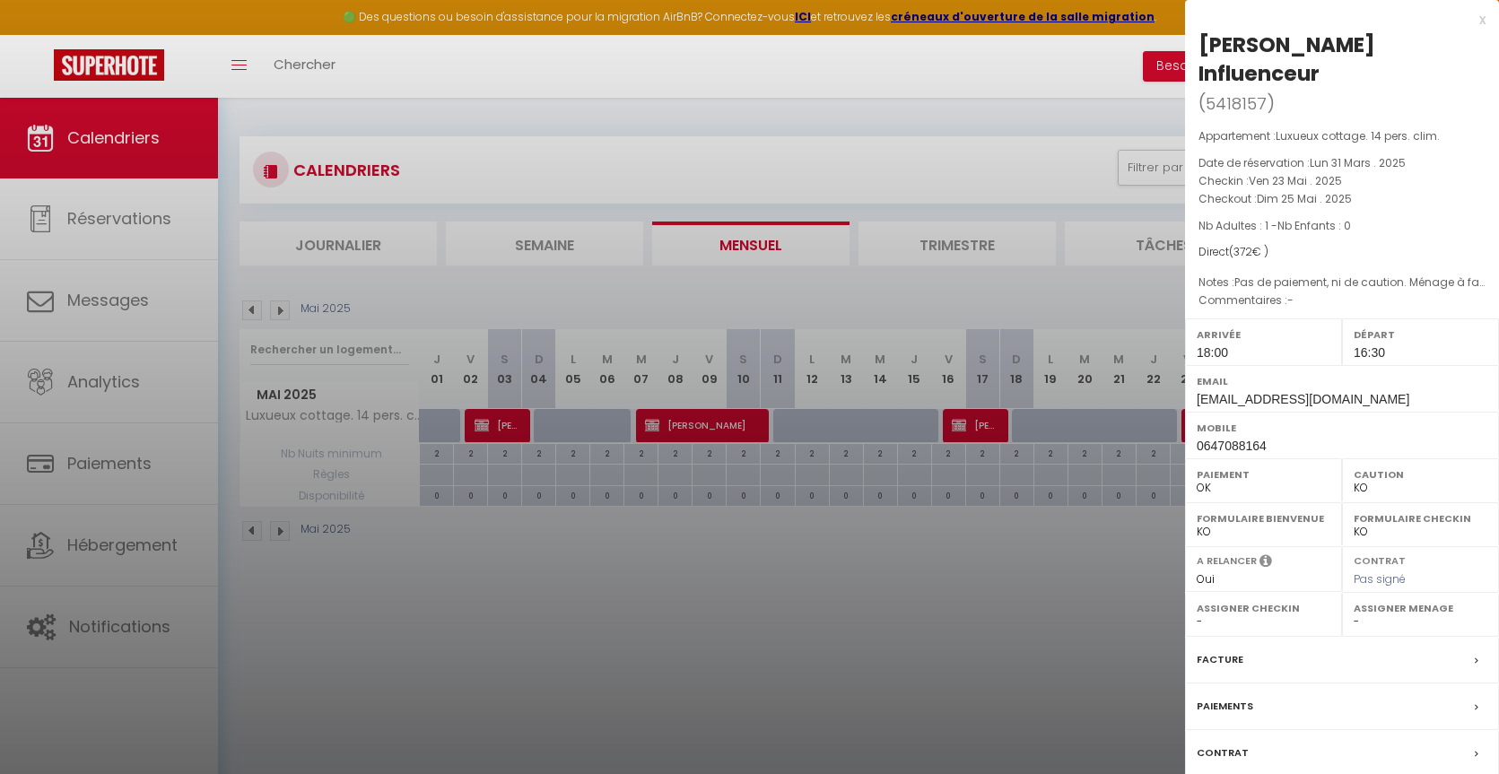
click at [1092, 431] on div at bounding box center [749, 387] width 1499 height 774
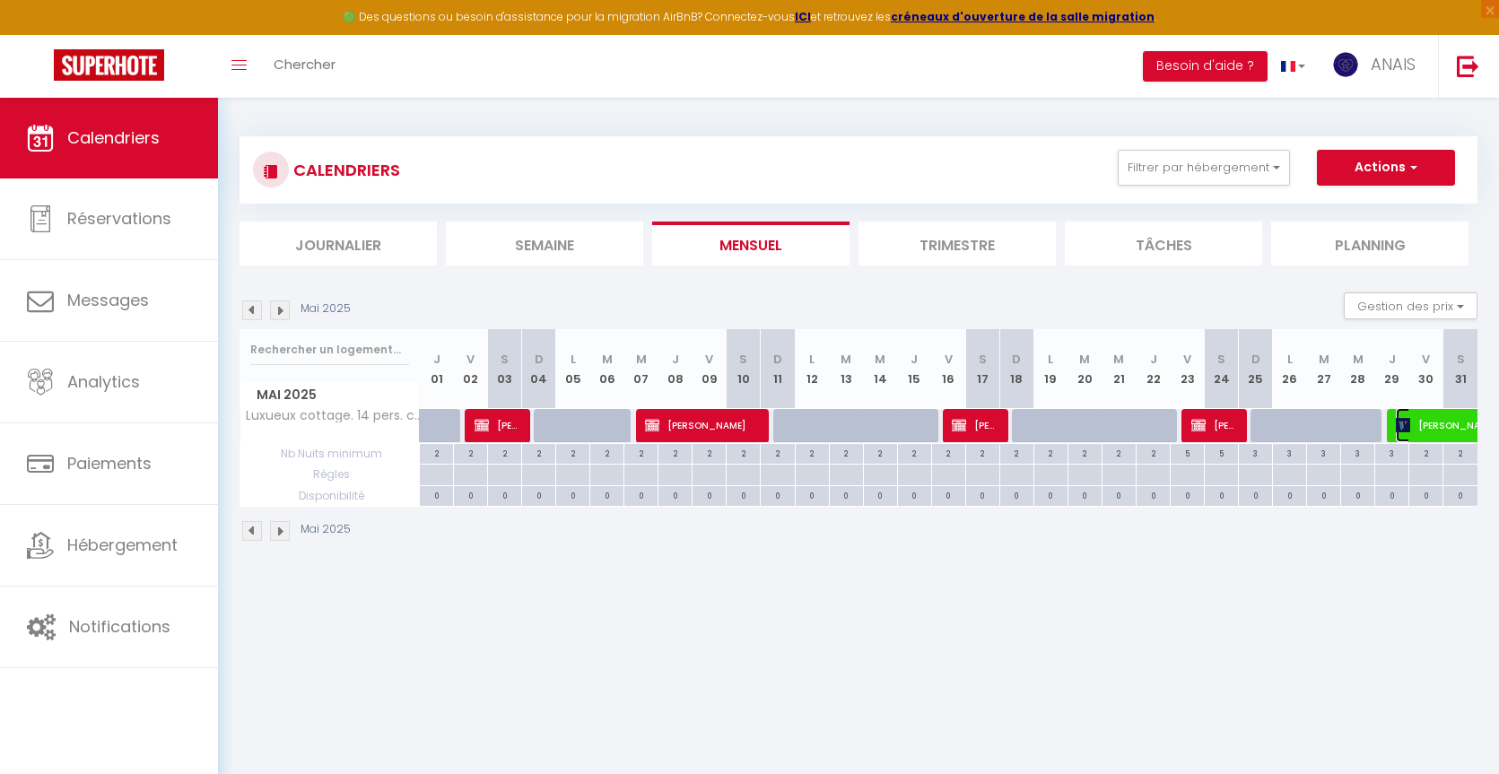
click at [1442, 424] on span "[PERSON_NAME]" at bounding box center [1458, 425] width 124 height 34
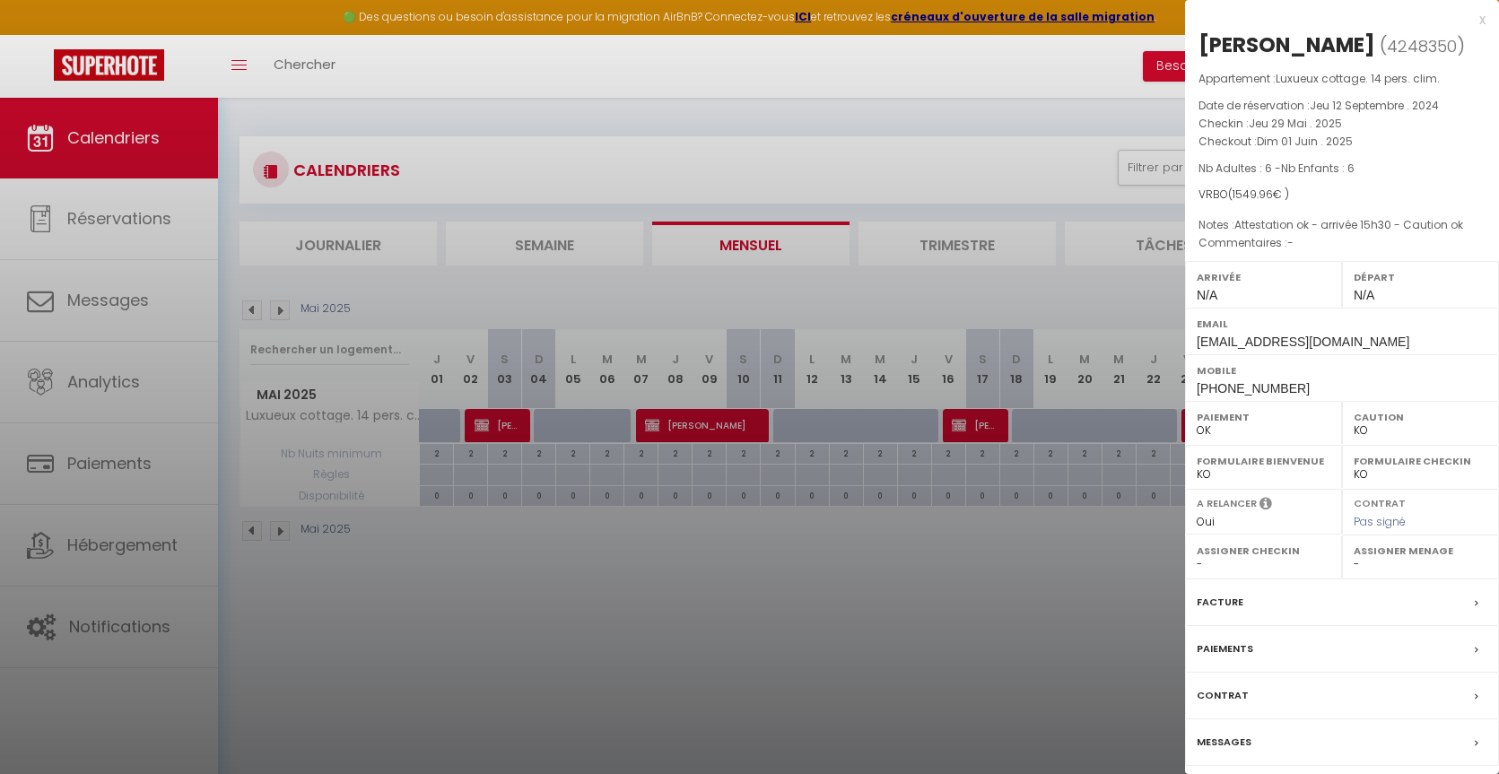
click at [549, 553] on div at bounding box center [749, 387] width 1499 height 774
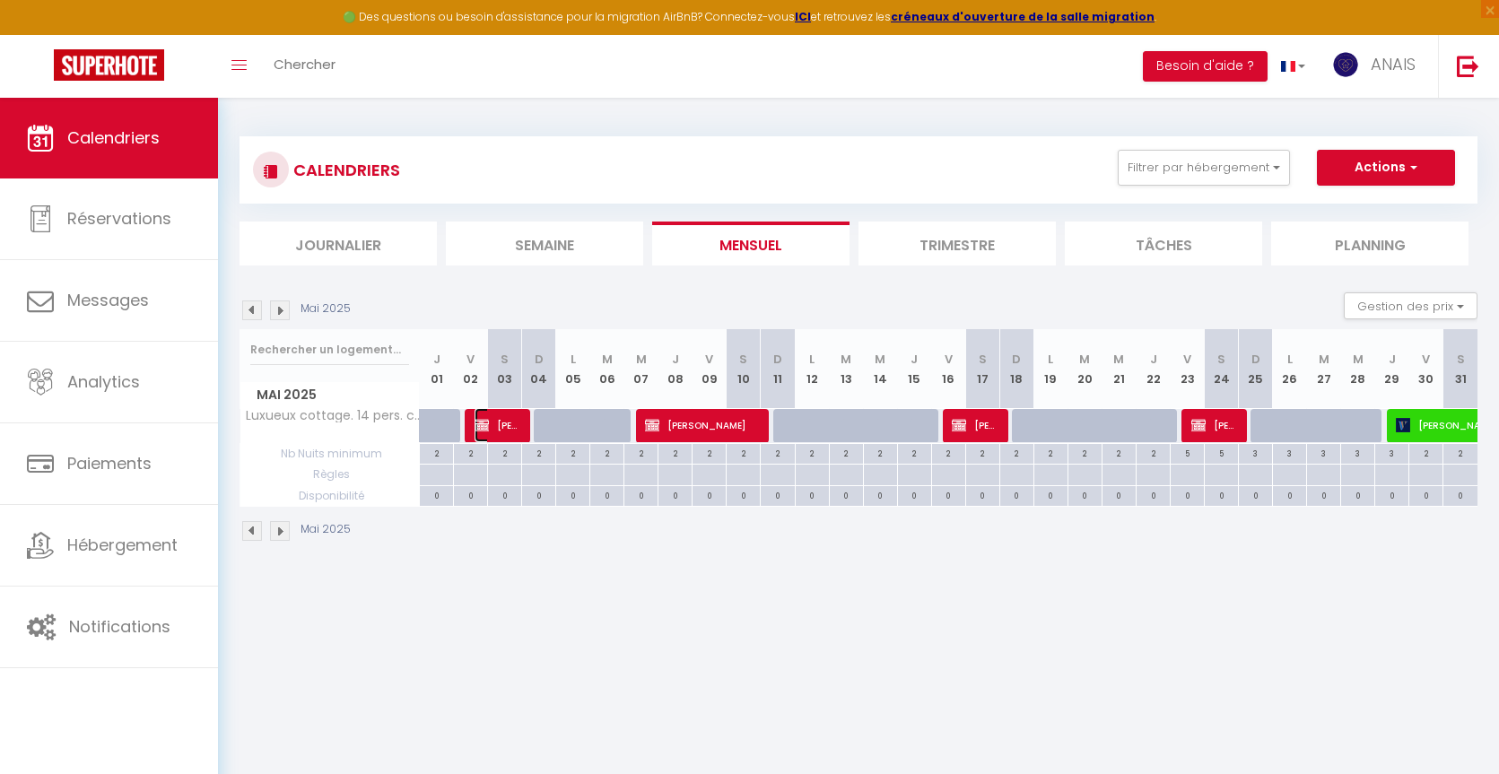
click at [499, 425] on span "[PERSON_NAME] Assistante Mr" at bounding box center [497, 425] width 46 height 34
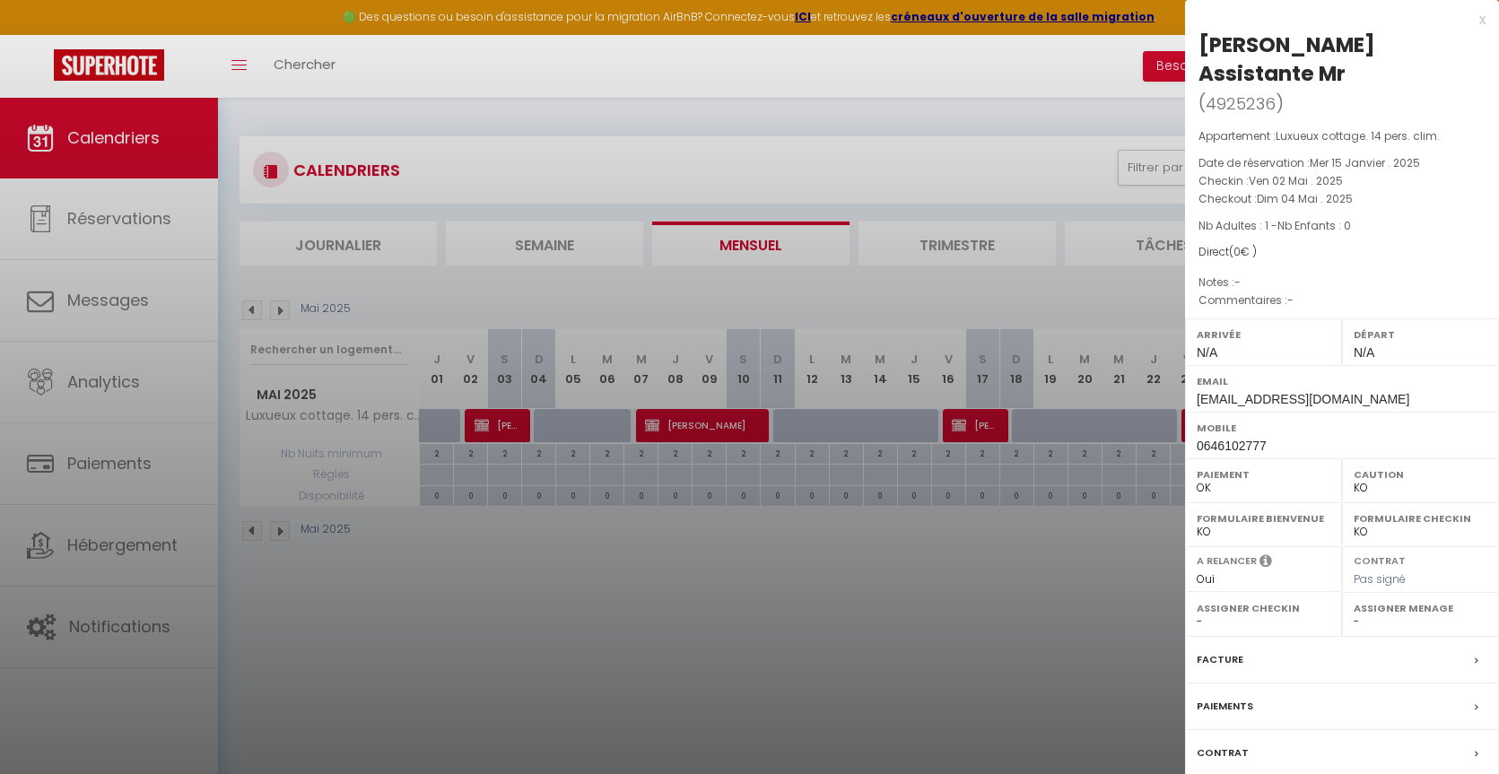
click at [270, 308] on div at bounding box center [749, 387] width 1499 height 774
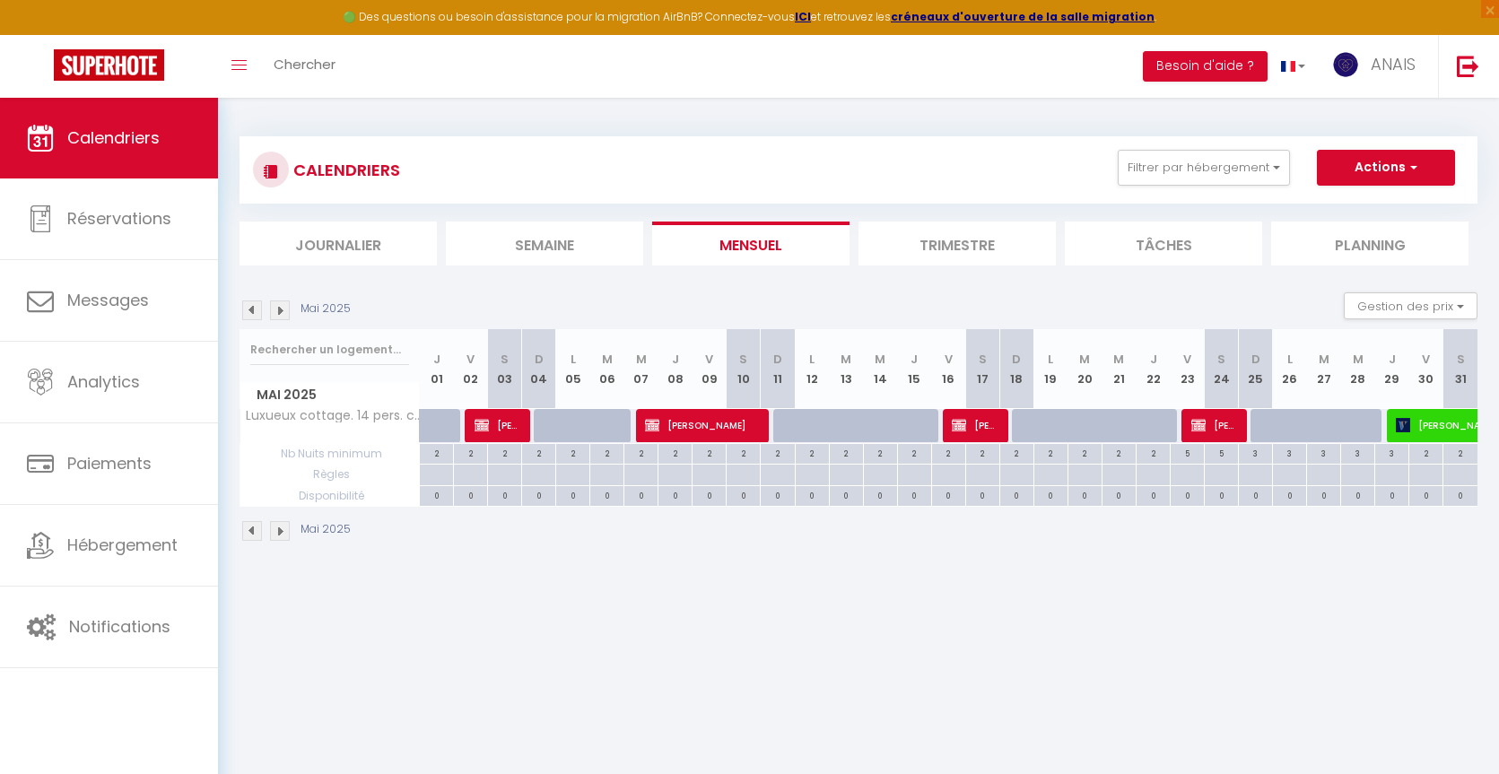
click at [280, 307] on img at bounding box center [280, 310] width 20 height 20
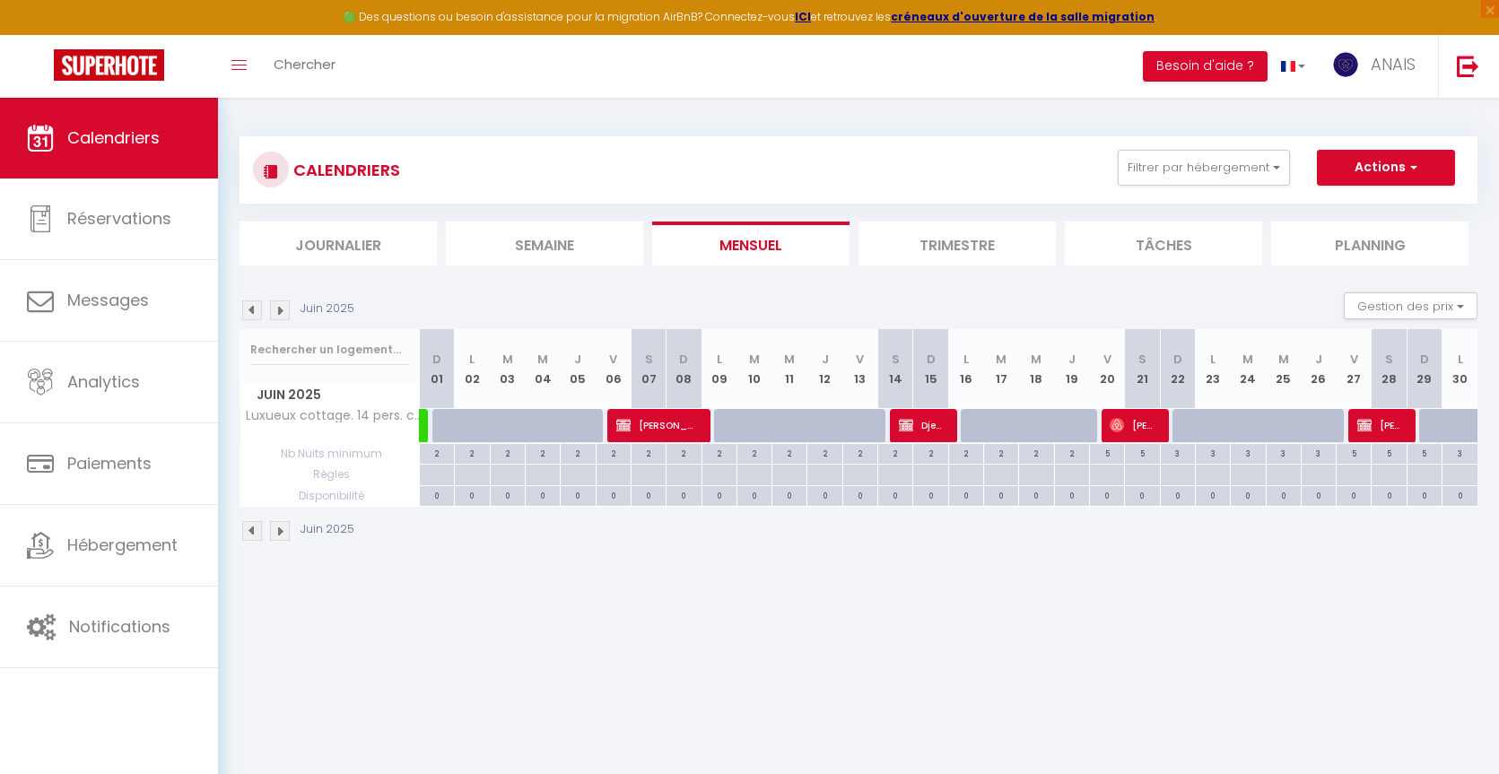
click at [282, 306] on img at bounding box center [280, 310] width 20 height 20
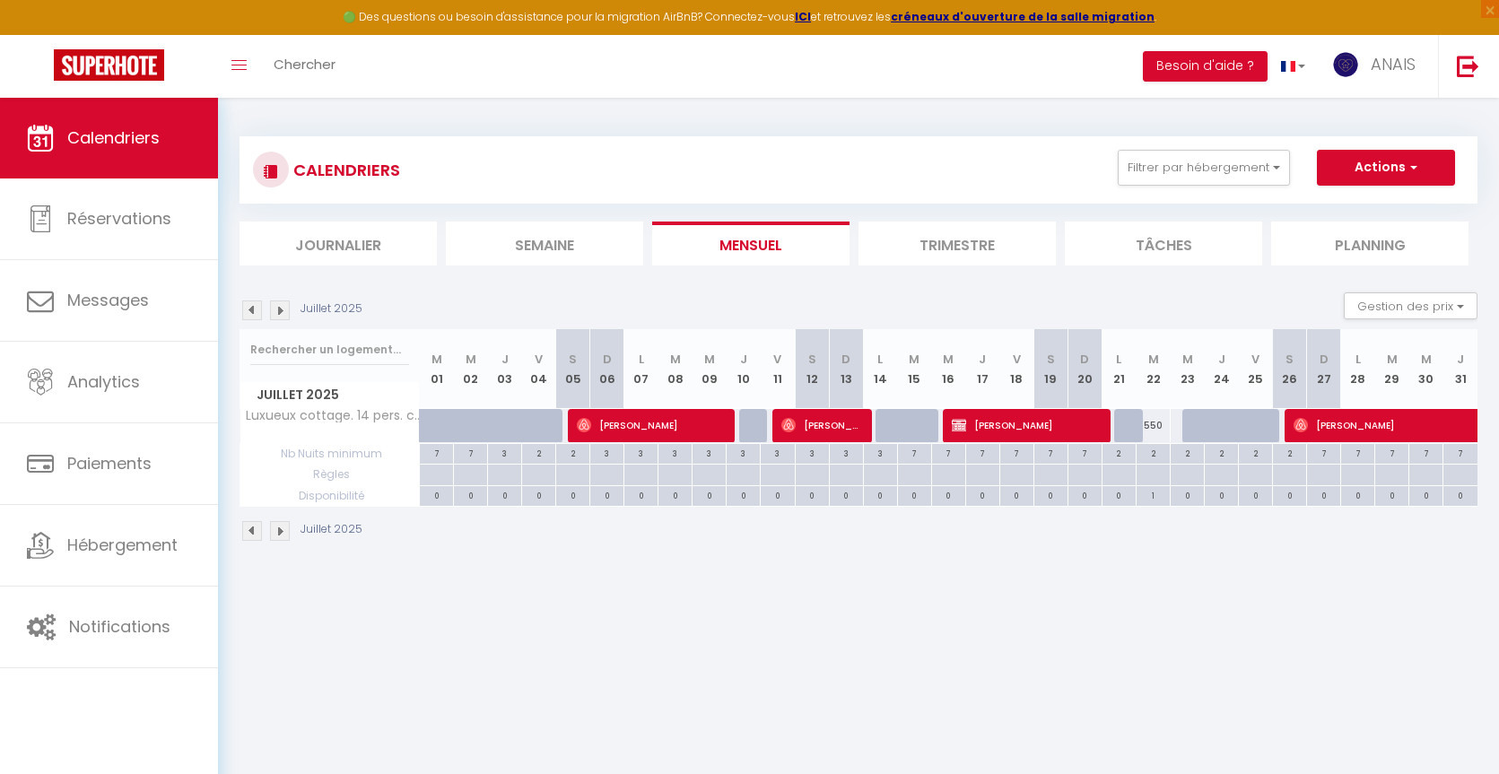
click at [275, 306] on img at bounding box center [280, 310] width 20 height 20
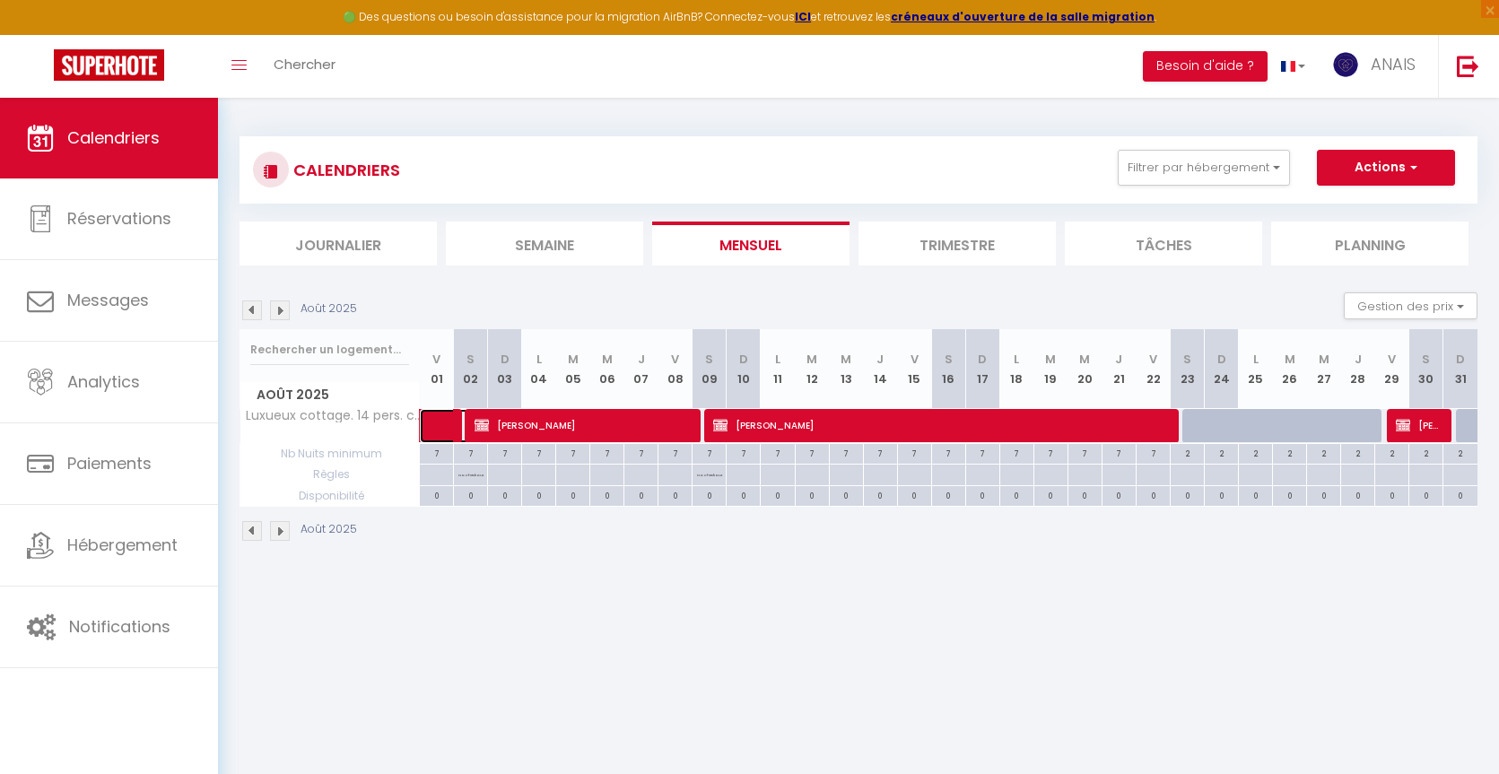
click at [449, 431] on span at bounding box center [460, 426] width 41 height 34
select select "OK"
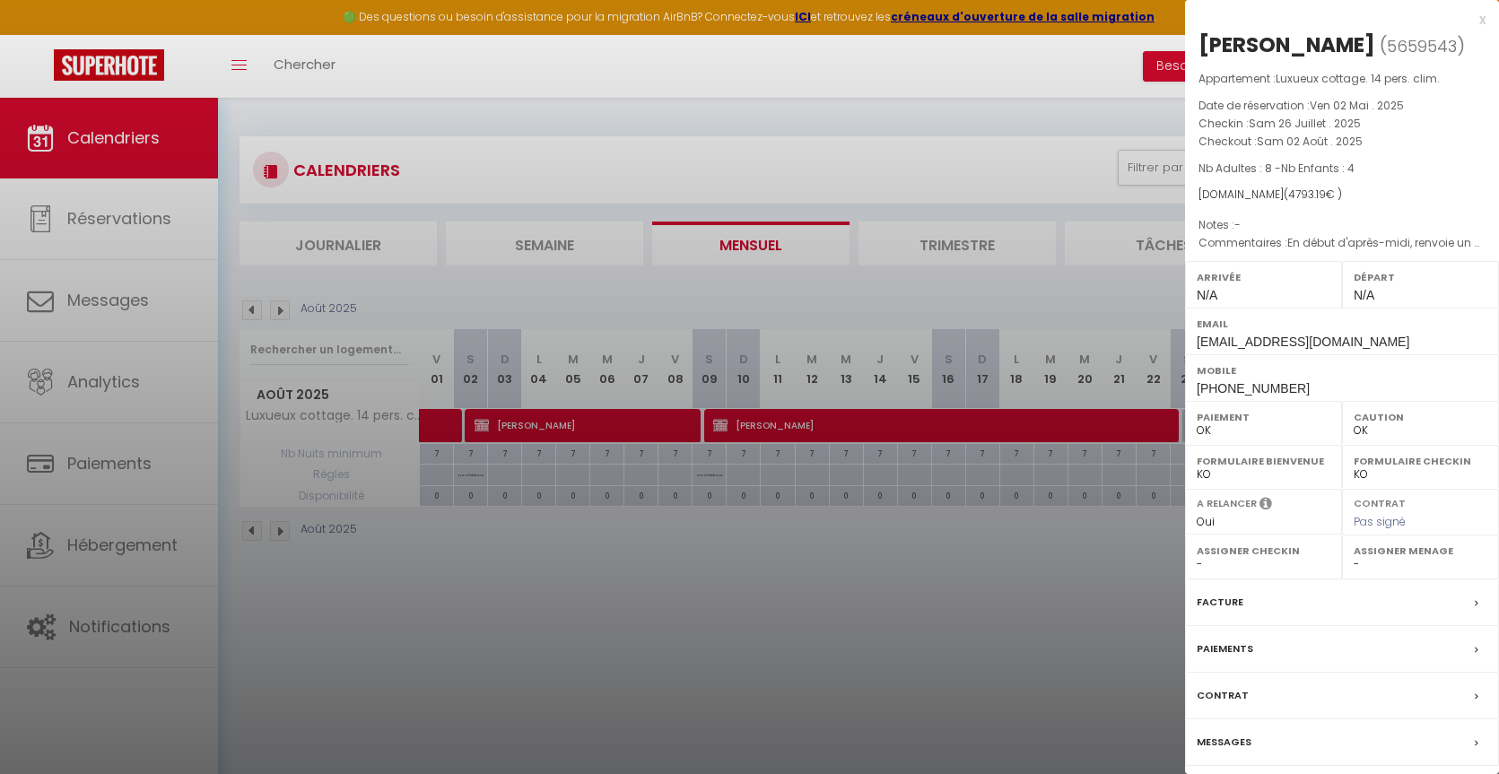
click at [447, 424] on div at bounding box center [749, 387] width 1499 height 774
